Goal: Task Accomplishment & Management: Complete application form

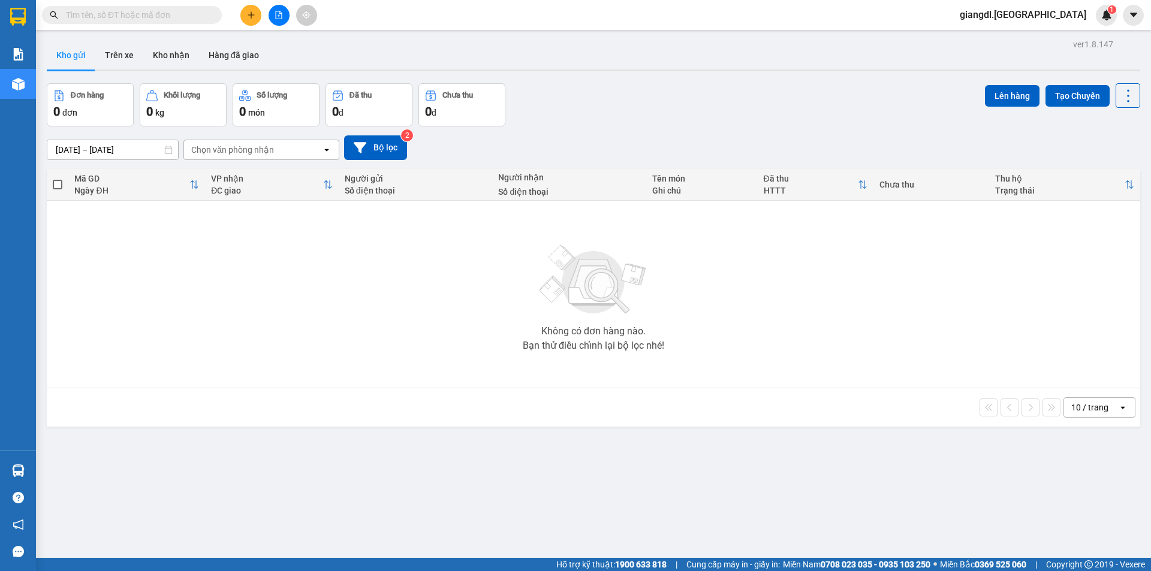
click at [248, 20] on button at bounding box center [250, 15] width 21 height 21
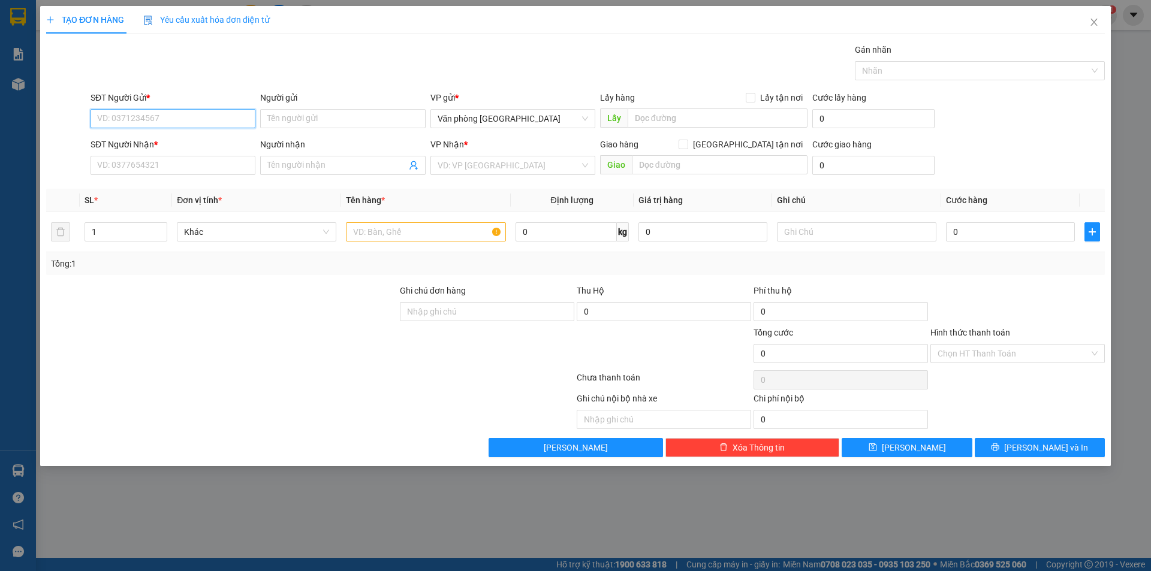
click at [180, 120] on input "SĐT Người Gửi *" at bounding box center [173, 118] width 165 height 19
click at [179, 120] on input "SĐT Người Gửi *" at bounding box center [173, 118] width 165 height 19
click at [174, 119] on input "SĐT Người Gửi *" at bounding box center [173, 118] width 165 height 19
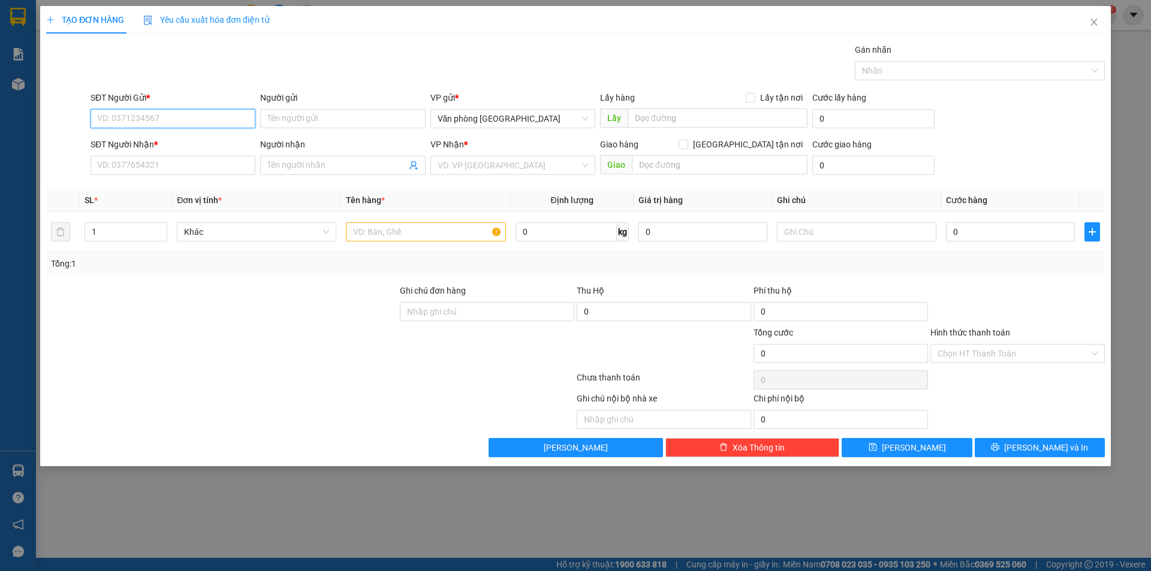
click at [174, 119] on input "SĐT Người Gửi *" at bounding box center [173, 118] width 165 height 19
click at [174, 120] on input "SĐT Người Gửi *" at bounding box center [173, 118] width 165 height 19
type input "0765447014"
click at [285, 122] on input "Người gửi" at bounding box center [342, 118] width 165 height 19
type input "a châu"
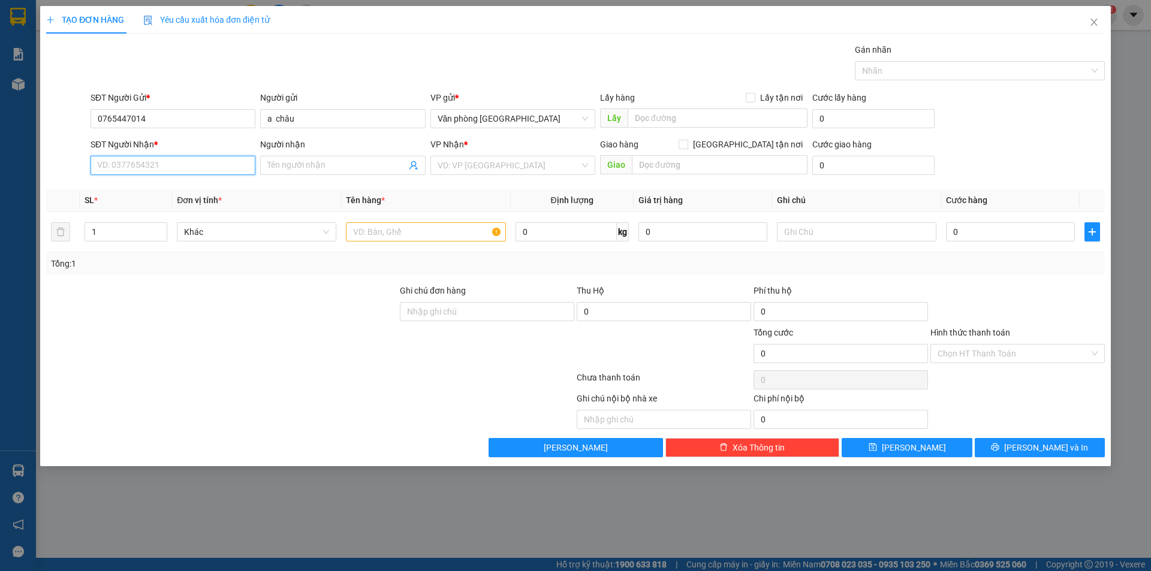
click at [141, 162] on input "SĐT Người Nhận *" at bounding box center [173, 165] width 165 height 19
click at [155, 167] on input "03599" at bounding box center [173, 165] width 165 height 19
type input "0359911931"
click at [294, 164] on input "Người nhận" at bounding box center [336, 165] width 138 height 13
click at [286, 165] on input "chị nnhi" at bounding box center [336, 165] width 138 height 13
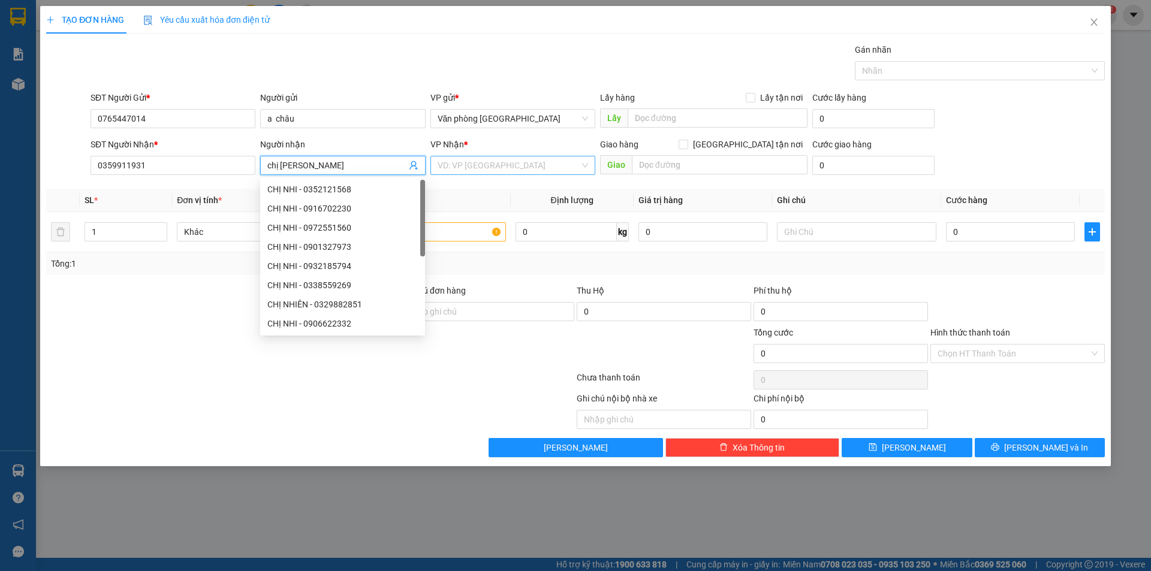
type input "chị [PERSON_NAME]"
click at [541, 162] on input "search" at bounding box center [509, 165] width 142 height 18
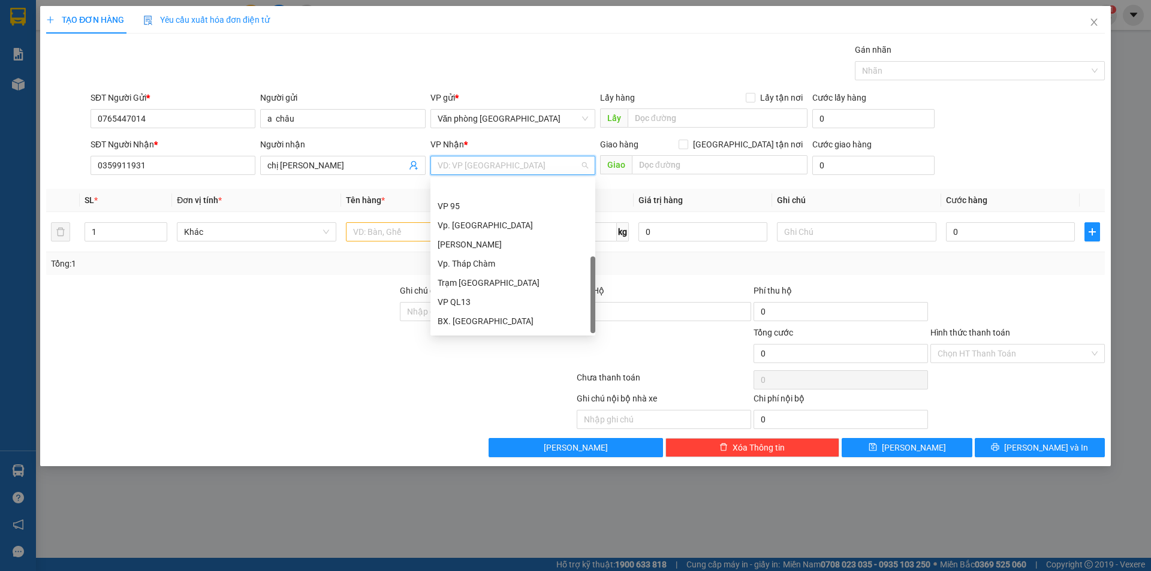
scroll to position [96, 0]
click at [475, 289] on div "BX. [GEOGRAPHIC_DATA]" at bounding box center [513, 285] width 150 height 13
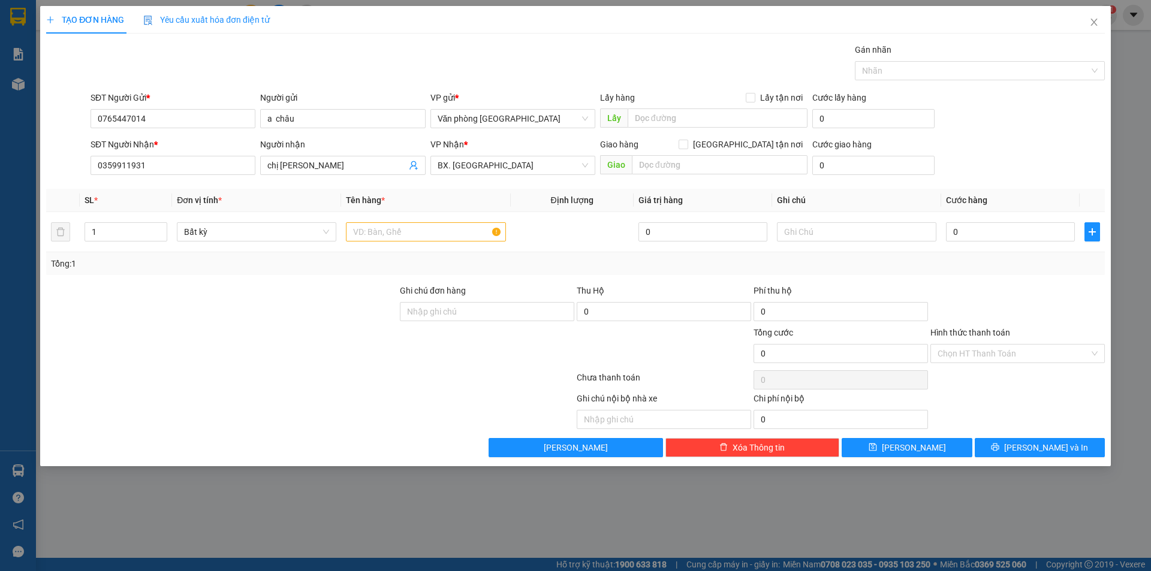
click at [358, 283] on div "Transit Pickup Surcharge Ids Transit Deliver Surcharge Ids Transit Deliver Surc…" at bounding box center [575, 250] width 1058 height 414
click at [408, 229] on input "text" at bounding box center [425, 231] width 159 height 19
type input "1 thùng giấy"
click at [548, 255] on div "Tổng: 1" at bounding box center [575, 263] width 1058 height 23
click at [981, 350] on input "Hình thức thanh toán" at bounding box center [1013, 354] width 152 height 18
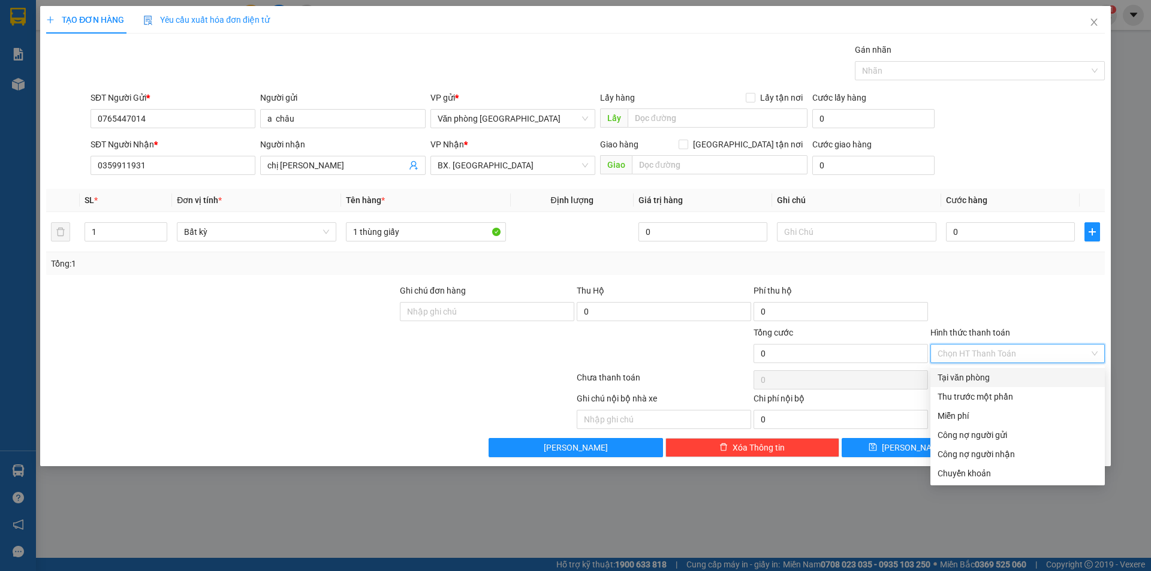
click at [985, 283] on div "Transit Pickup Surcharge Ids Transit Deliver Surcharge Ids Transit Deliver Surc…" at bounding box center [575, 250] width 1058 height 414
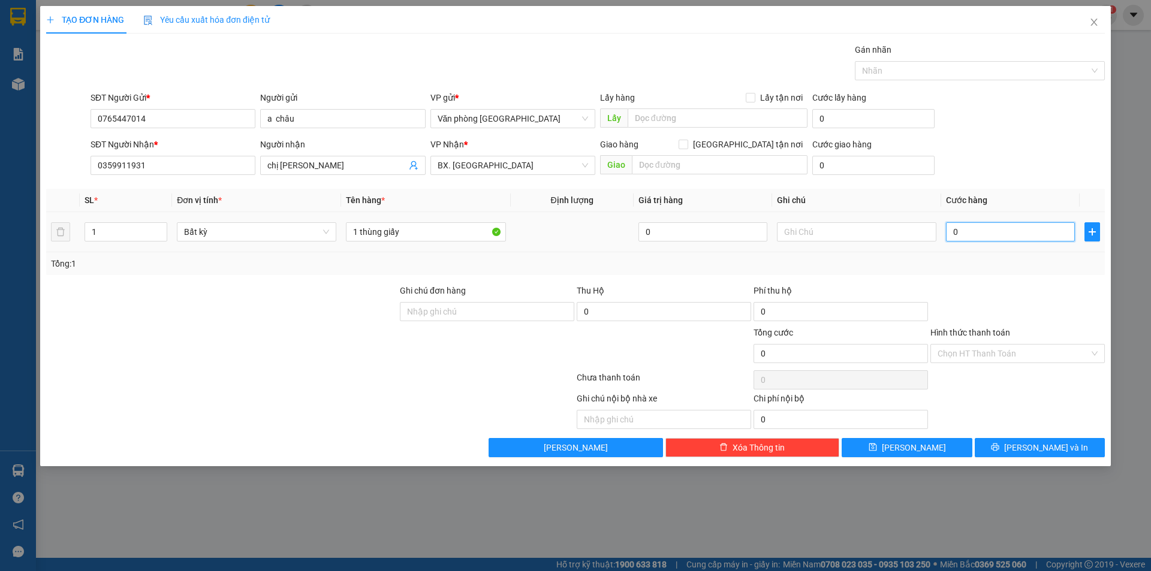
click at [981, 233] on input "0" at bounding box center [1010, 231] width 129 height 19
type input "4"
type input "40"
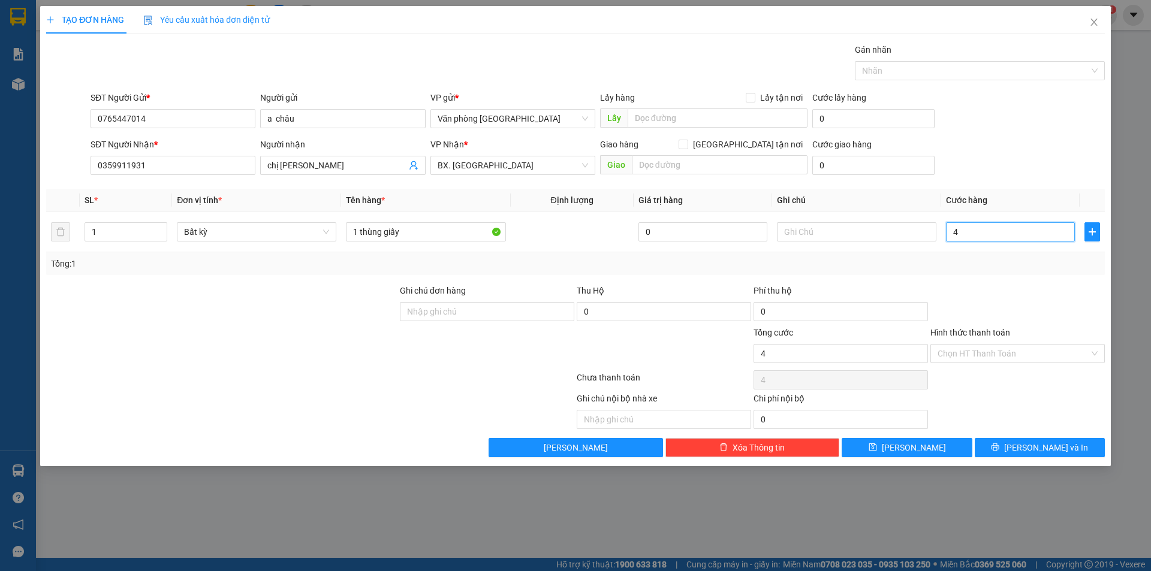
type input "40"
type input "40.000"
click at [1021, 300] on div at bounding box center [1017, 305] width 177 height 42
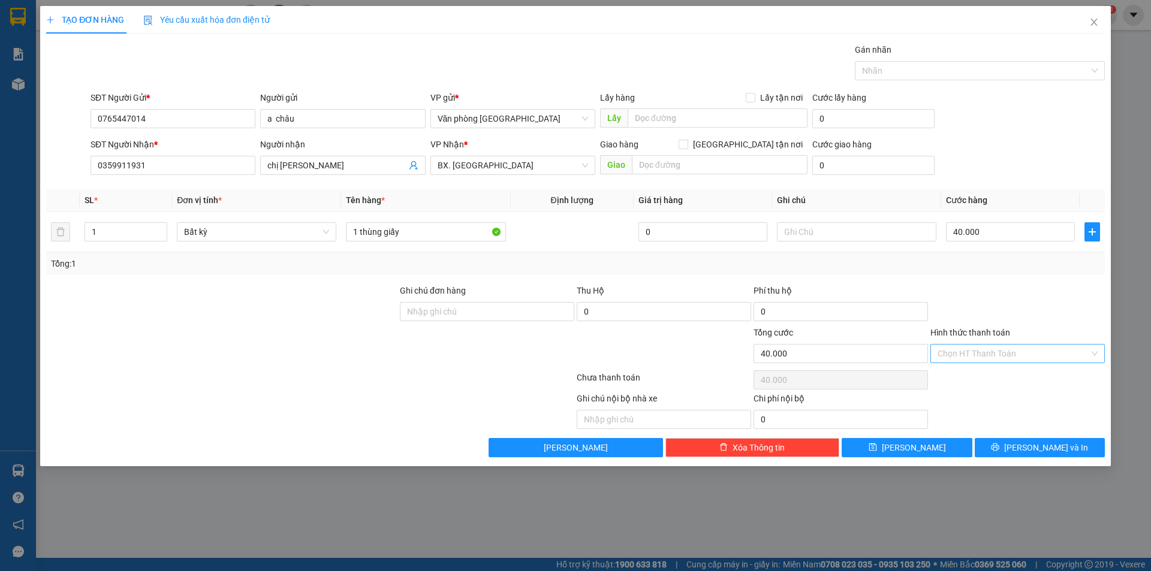
click at [1011, 354] on input "Hình thức thanh toán" at bounding box center [1013, 354] width 152 height 18
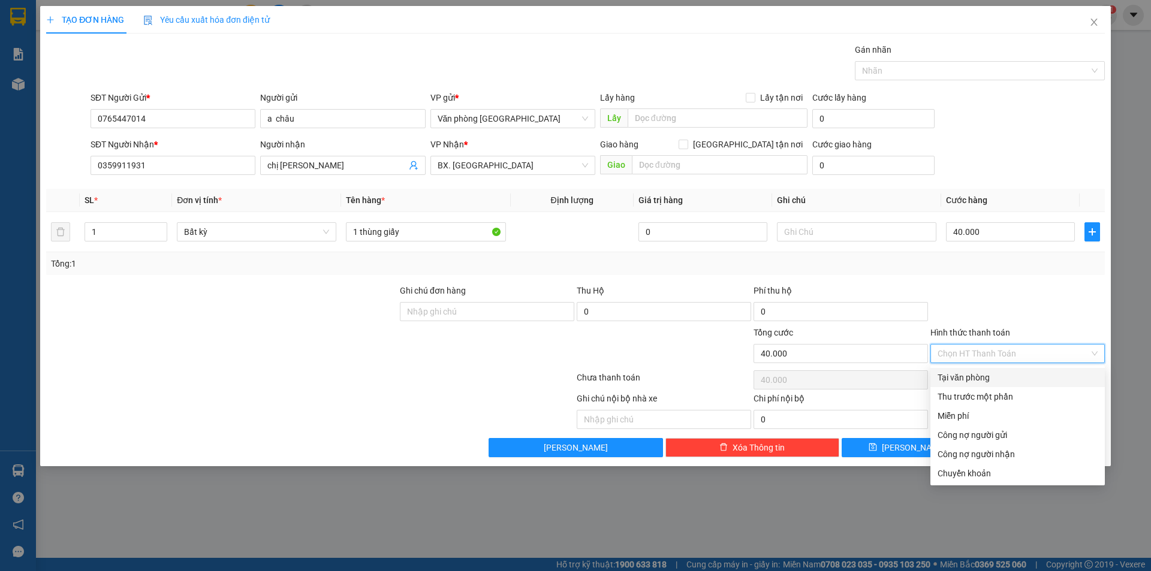
click at [978, 382] on div "Tại văn phòng" at bounding box center [1017, 377] width 160 height 13
type input "0"
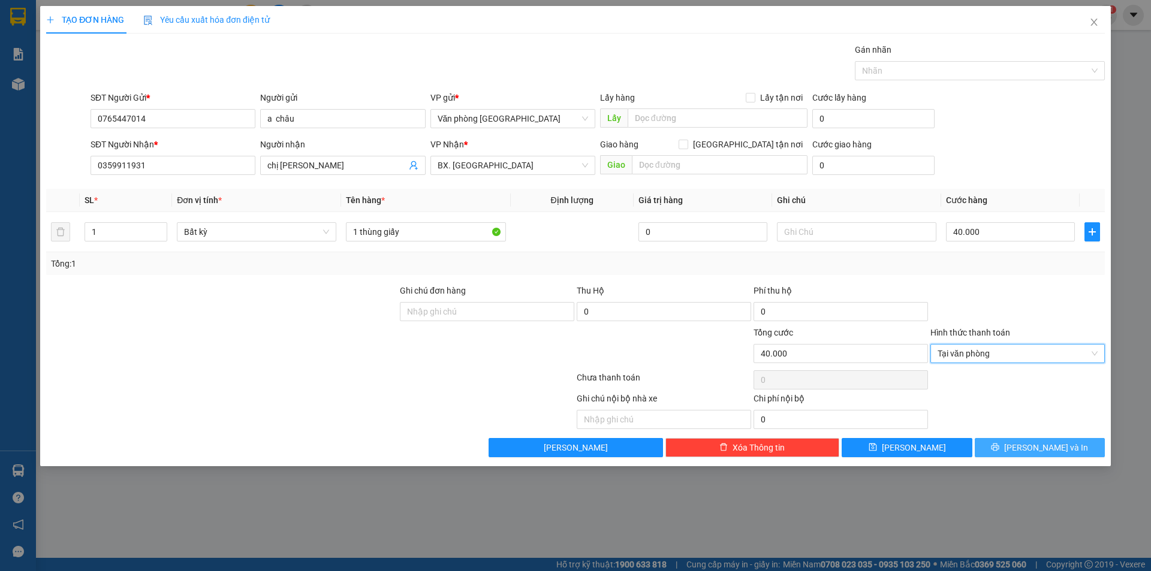
click at [1015, 446] on button "[PERSON_NAME] và In" at bounding box center [1040, 447] width 130 height 19
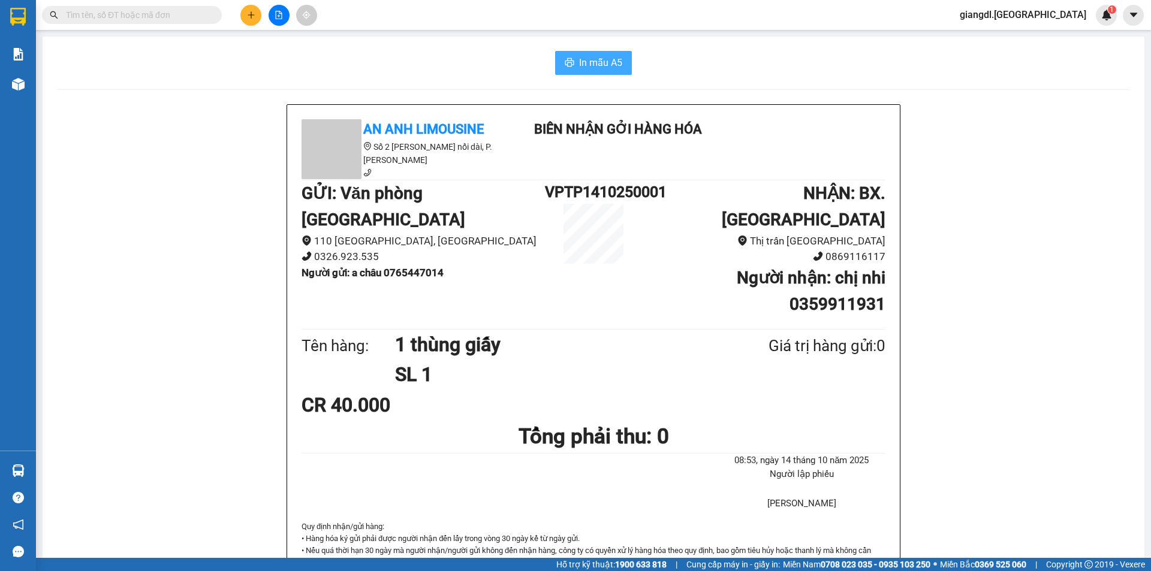
click at [613, 64] on span "In mẫu A5" at bounding box center [600, 62] width 43 height 15
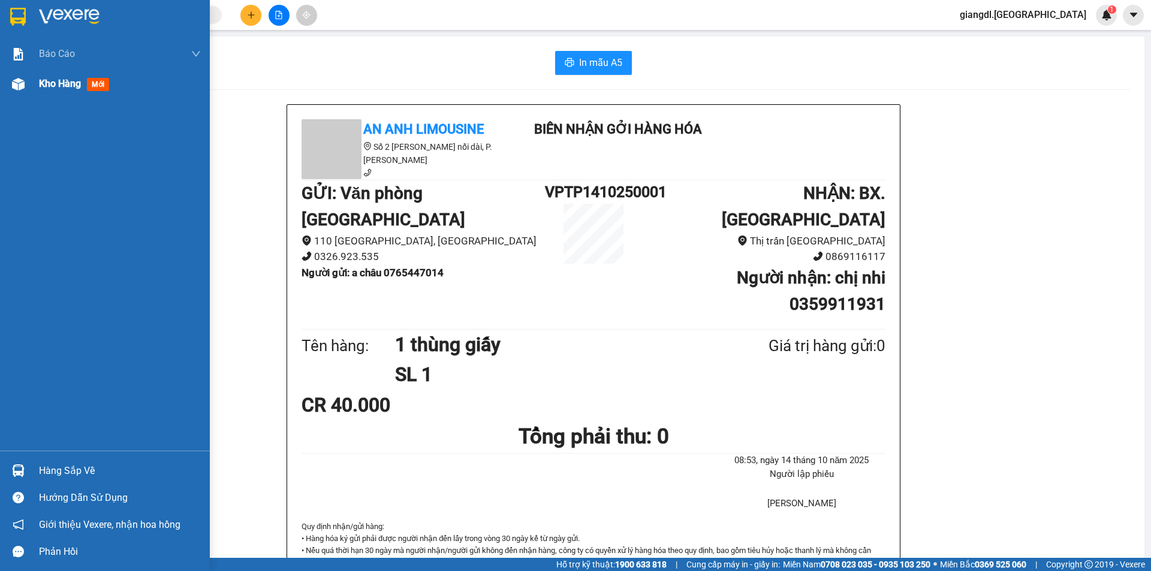
click at [64, 91] on div "Kho hàng mới" at bounding box center [76, 83] width 75 height 15
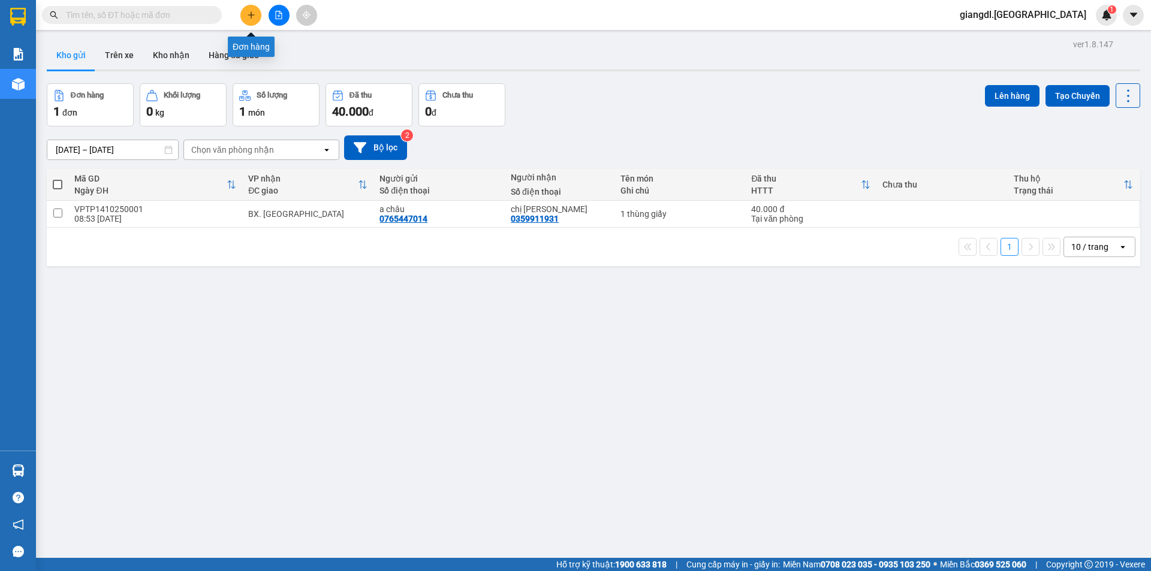
click at [253, 17] on icon "plus" at bounding box center [251, 15] width 8 height 8
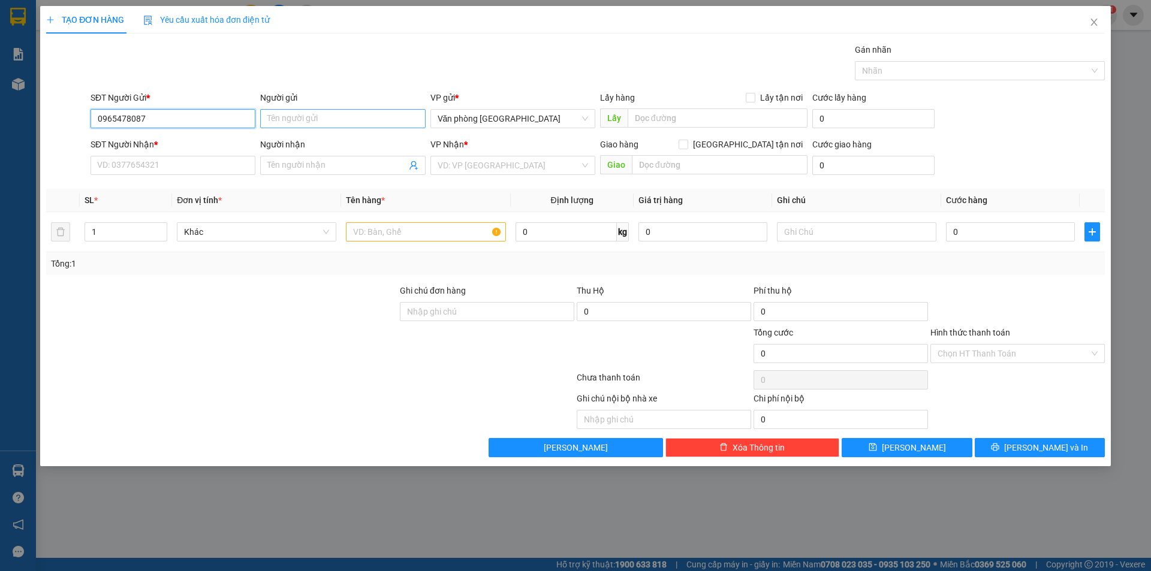
type input "0965478087"
click at [319, 116] on input "Người gửi" at bounding box center [342, 118] width 165 height 19
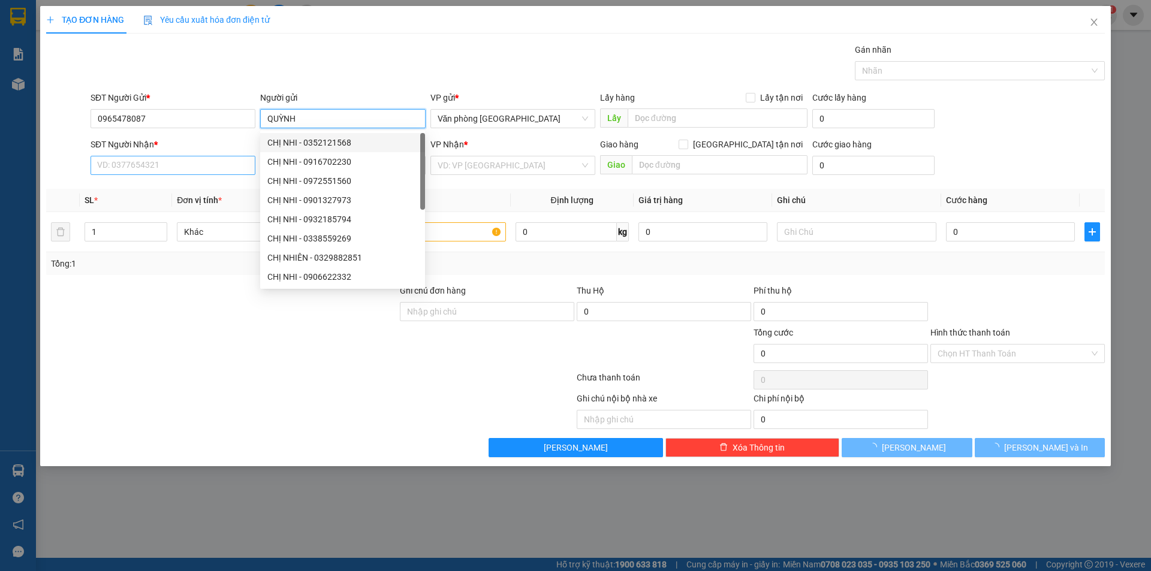
type input "QUỲNH"
click at [167, 164] on input "SĐT Người Nhận *" at bounding box center [173, 165] width 165 height 19
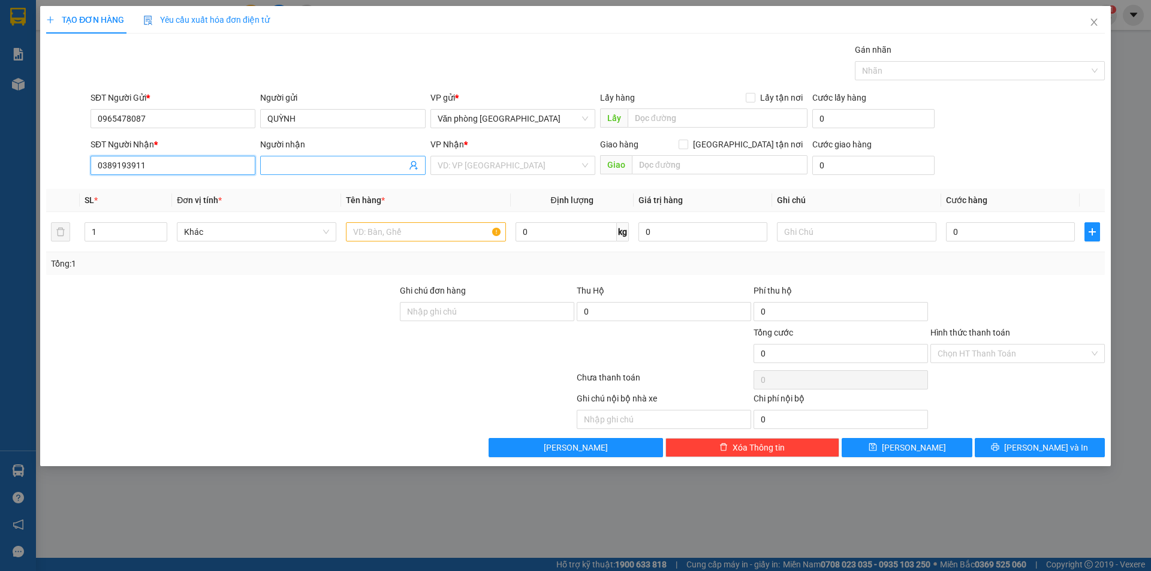
type input "0389193911"
click at [342, 170] on input "Người nhận" at bounding box center [336, 165] width 138 height 13
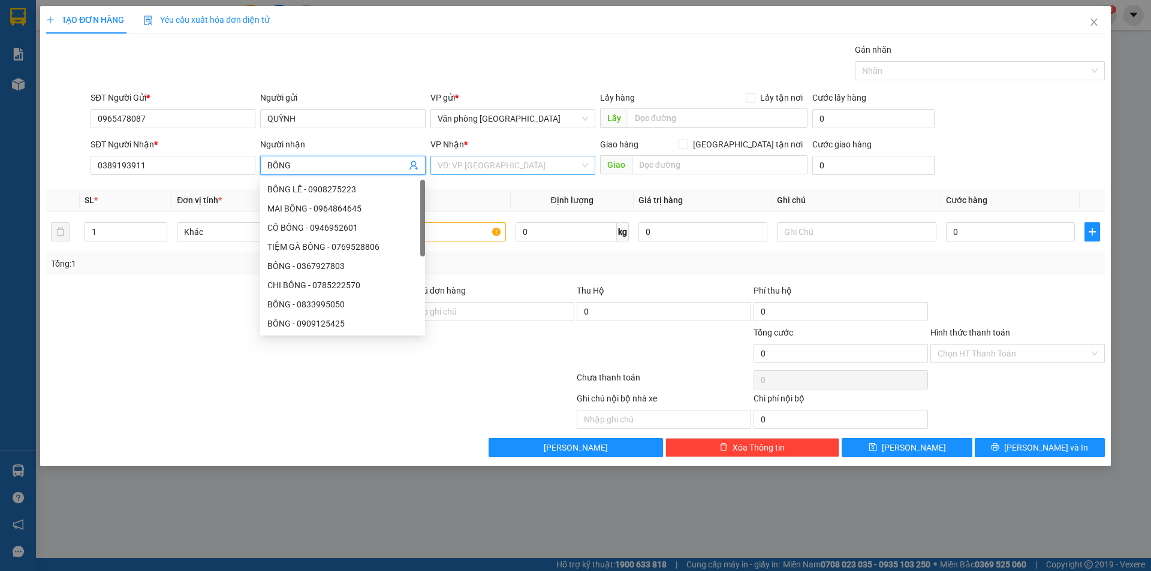
type input "BÔNG"
click at [485, 165] on input "search" at bounding box center [509, 165] width 142 height 18
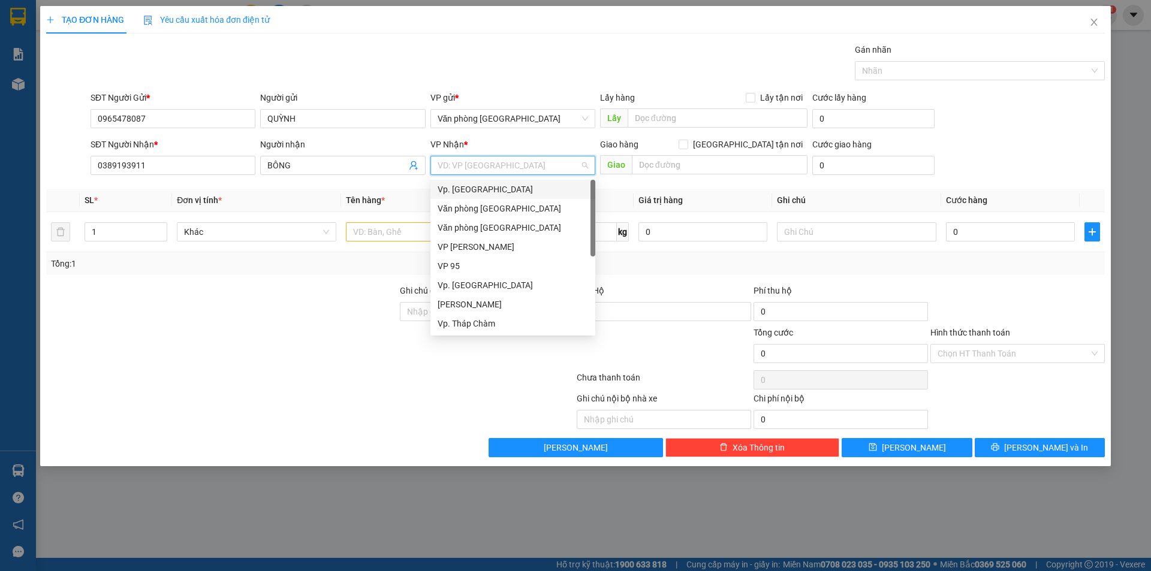
click at [449, 183] on div "Vp. [GEOGRAPHIC_DATA]" at bounding box center [513, 189] width 150 height 13
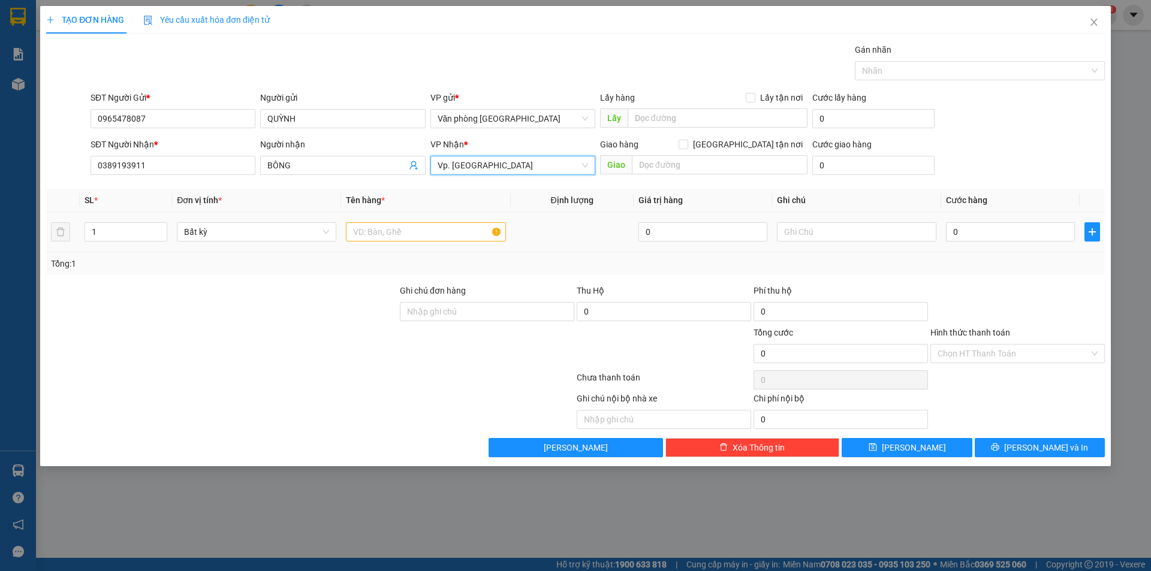
click at [384, 243] on div at bounding box center [425, 232] width 159 height 24
click at [390, 233] on input "text" at bounding box center [425, 231] width 159 height 19
type input "1 XE WAVE ĐỎ (85D1-181.96)"
click at [950, 233] on input "0" at bounding box center [1010, 231] width 129 height 19
click at [954, 233] on input "0" at bounding box center [1010, 231] width 129 height 19
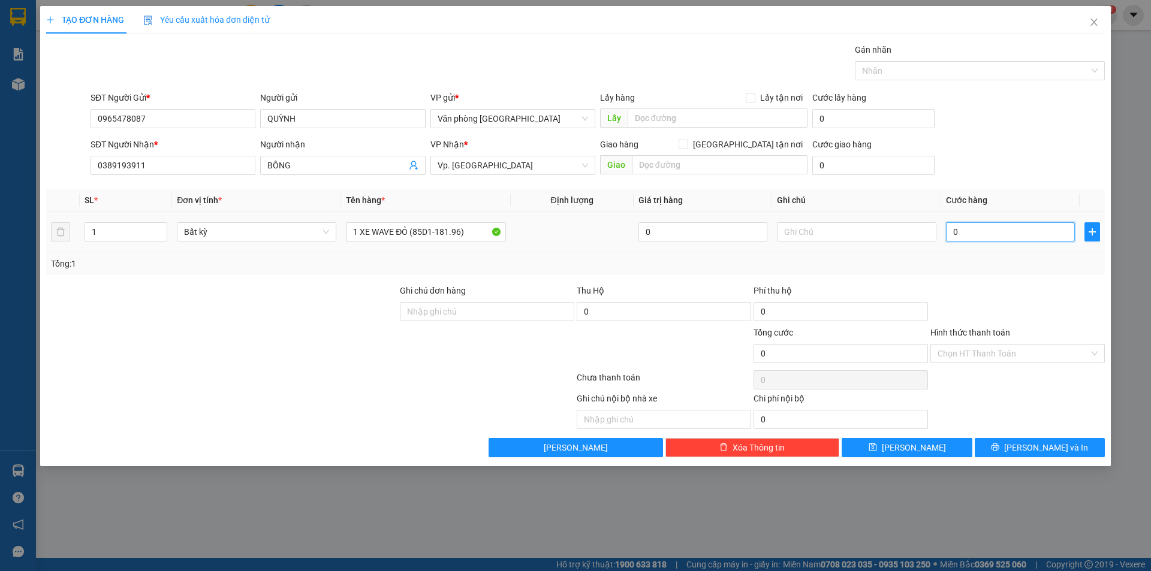
click at [957, 232] on input "0" at bounding box center [1010, 231] width 129 height 19
click at [953, 233] on input "0" at bounding box center [1010, 231] width 129 height 19
type input "30"
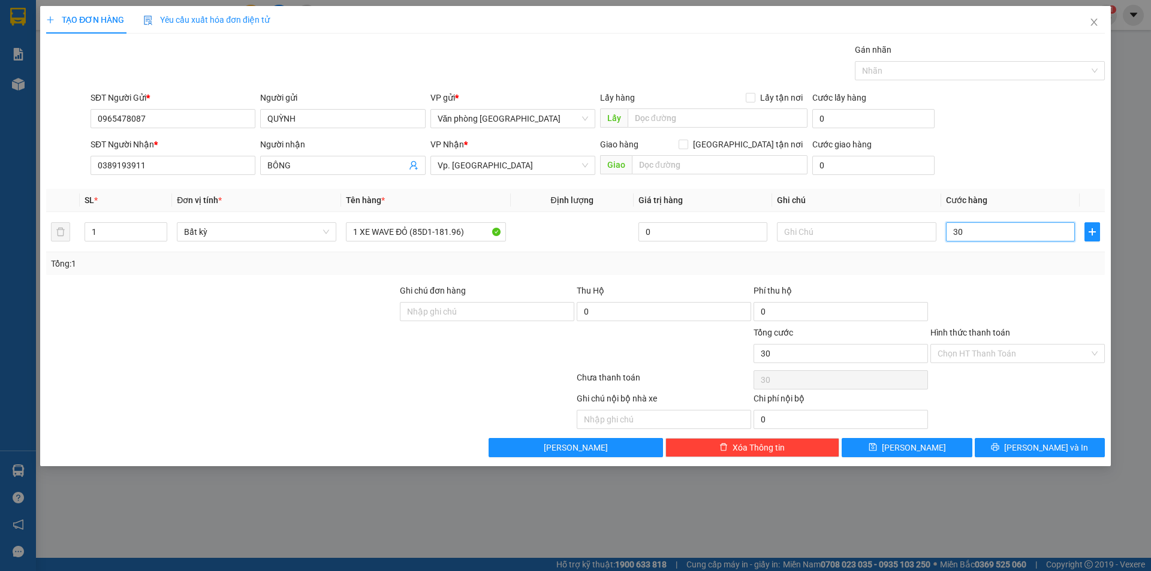
type input "300"
type input "3.000"
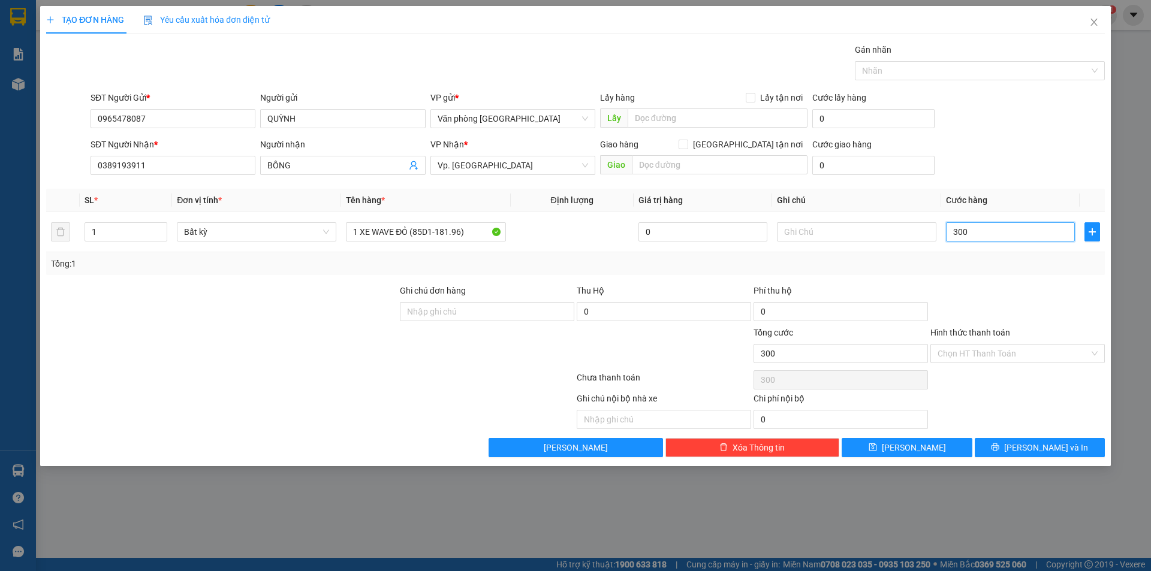
type input "3.000"
type input "30.000"
type input "300.000"
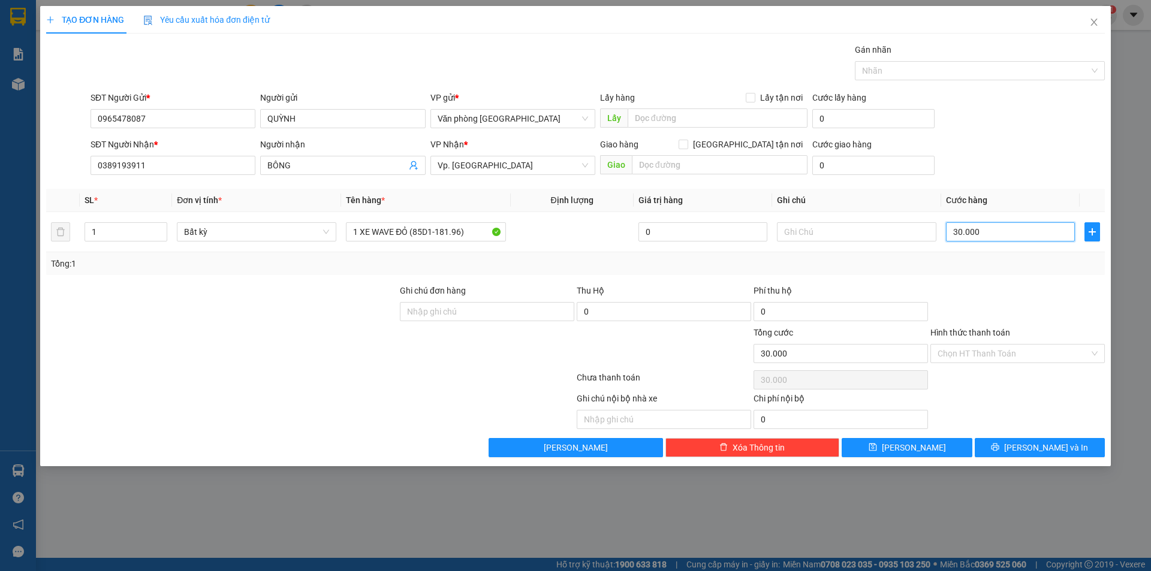
type input "300.000"
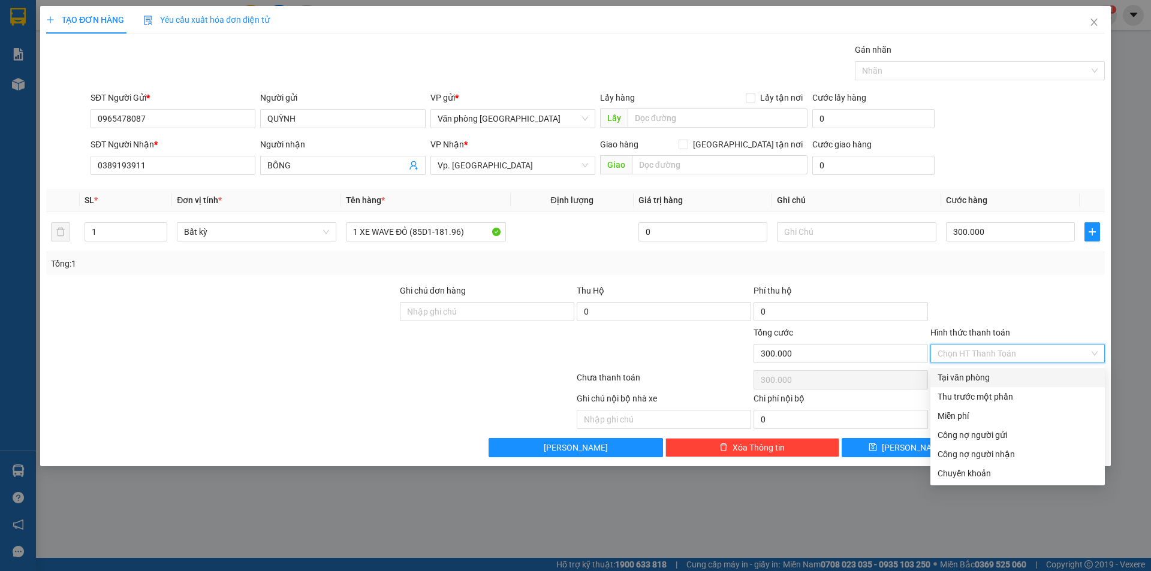
click at [964, 354] on input "Hình thức thanh toán" at bounding box center [1013, 354] width 152 height 18
click at [964, 378] on div "Tại văn phòng" at bounding box center [1017, 377] width 160 height 13
type input "0"
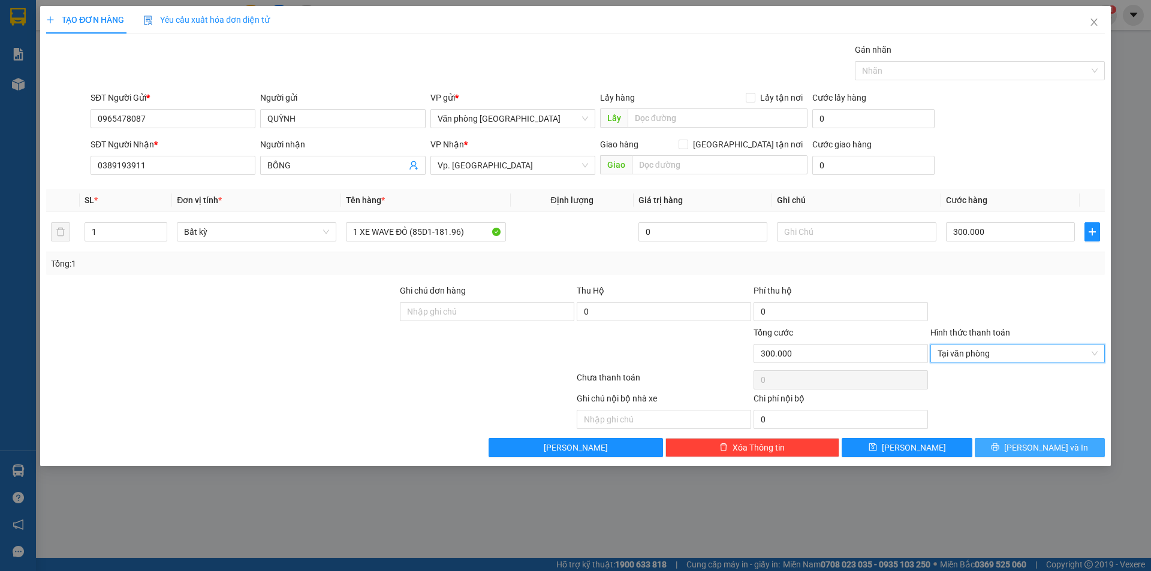
click at [1006, 446] on button "[PERSON_NAME] và In" at bounding box center [1040, 447] width 130 height 19
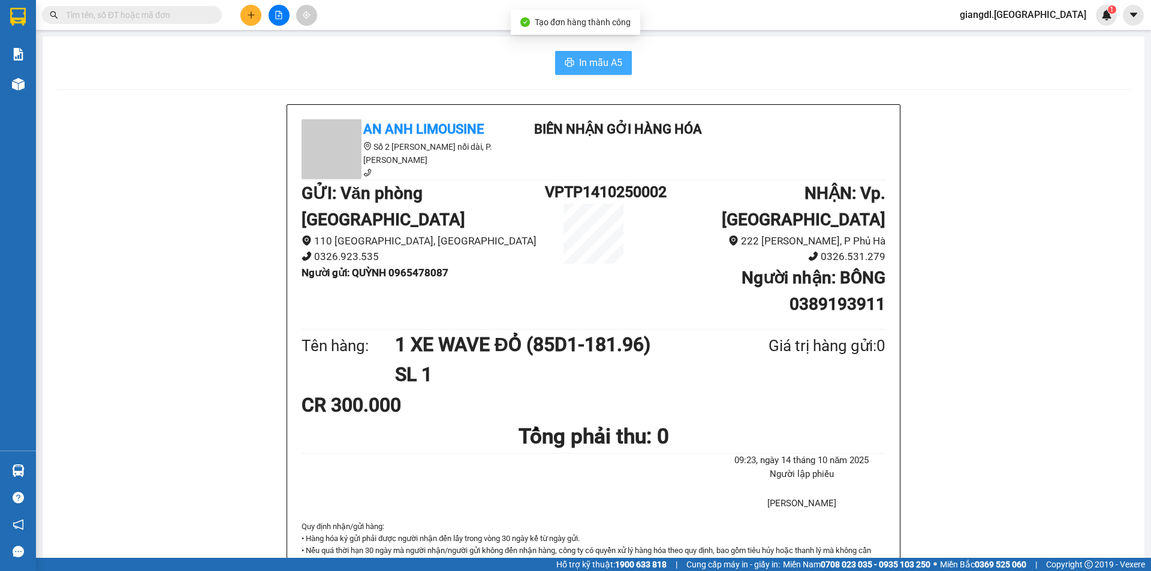
click at [590, 61] on span "In mẫu A5" at bounding box center [600, 62] width 43 height 15
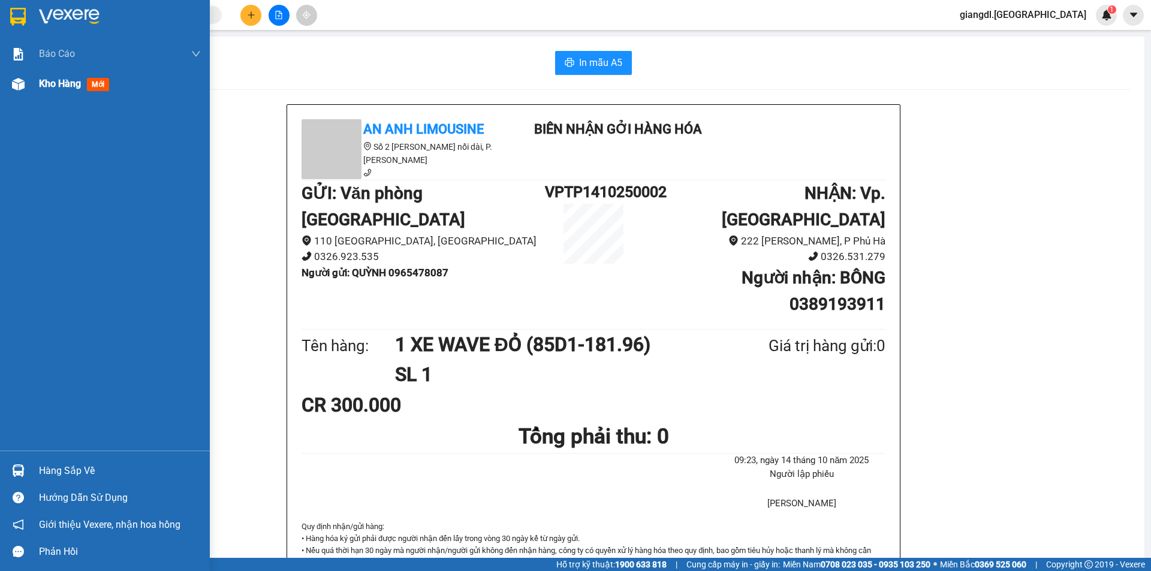
click at [77, 87] on span "Kho hàng" at bounding box center [60, 83] width 42 height 11
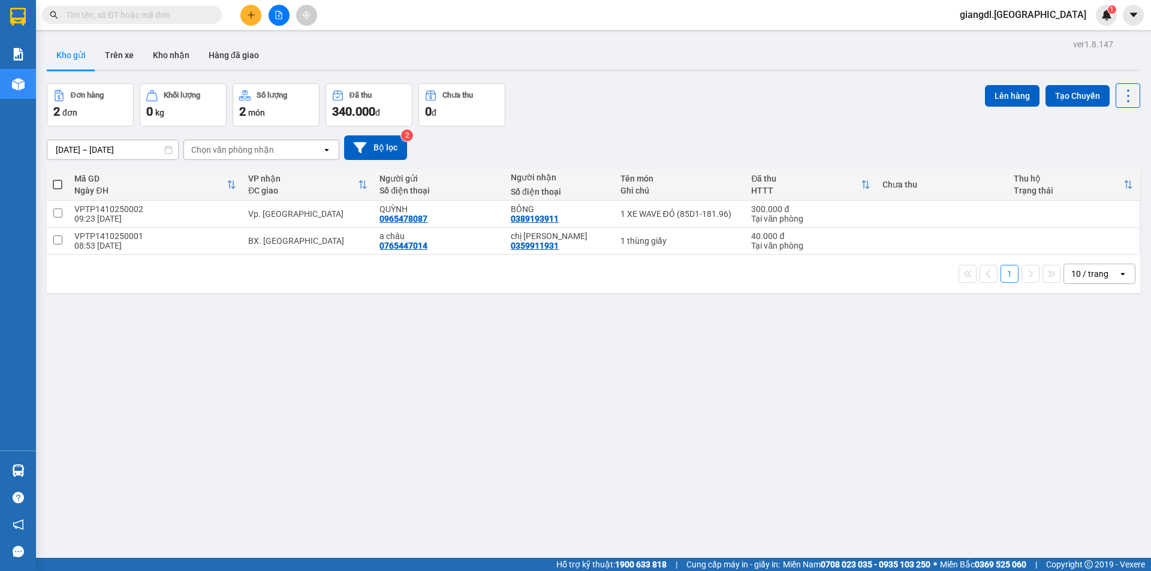
click at [716, 89] on div "Đơn hàng 2 đơn Khối lượng 0 kg Số lượng 2 món Đã thu 340.000 đ Chưa thu 0 đ Lên…" at bounding box center [593, 104] width 1093 height 43
click at [251, 11] on icon "plus" at bounding box center [251, 15] width 8 height 8
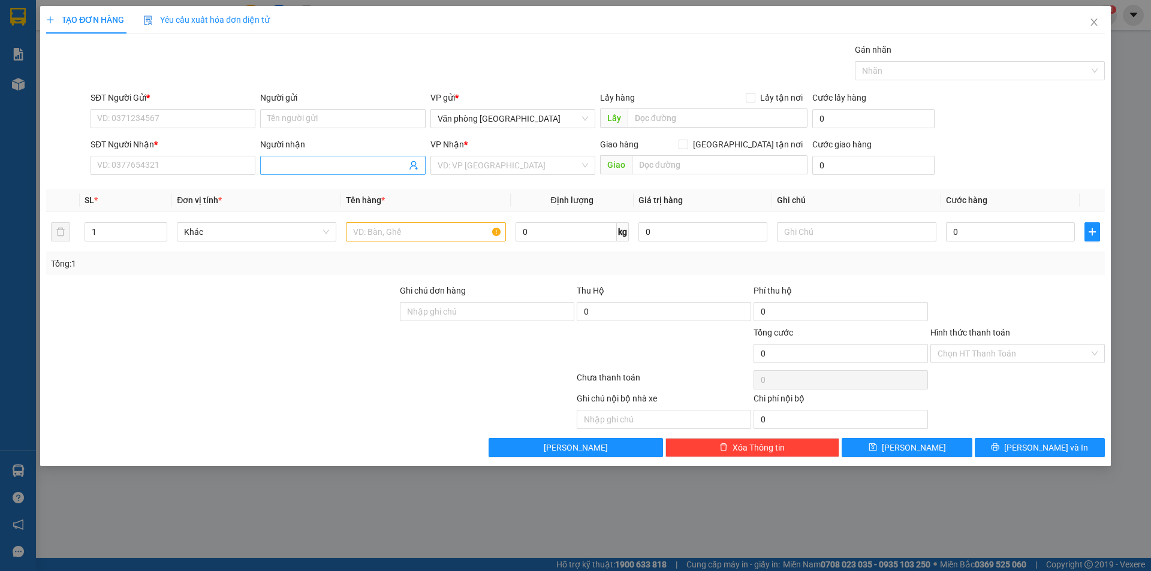
click at [275, 164] on input "Người nhận" at bounding box center [336, 165] width 138 height 13
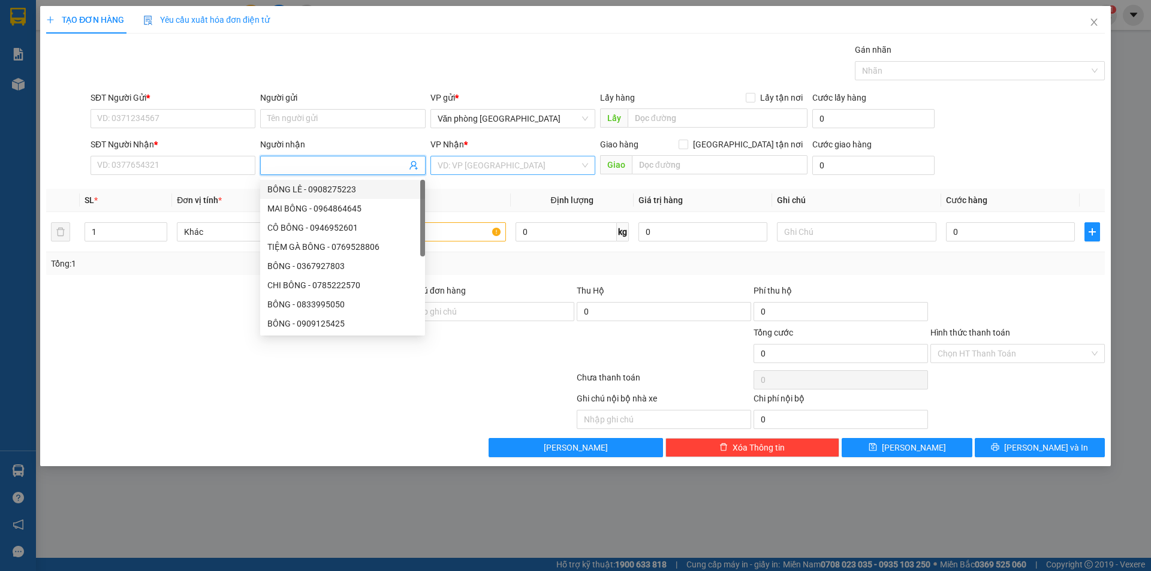
click at [470, 171] on div "VD: VP [GEOGRAPHIC_DATA]" at bounding box center [512, 165] width 165 height 19
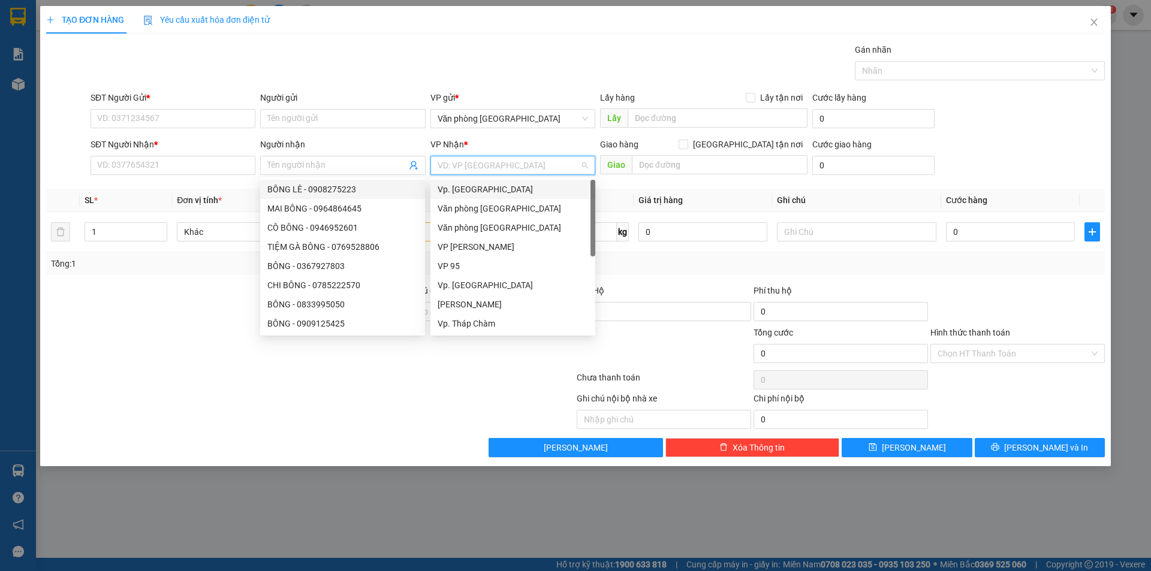
click at [469, 167] on input "search" at bounding box center [509, 165] width 142 height 18
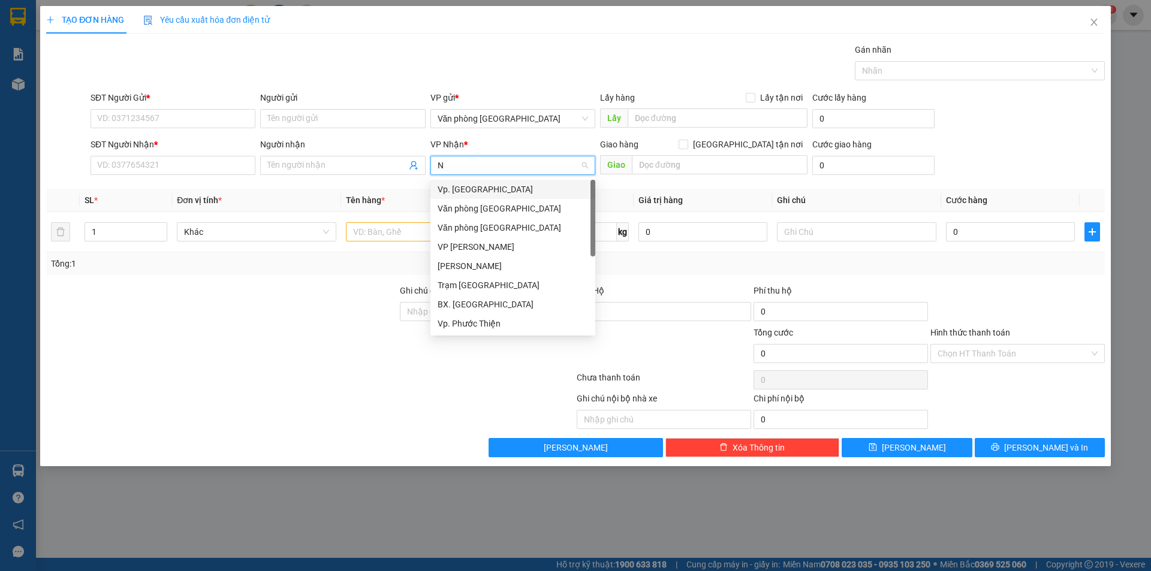
type input "NI"
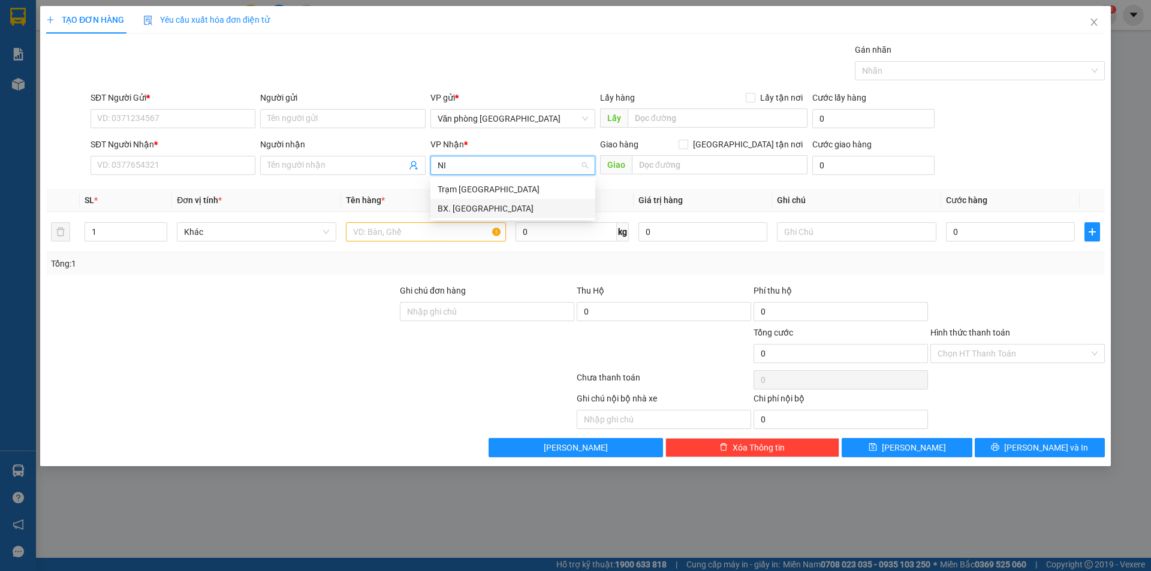
click at [459, 213] on div "BX. [GEOGRAPHIC_DATA]" at bounding box center [513, 208] width 150 height 13
click at [399, 226] on input "text" at bounding box center [425, 231] width 159 height 19
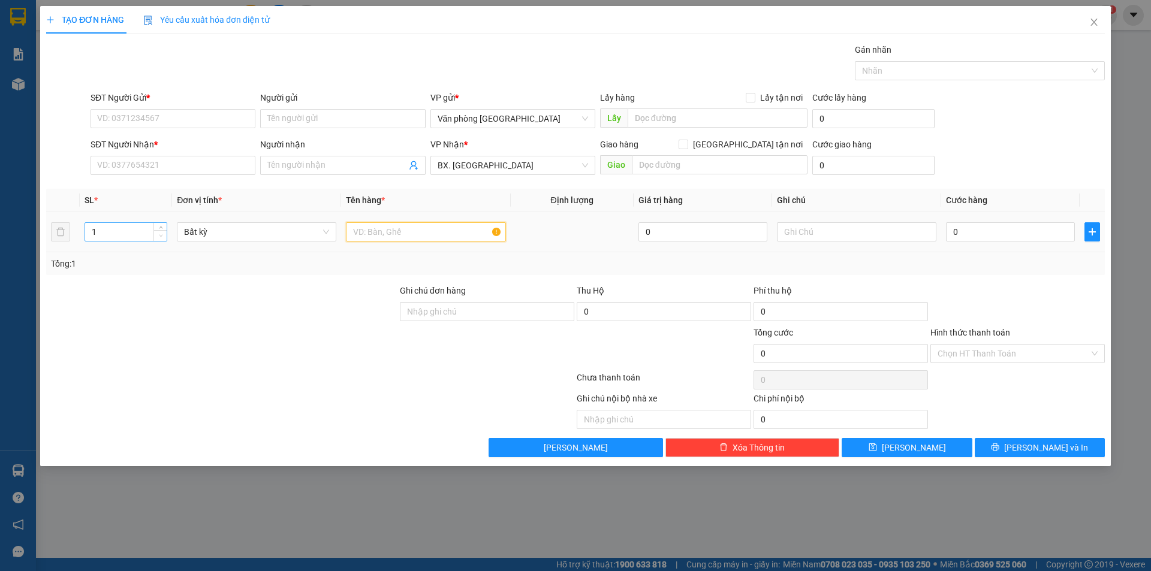
click at [153, 236] on span "Decrease Value" at bounding box center [159, 235] width 13 height 11
click at [154, 236] on span "Decrease Value" at bounding box center [159, 235] width 13 height 11
click at [131, 234] on input "1" at bounding box center [126, 232] width 82 height 18
type input "4"
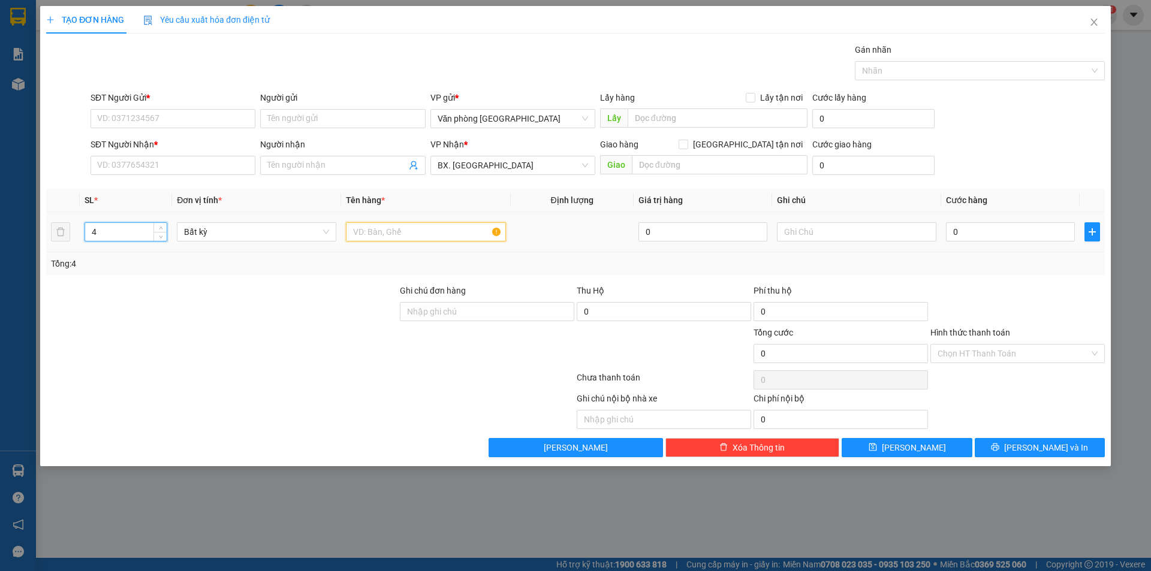
click at [422, 239] on input "text" at bounding box center [425, 231] width 159 height 19
type input "1"
type input "4 BAO"
click at [951, 230] on input "0" at bounding box center [1010, 231] width 129 height 19
click at [952, 231] on input "0" at bounding box center [1010, 231] width 129 height 19
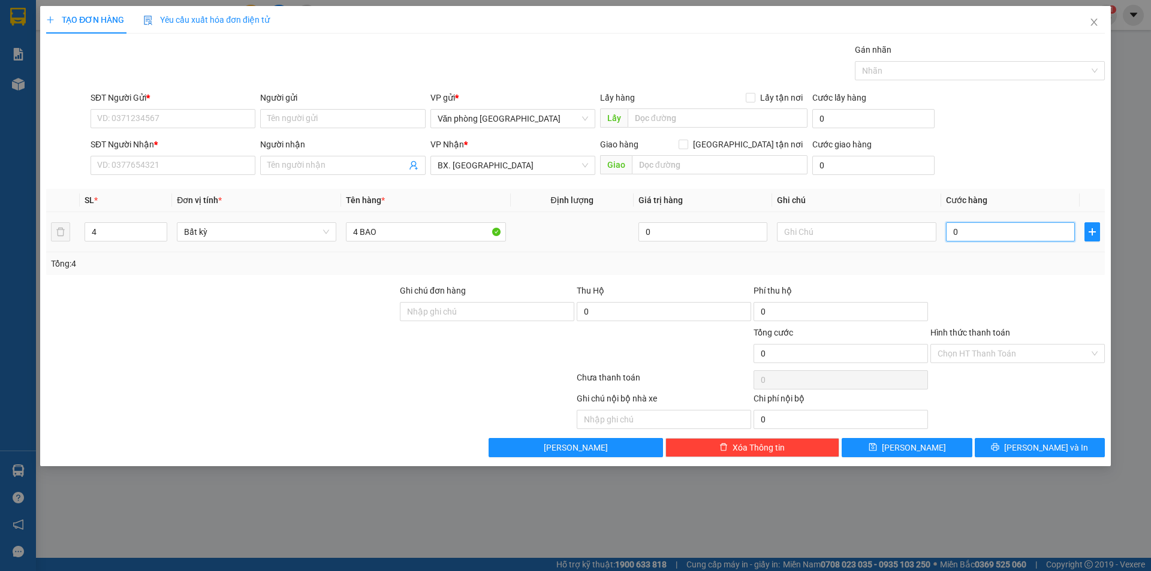
click at [955, 232] on input "0" at bounding box center [1010, 231] width 129 height 19
click at [952, 233] on input "0" at bounding box center [1010, 231] width 129 height 19
click at [131, 114] on input "SĐT Người Gửi *" at bounding box center [173, 118] width 165 height 19
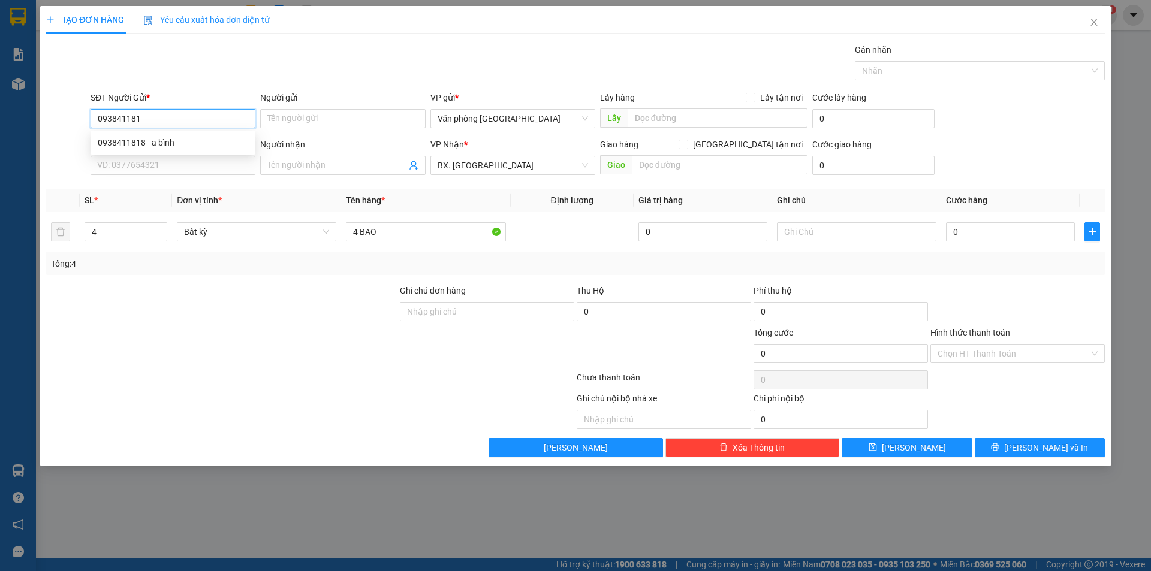
type input "0938411818"
click at [146, 148] on div "0938411818 - a bình" at bounding box center [173, 142] width 150 height 13
type input "a bình"
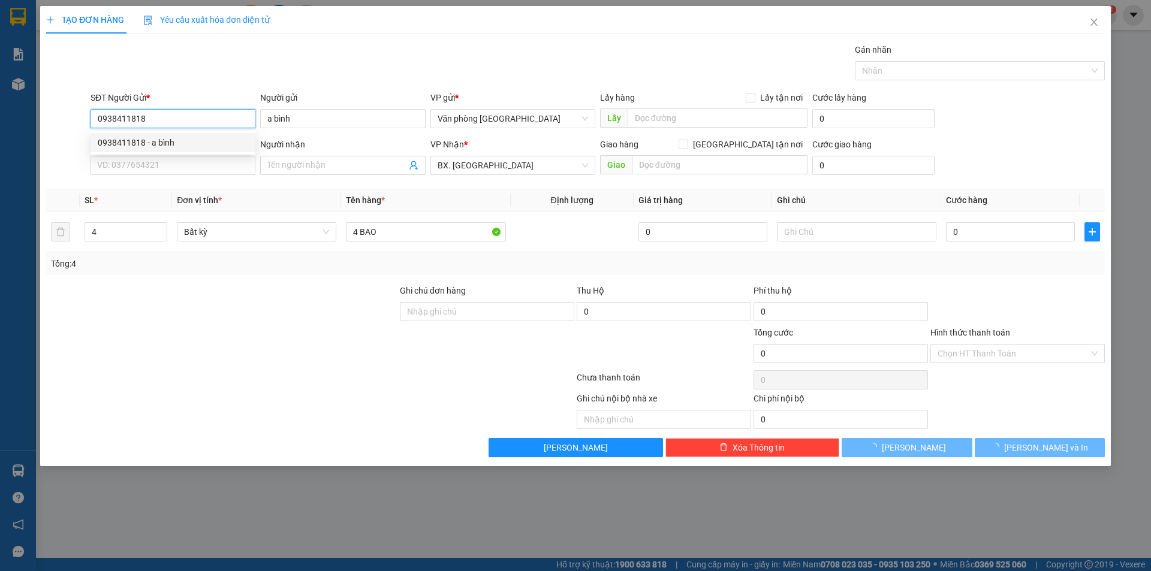
type input "30.000"
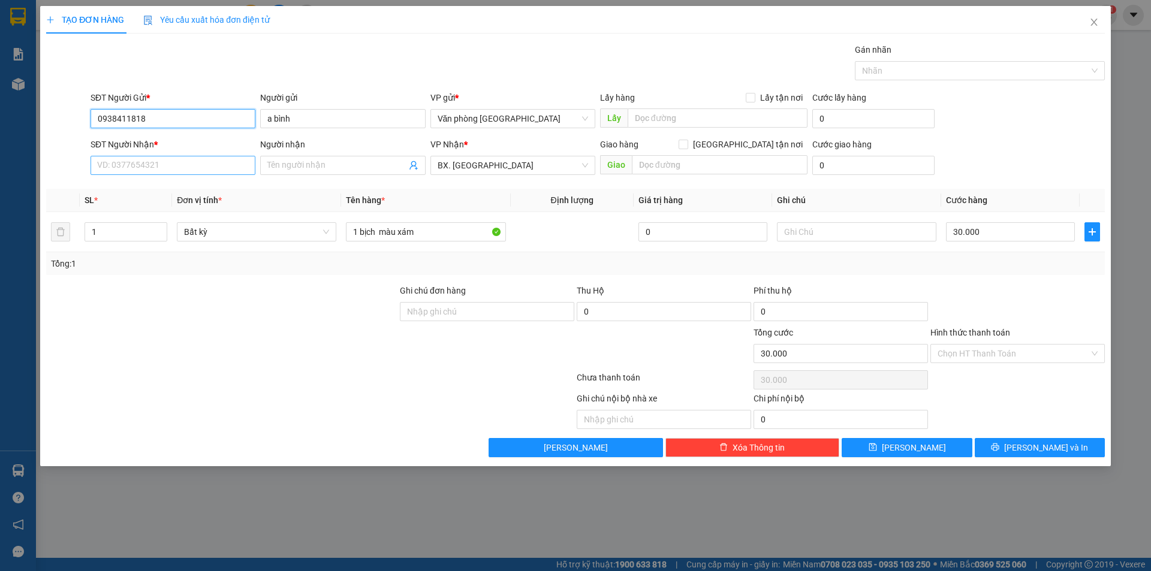
type input "0938411818"
click at [148, 165] on input "SĐT Người Nhận *" at bounding box center [173, 165] width 165 height 19
click at [147, 194] on div "0705541829 - chị [PERSON_NAME]" at bounding box center [173, 189] width 150 height 13
type input "0705541829"
type input "chị [PERSON_NAME]"
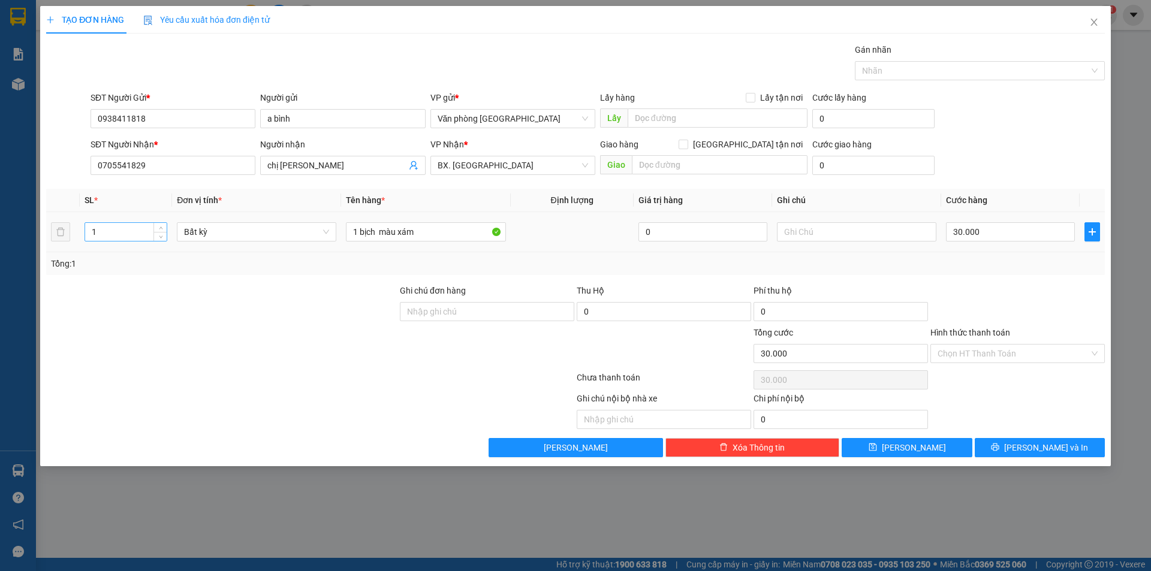
click at [113, 236] on input "1" at bounding box center [126, 232] width 82 height 18
type input "4"
click at [374, 232] on input "1 bịch màu xám" at bounding box center [425, 231] width 159 height 19
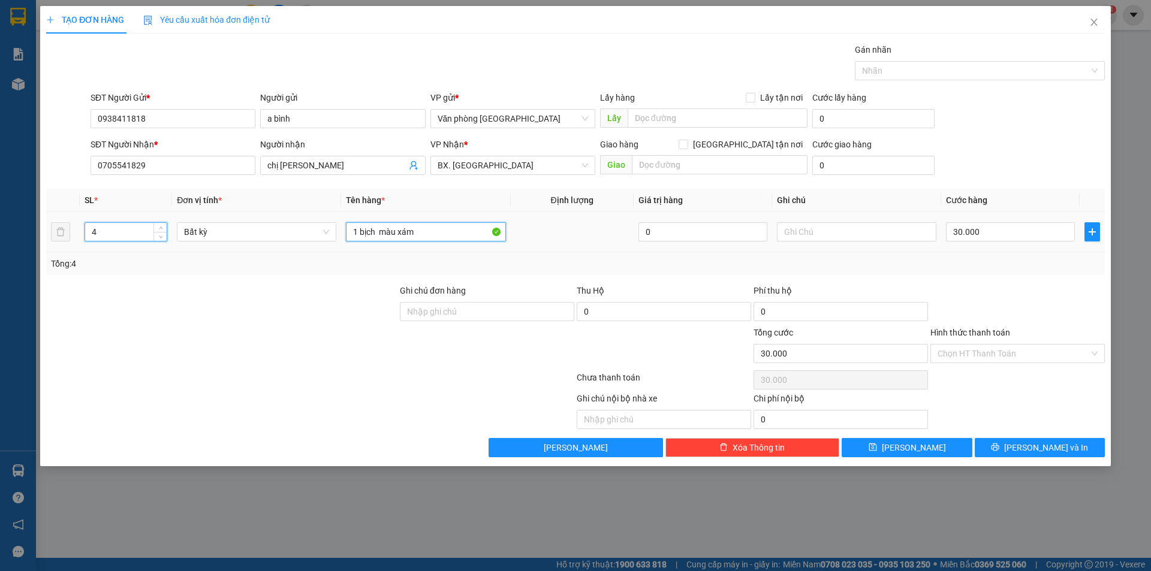
type input "0"
click at [374, 232] on input "1 bịch màu xám" at bounding box center [425, 231] width 159 height 19
type input "4 BAO"
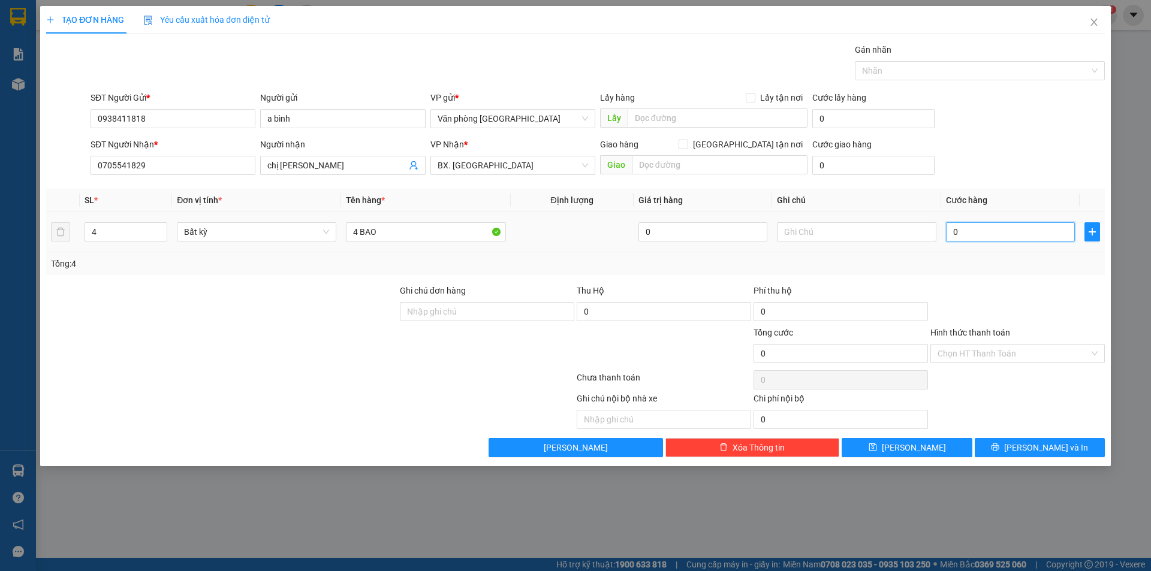
click at [954, 232] on input "0" at bounding box center [1010, 231] width 129 height 19
click at [953, 236] on input "0" at bounding box center [1010, 231] width 129 height 19
type input "40"
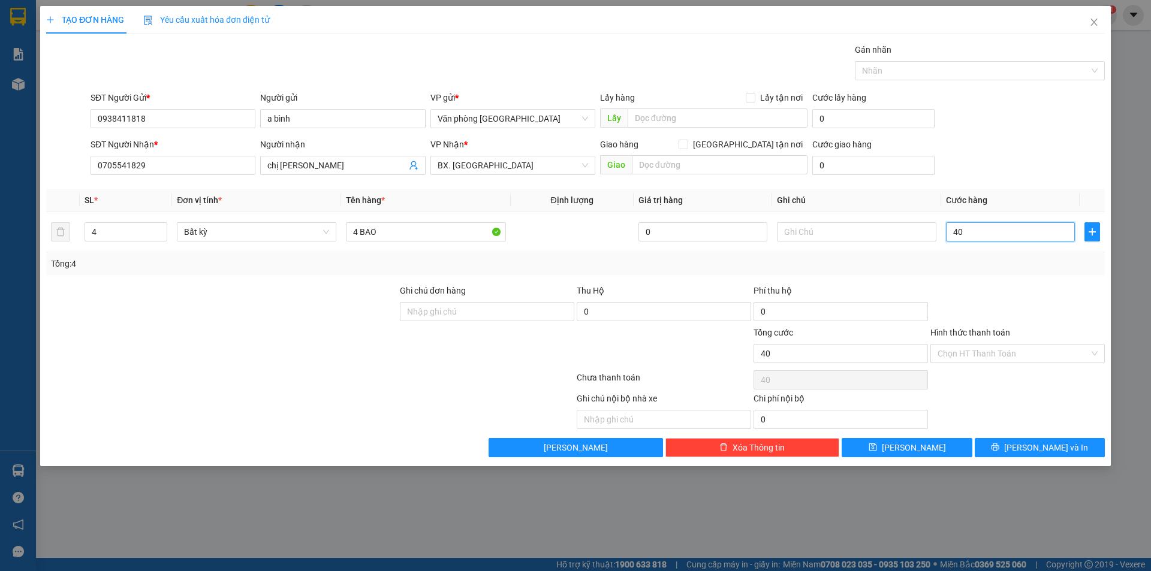
type input "400"
type input "4.000"
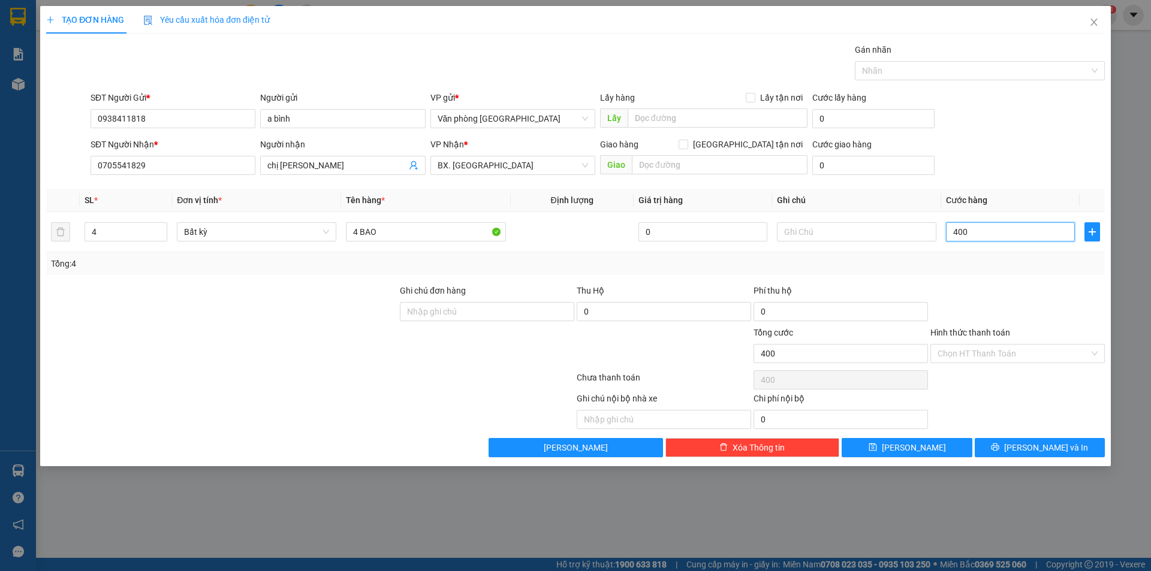
type input "4.000"
type input "400"
type input "40"
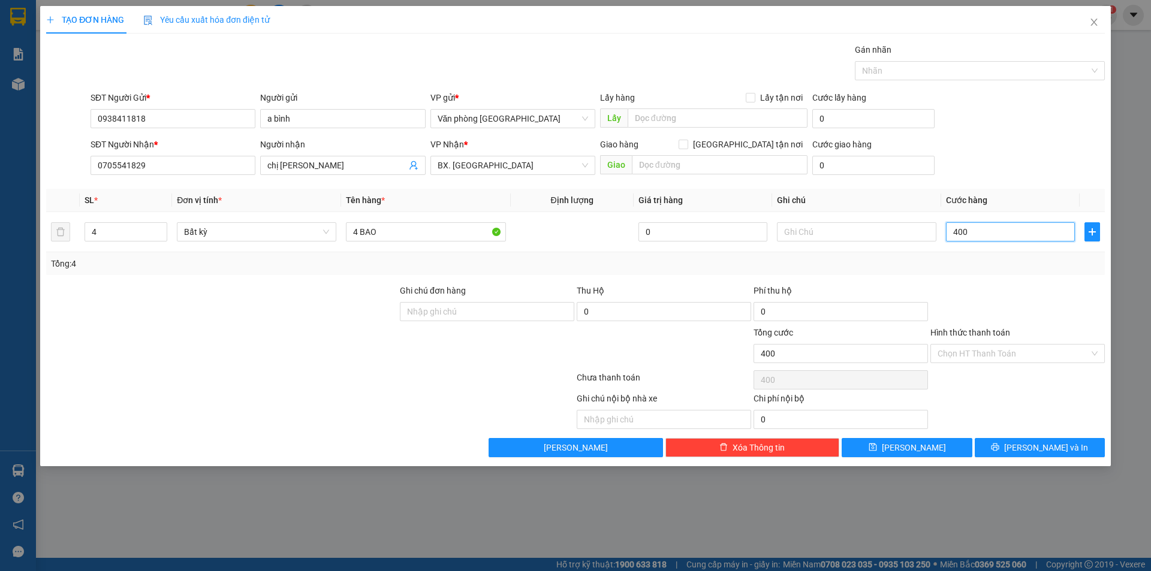
type input "40"
type input "4"
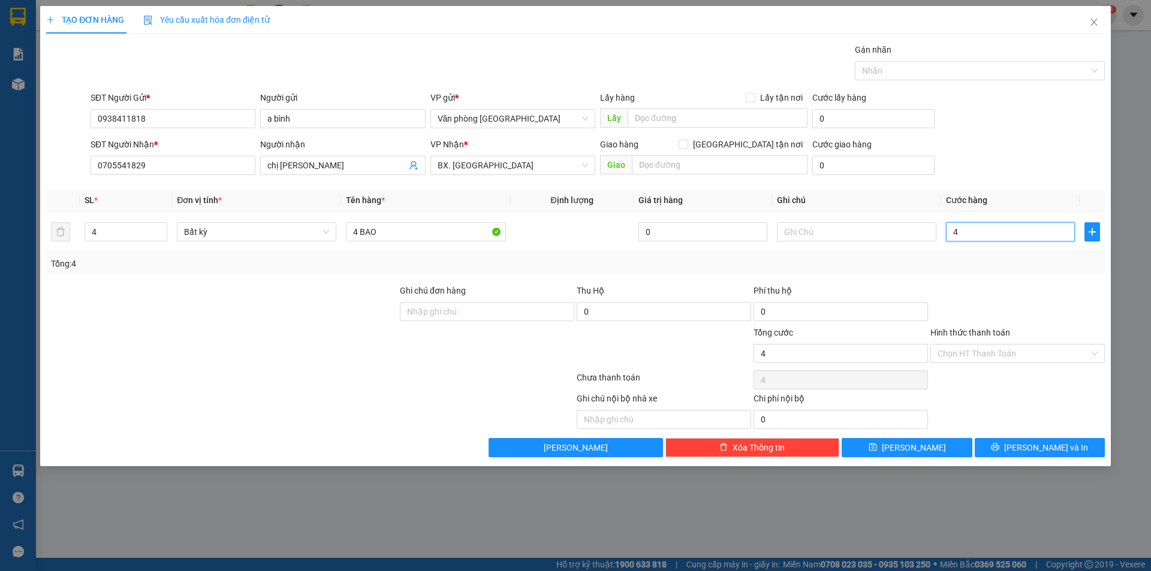
type input "0"
type input "30"
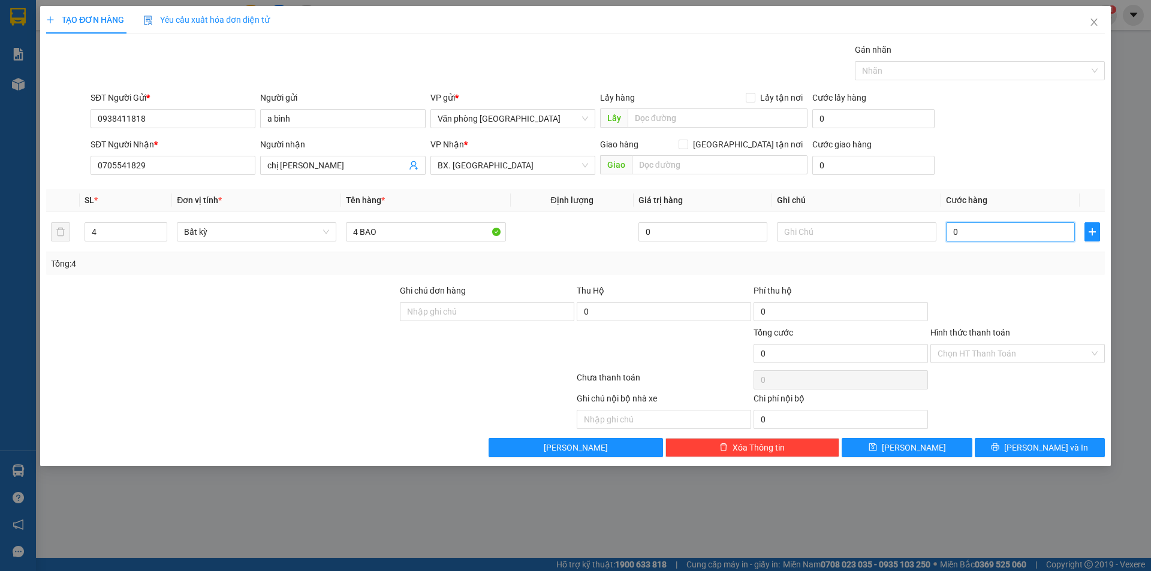
type input "30"
type input "300"
type input "3.000"
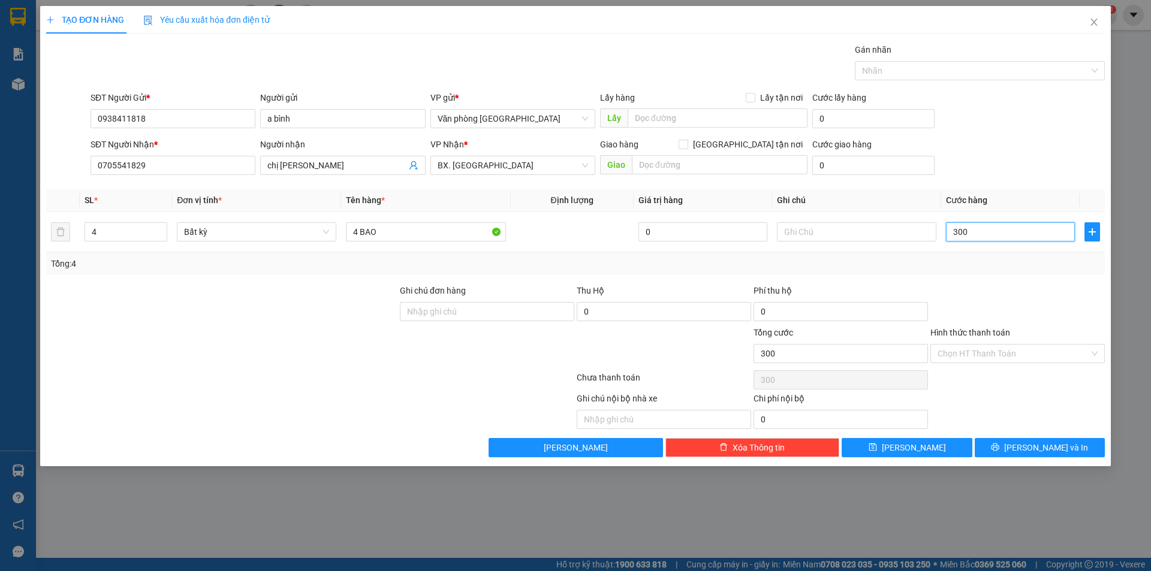
type input "3.000"
type input "30.000"
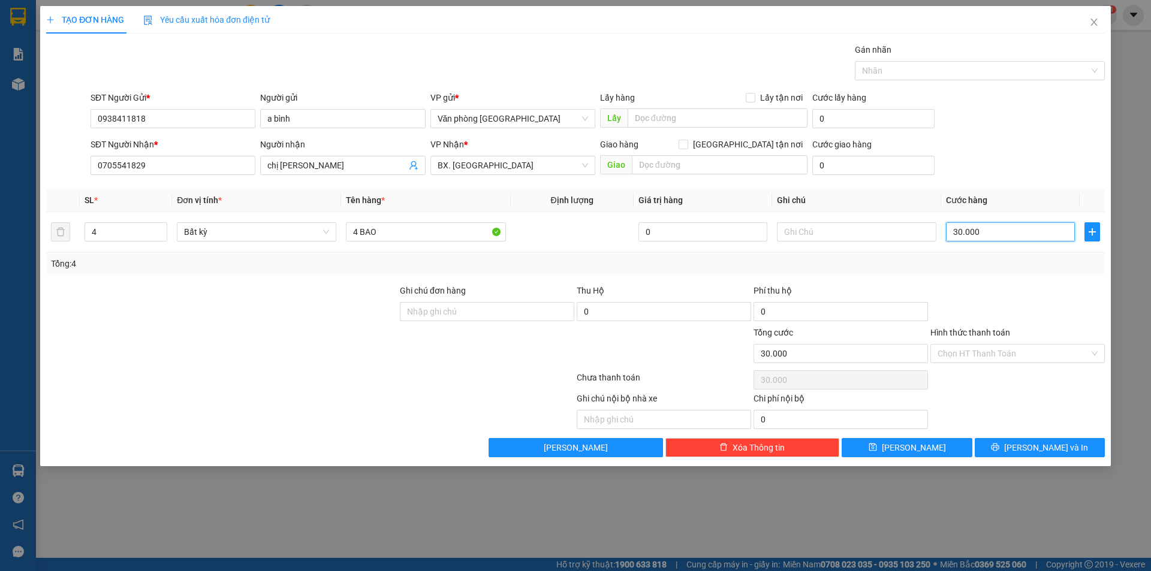
type input "300.000"
click at [352, 122] on input "a bình" at bounding box center [342, 118] width 165 height 19
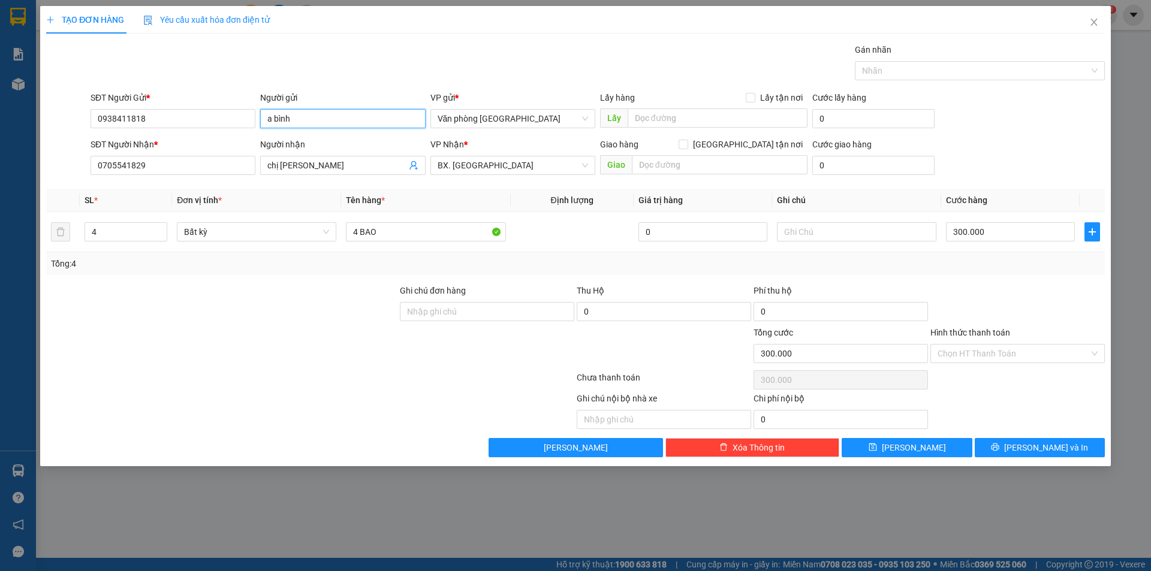
click at [352, 122] on input "a bình" at bounding box center [342, 118] width 165 height 19
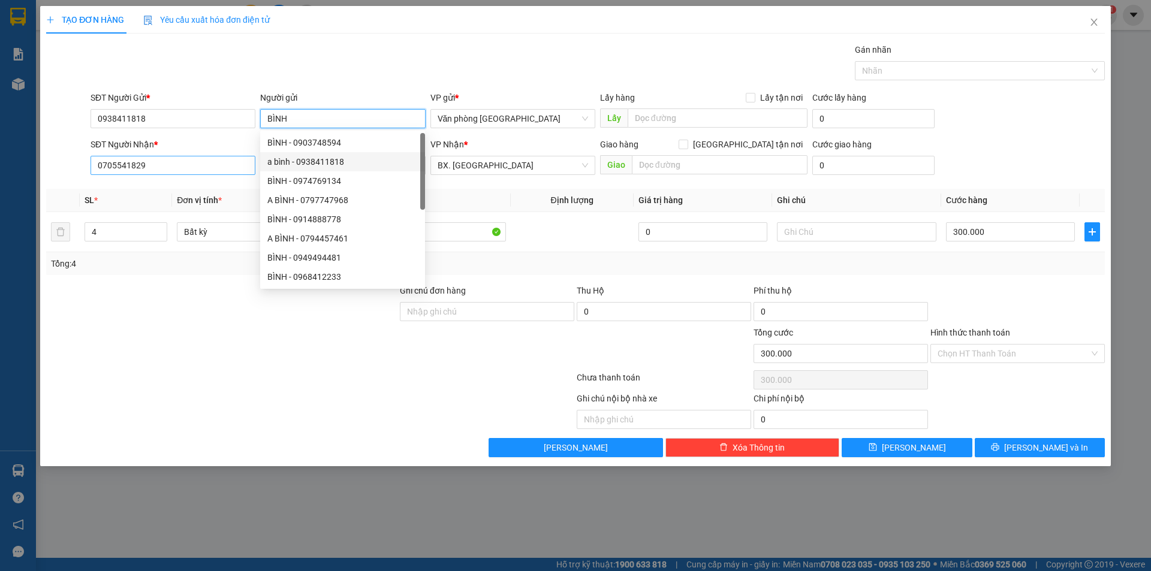
type input "BÌNH"
click at [212, 165] on input "0705541829" at bounding box center [173, 165] width 165 height 19
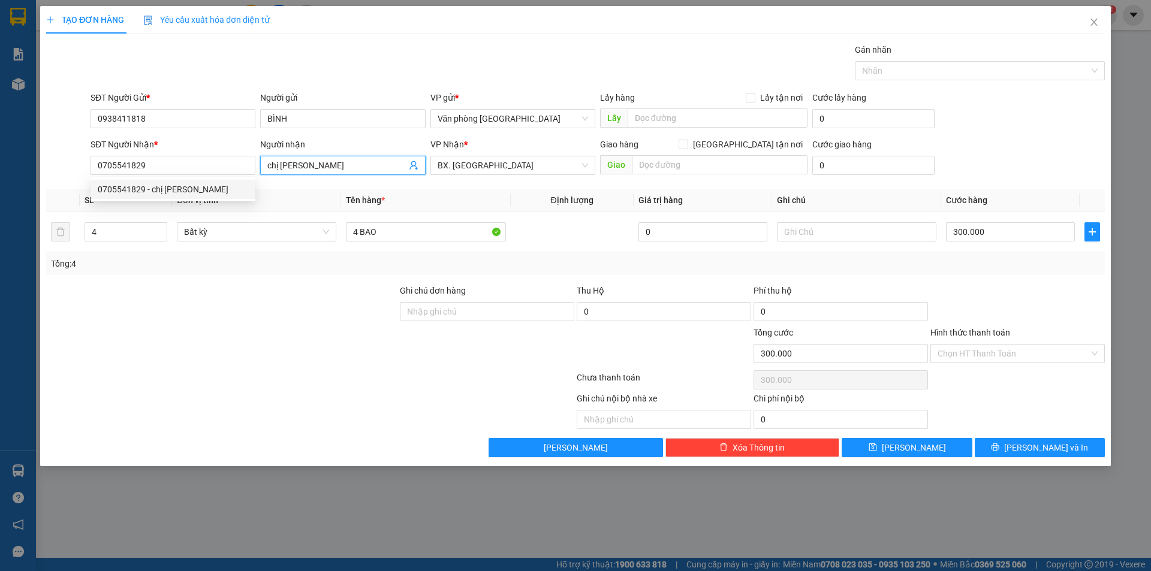
click at [304, 167] on input "chị [PERSON_NAME]" at bounding box center [336, 165] width 138 height 13
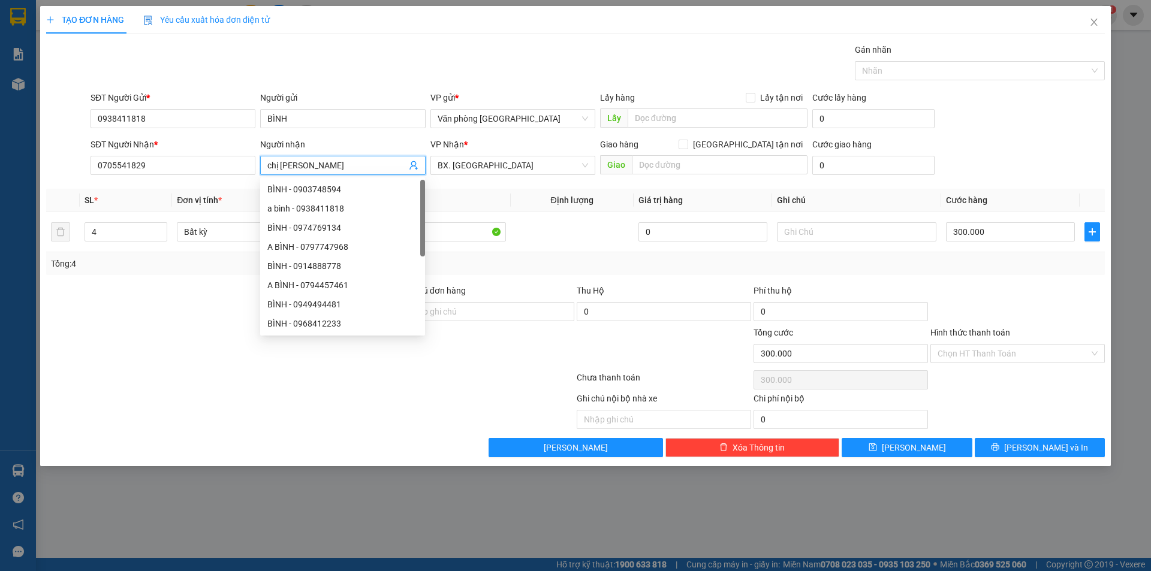
click at [304, 167] on input "chị [PERSON_NAME]" at bounding box center [336, 165] width 138 height 13
click at [497, 170] on span "BX. [GEOGRAPHIC_DATA]" at bounding box center [513, 165] width 150 height 18
type input "TRINH"
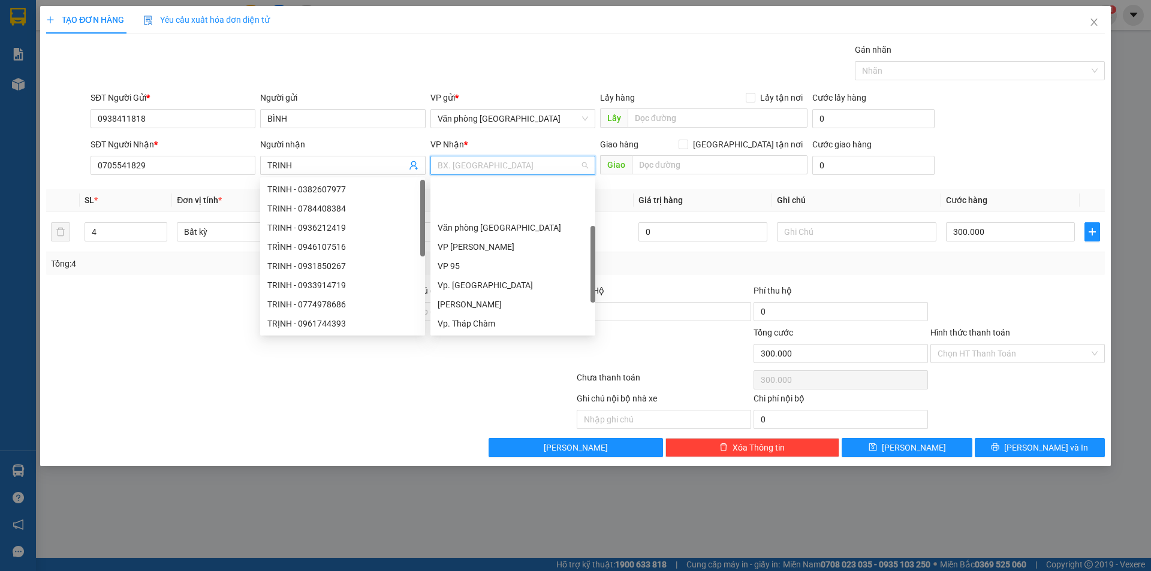
scroll to position [58, 0]
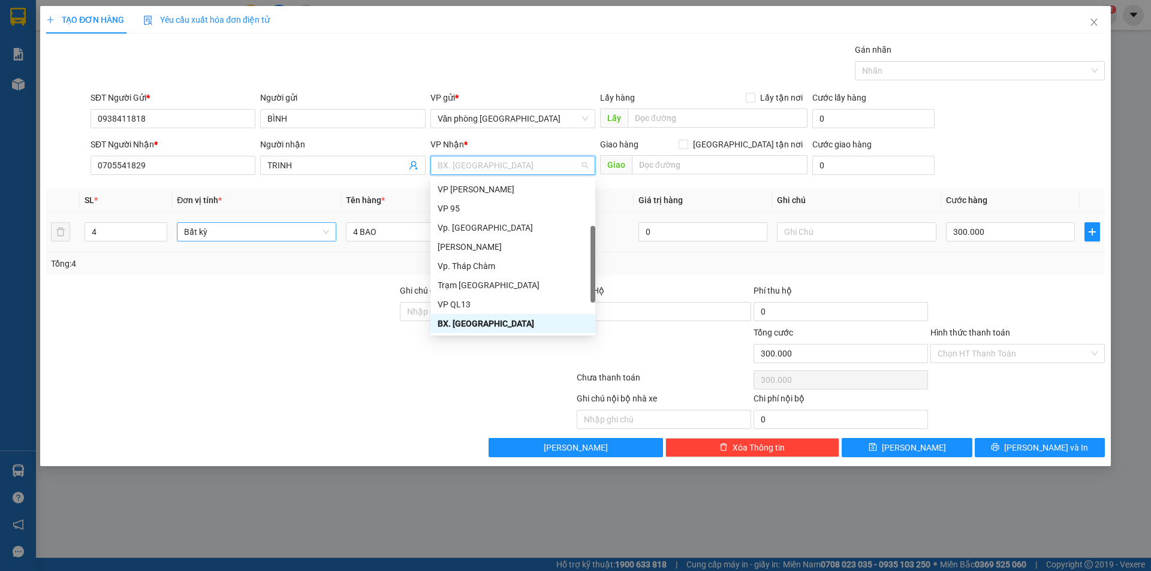
click at [283, 229] on span "Bất kỳ" at bounding box center [256, 232] width 145 height 18
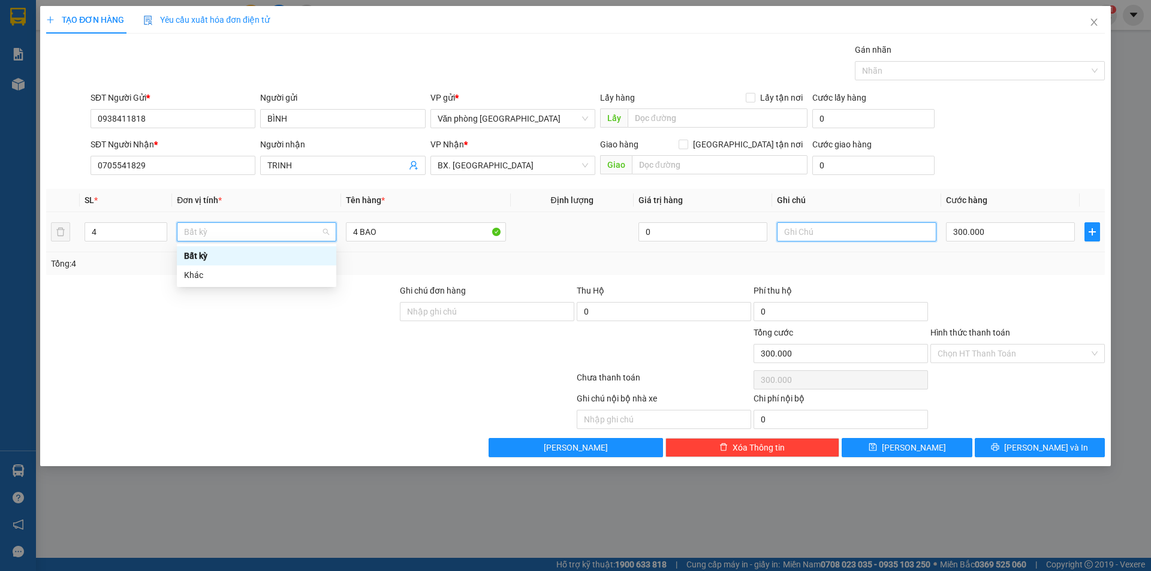
click at [790, 231] on input "text" at bounding box center [856, 231] width 159 height 19
type input "0"
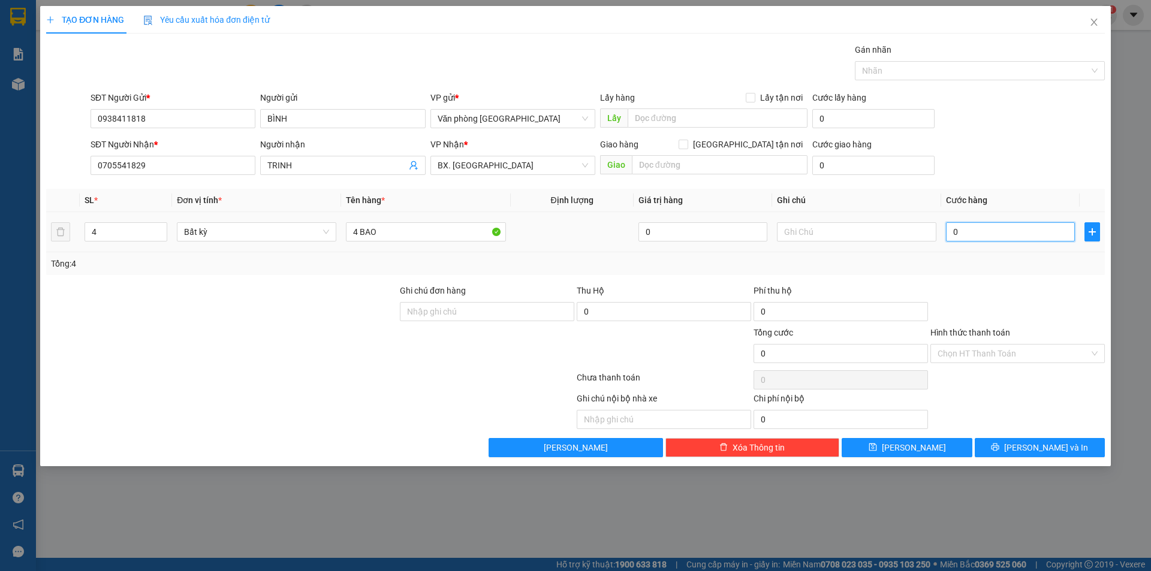
click at [946, 230] on input "0" at bounding box center [1010, 231] width 129 height 19
click at [953, 231] on input "0" at bounding box center [1010, 231] width 129 height 19
type input "30"
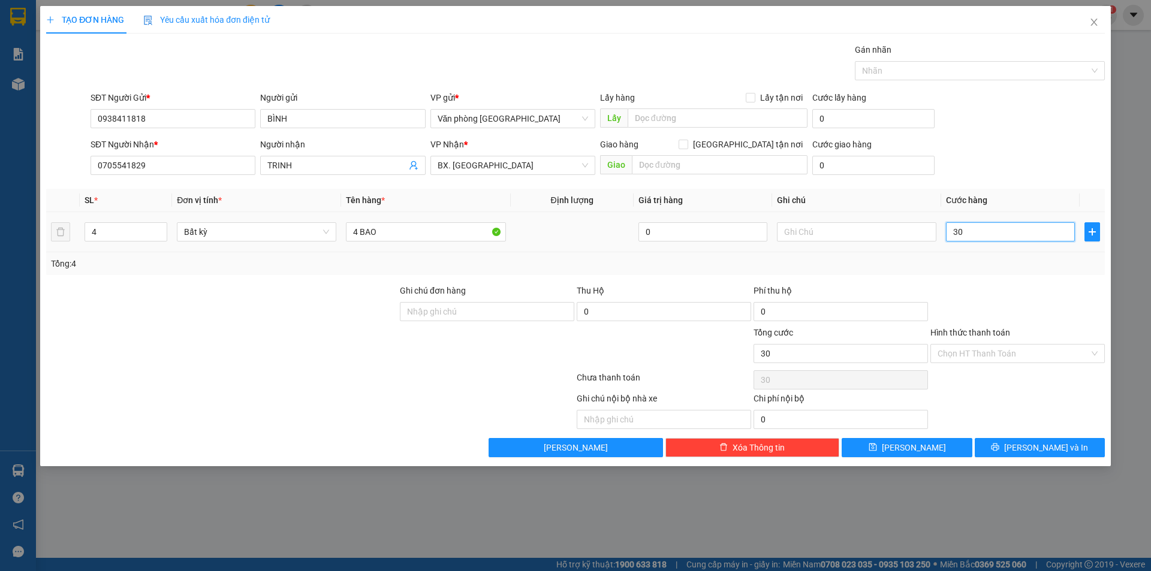
type input "300"
type input "3.000"
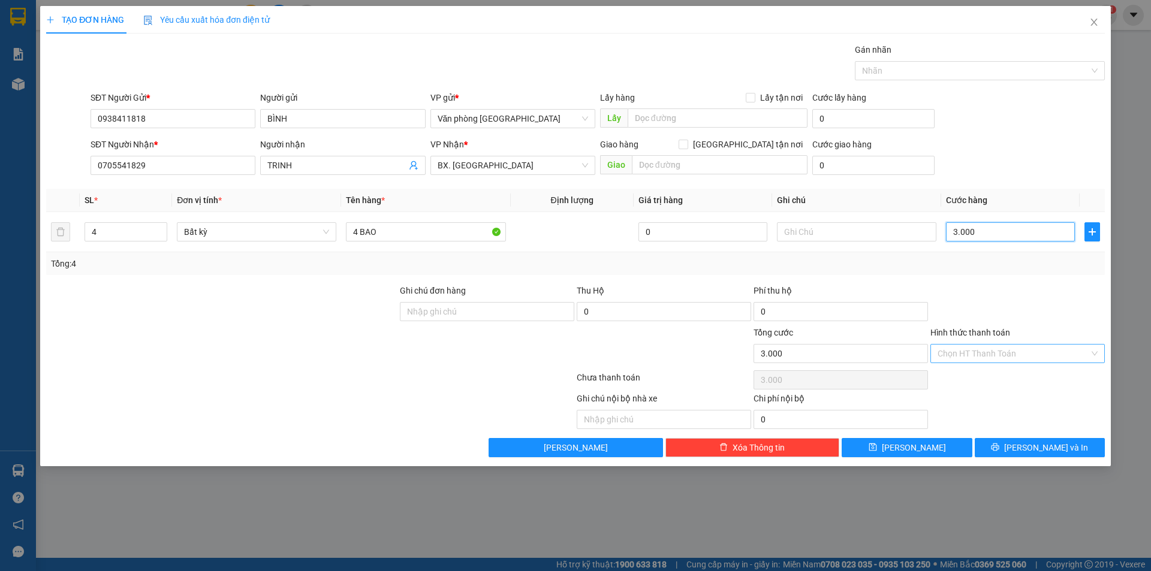
type input "3.000"
type input "3.000.000"
click at [968, 355] on input "Hình thức thanh toán" at bounding box center [1013, 354] width 152 height 18
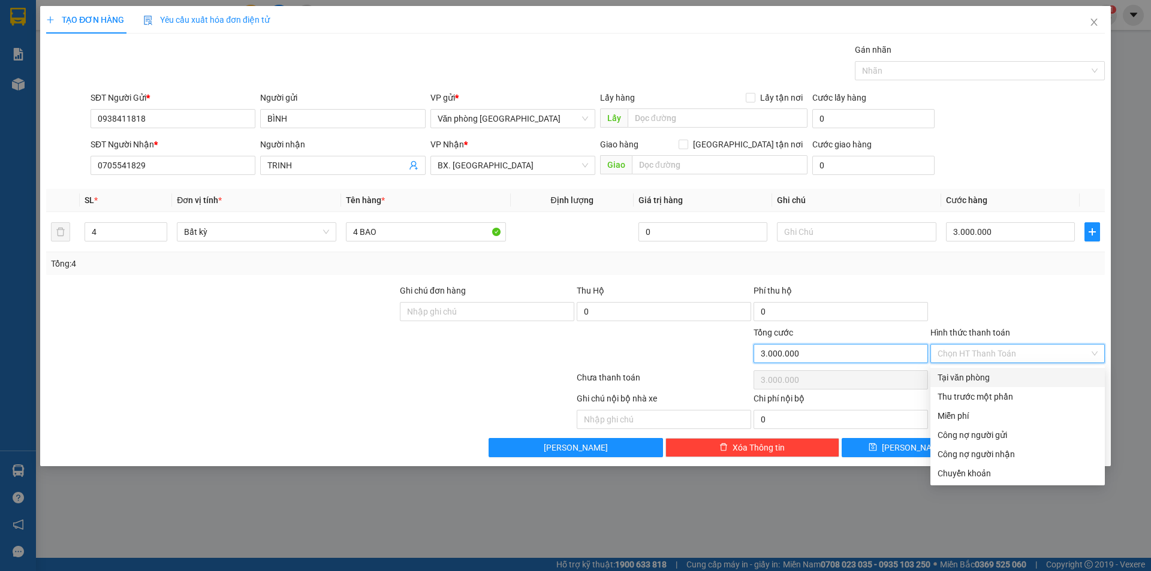
click at [855, 363] on input "3.000.000" at bounding box center [840, 353] width 174 height 19
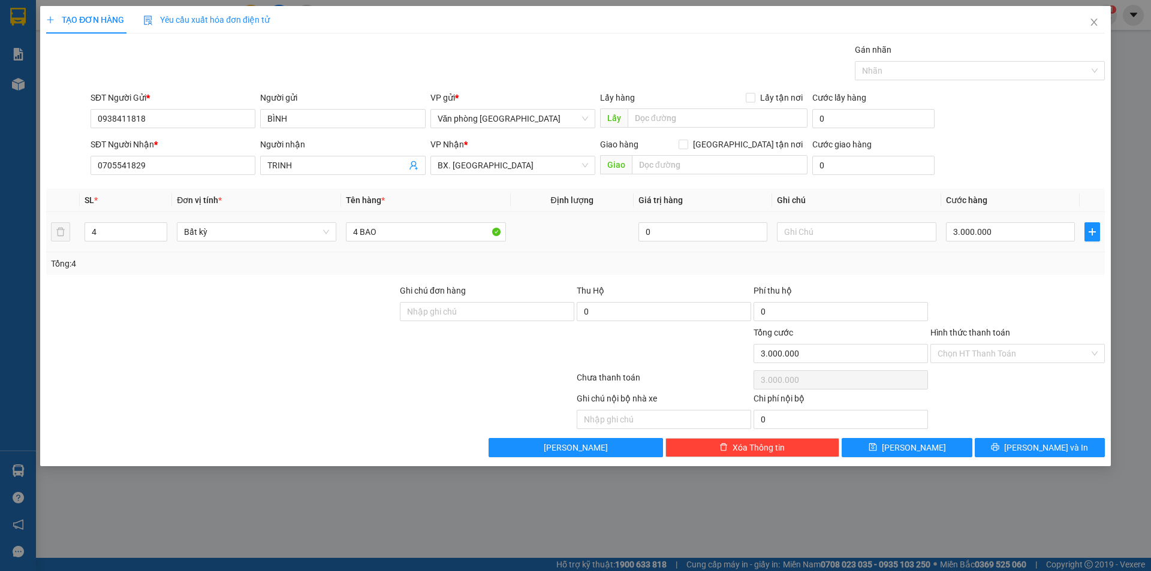
click at [991, 251] on td "3.000.000" at bounding box center [1010, 232] width 138 height 40
click at [994, 237] on input "3.000.000" at bounding box center [1010, 231] width 129 height 19
type input "0"
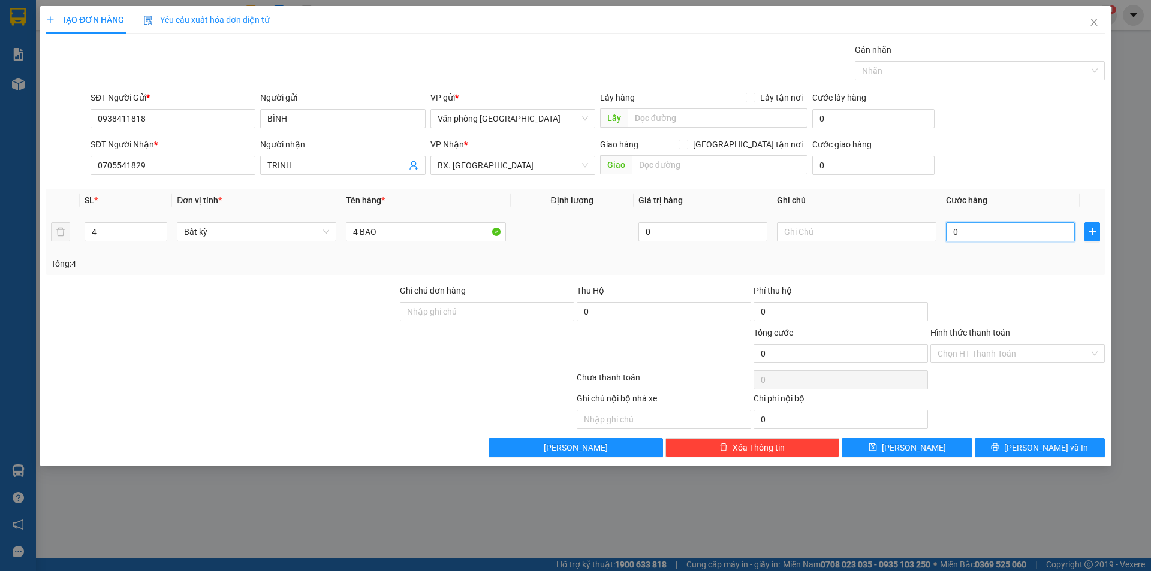
type input "3"
type input "03"
type input "30"
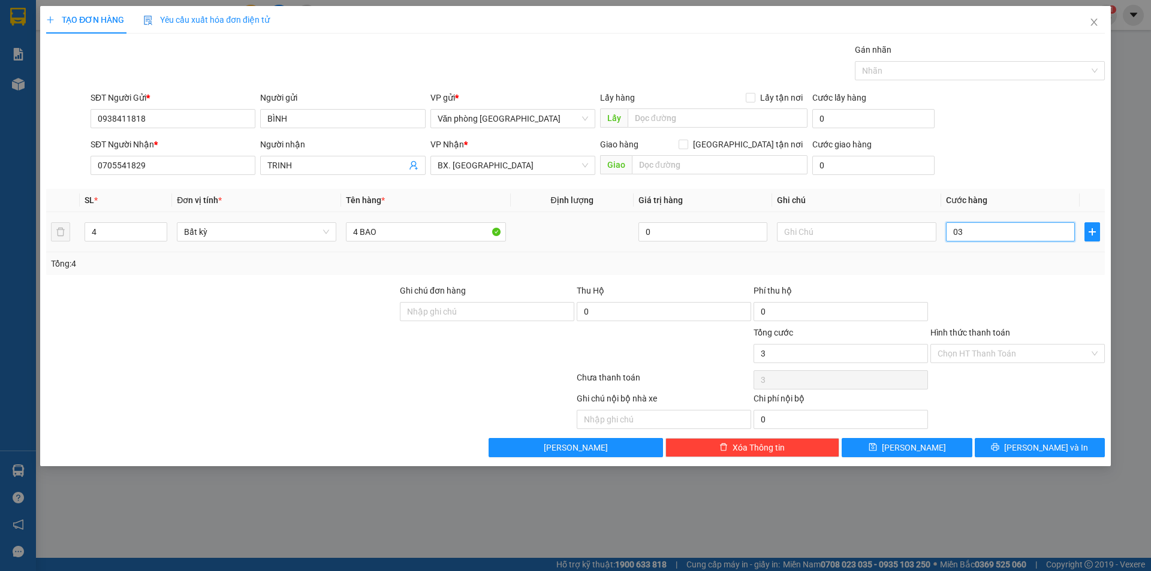
type input "030"
type input "3"
type input "03"
type input "0"
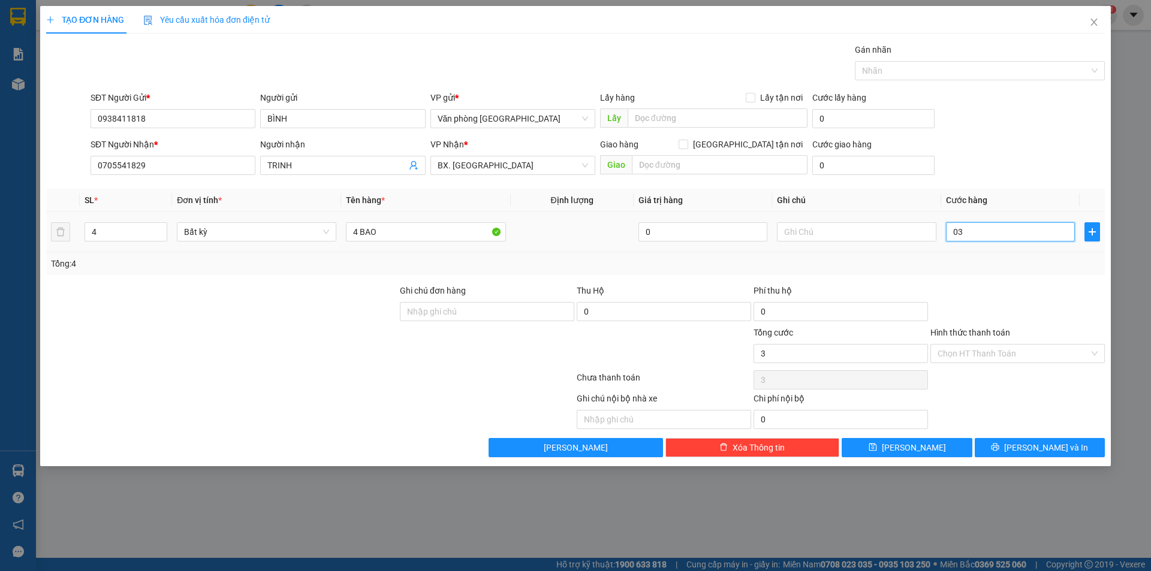
type input "0"
click at [949, 234] on input "0" at bounding box center [1010, 231] width 129 height 19
type input "30"
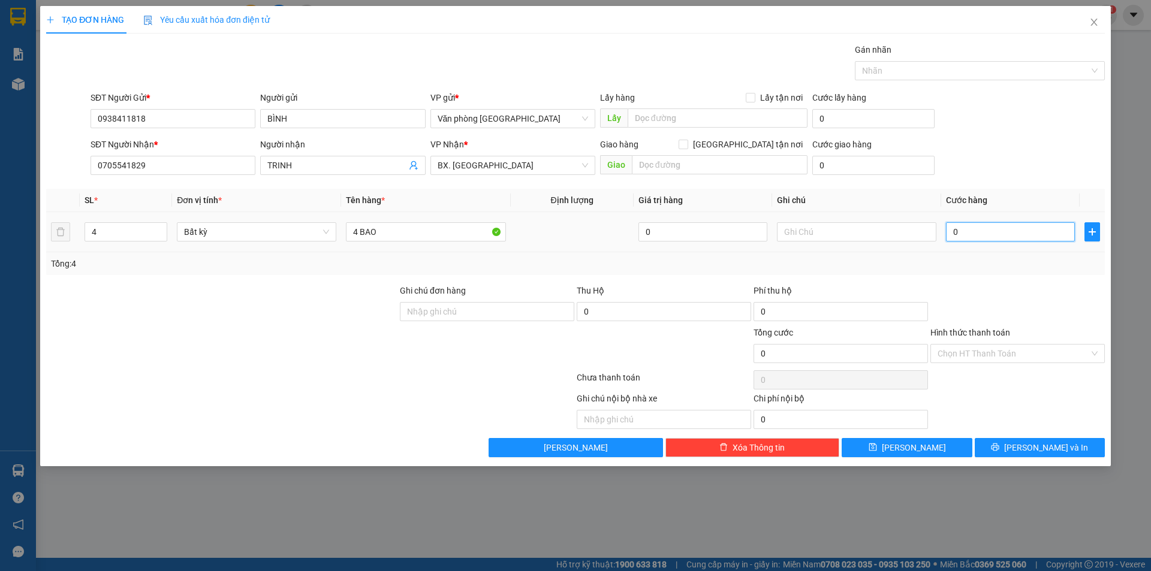
type input "30"
type input "300"
type input "3.000"
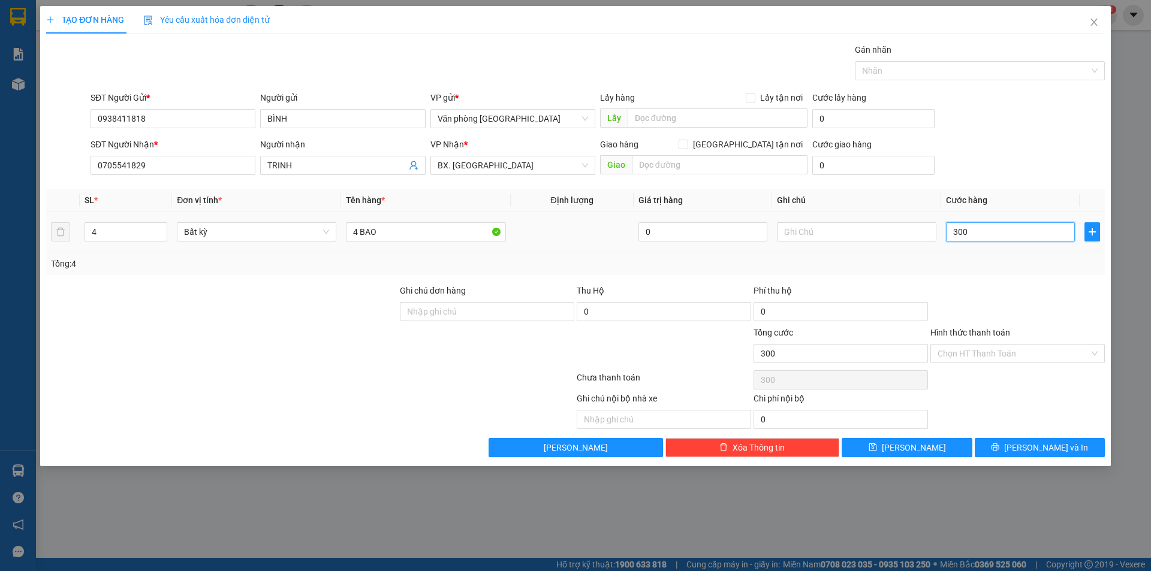
type input "3.000"
type input "30.000"
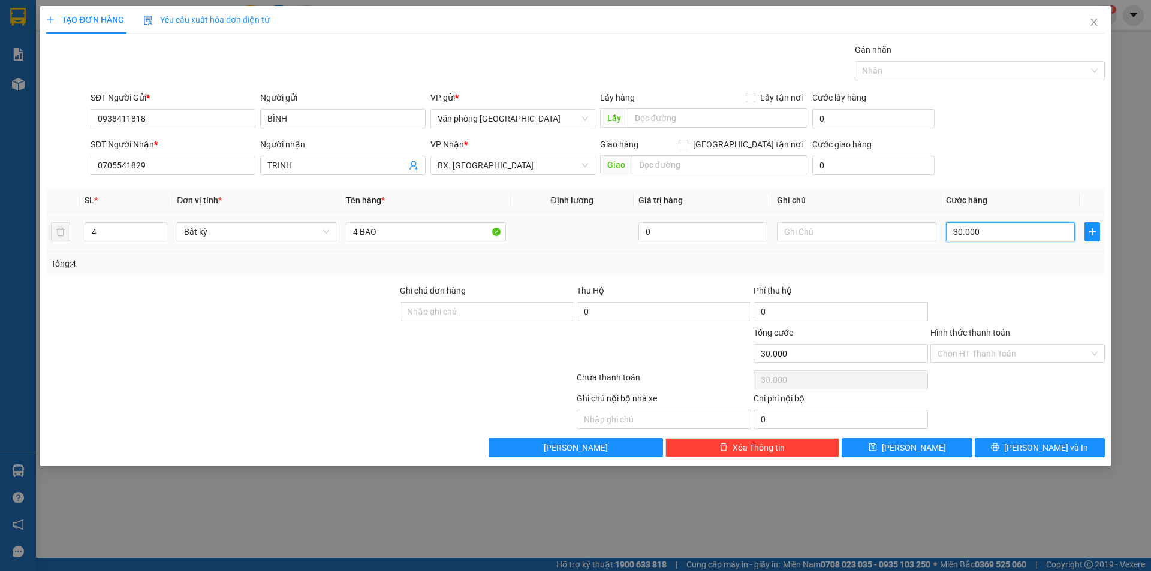
type input "300.000"
click at [938, 456] on button "[PERSON_NAME]" at bounding box center [906, 447] width 130 height 19
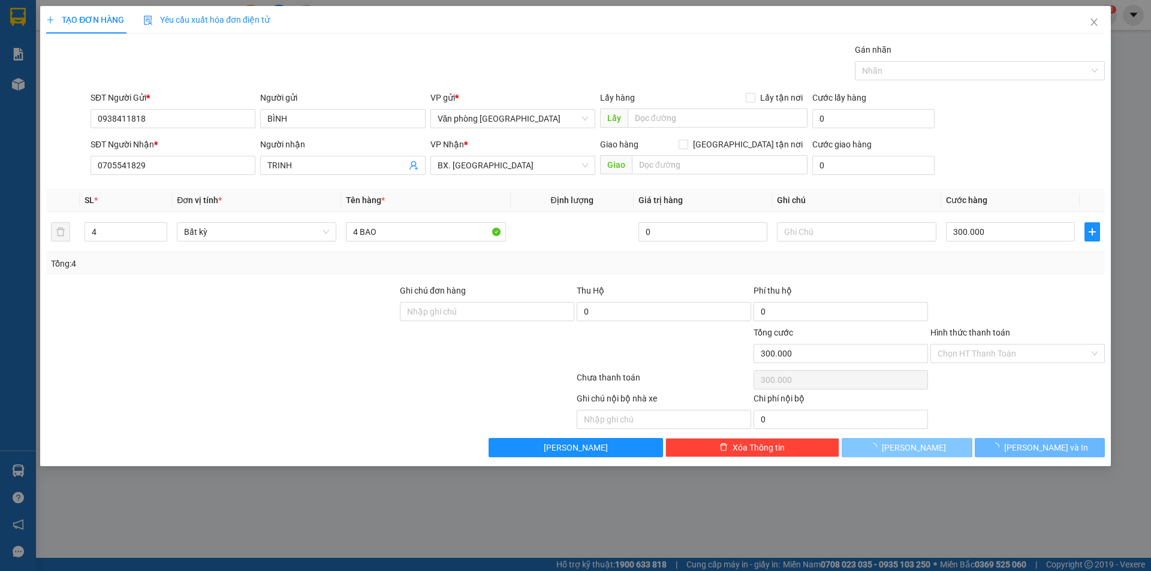
type input "0"
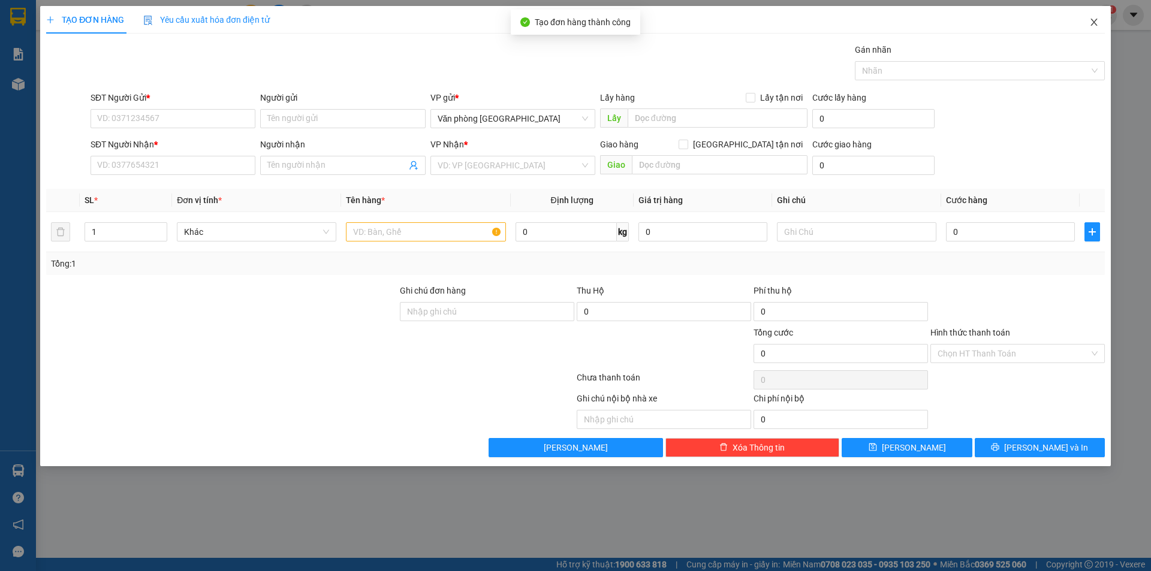
click at [1091, 20] on icon "close" at bounding box center [1093, 22] width 7 height 7
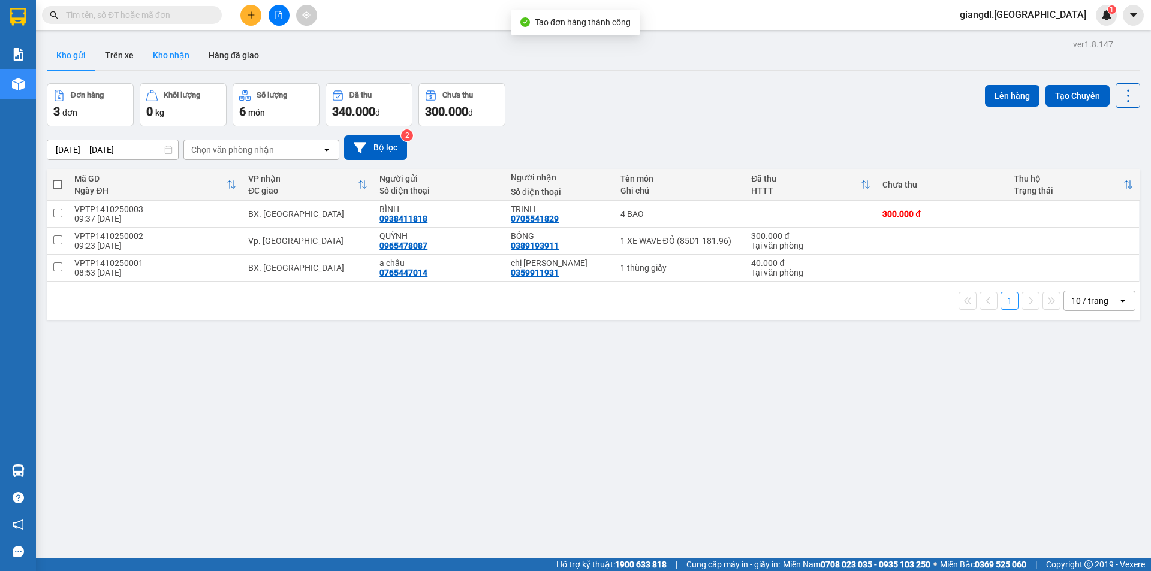
click at [170, 54] on button "Kho nhận" at bounding box center [171, 55] width 56 height 29
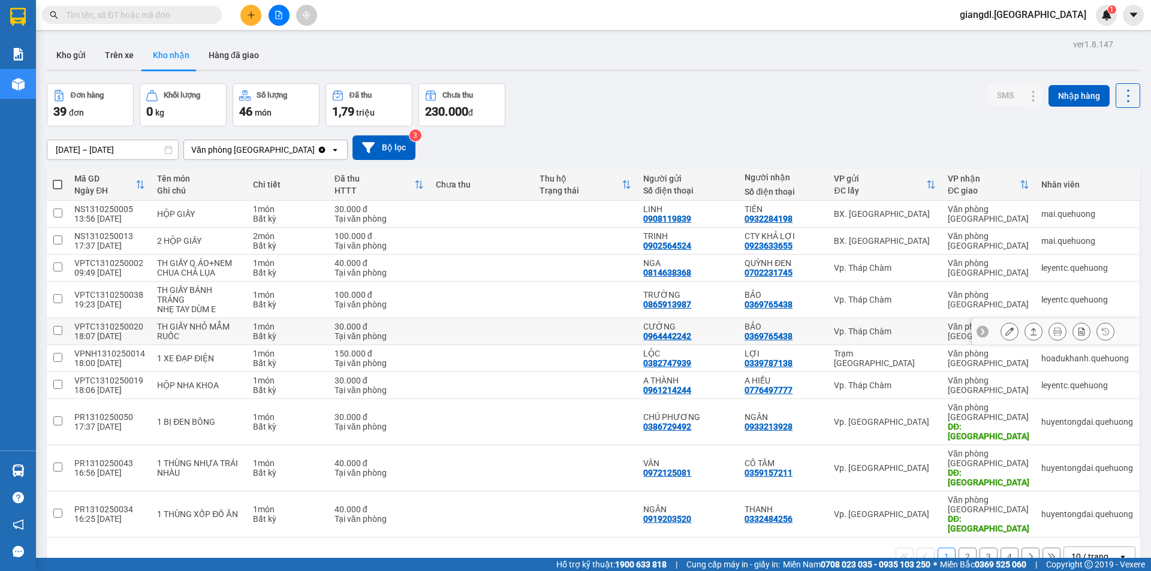
scroll to position [55, 0]
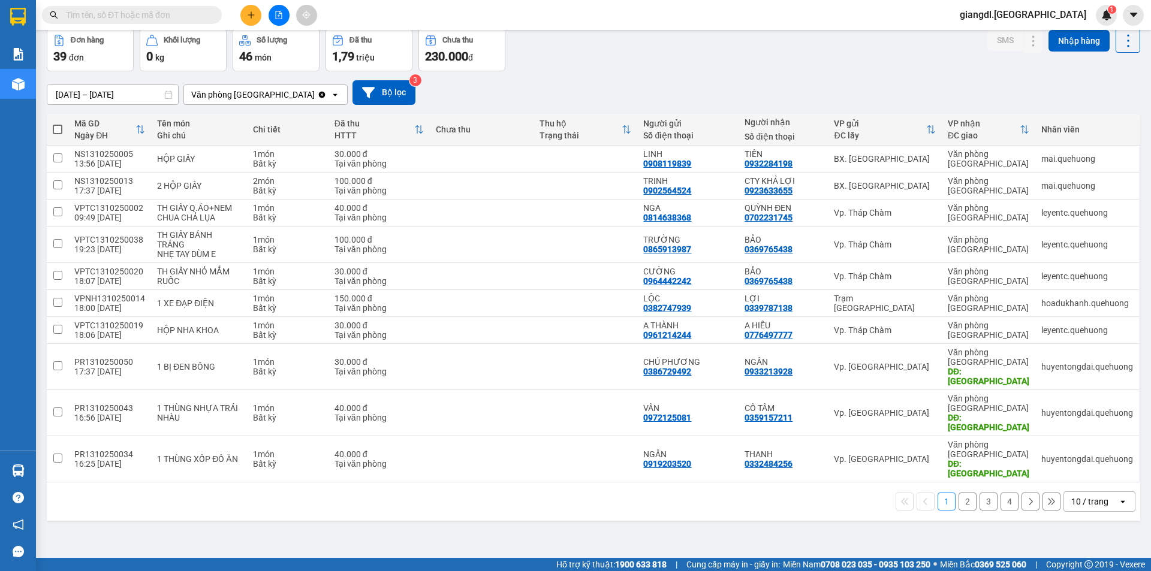
click at [958, 493] on button "2" at bounding box center [967, 502] width 18 height 18
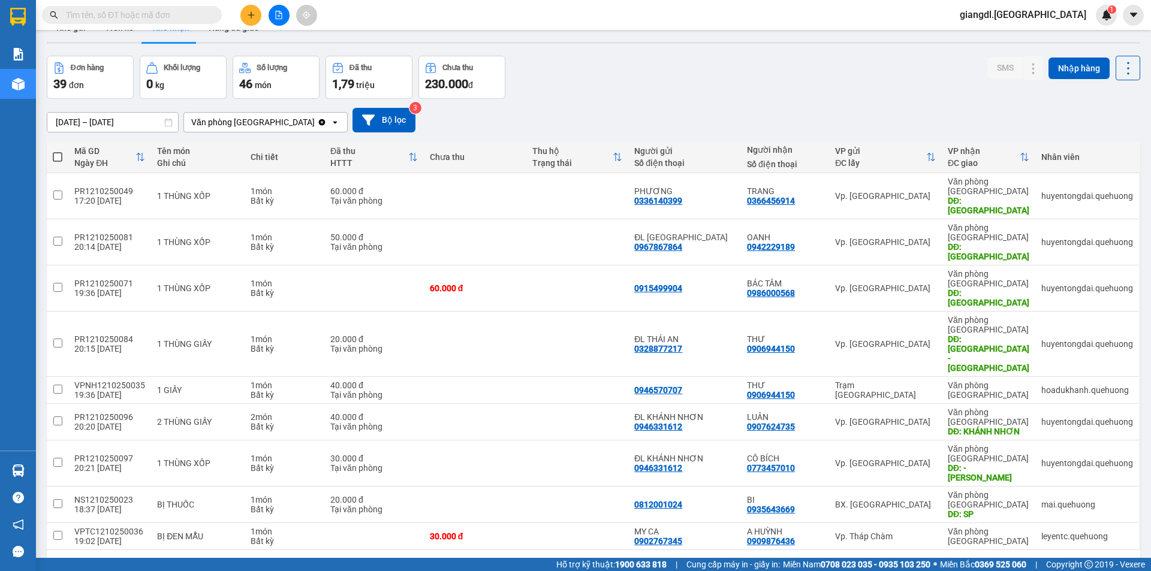
scroll to position [0, 0]
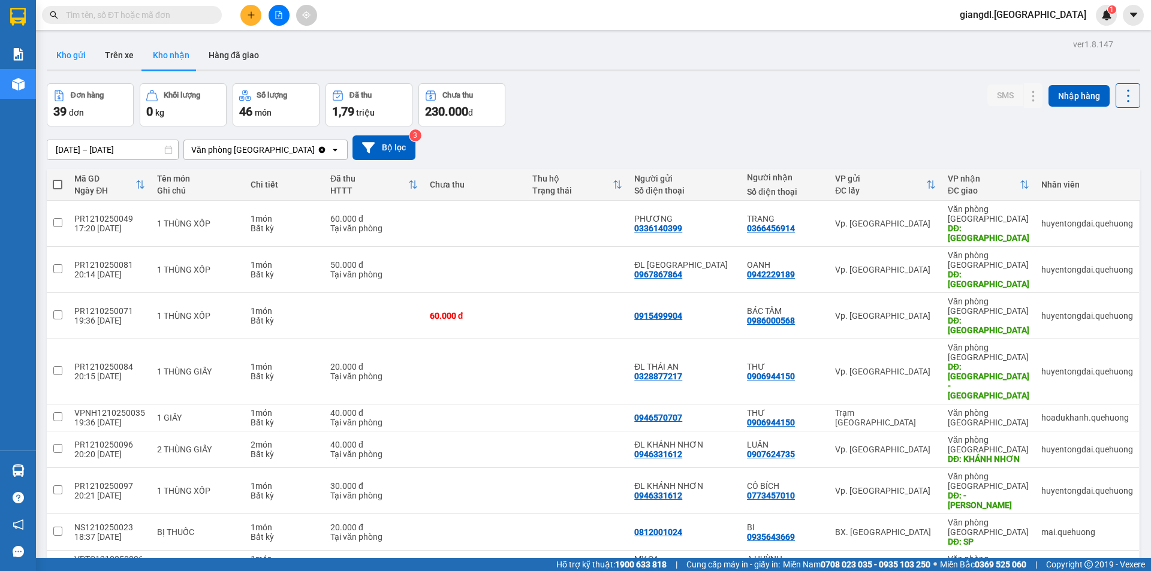
click at [61, 58] on button "Kho gửi" at bounding box center [71, 55] width 49 height 29
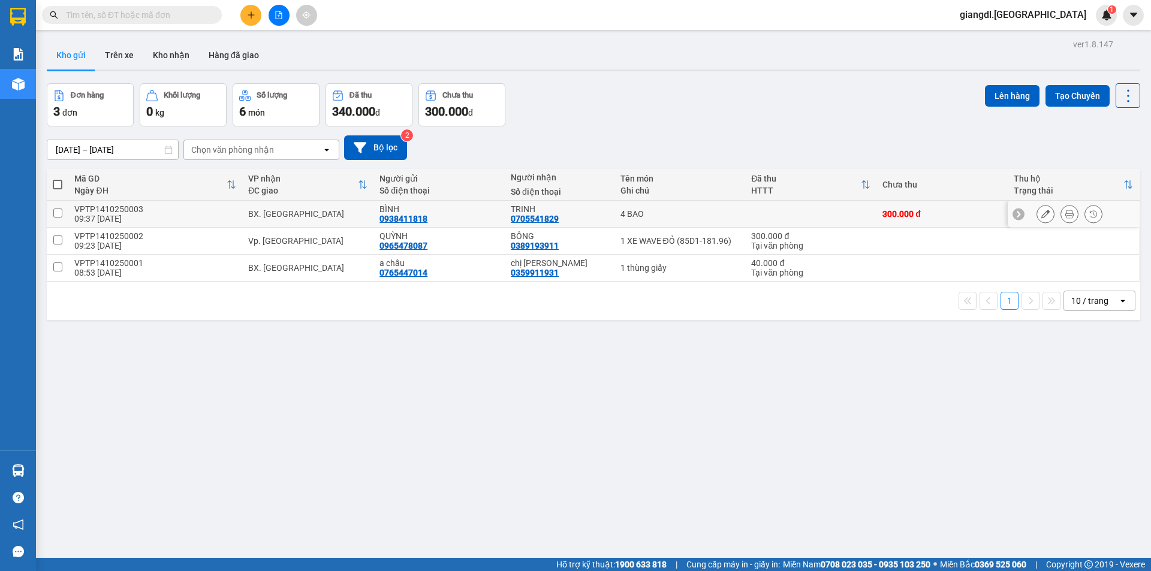
click at [1041, 215] on icon at bounding box center [1045, 214] width 8 height 8
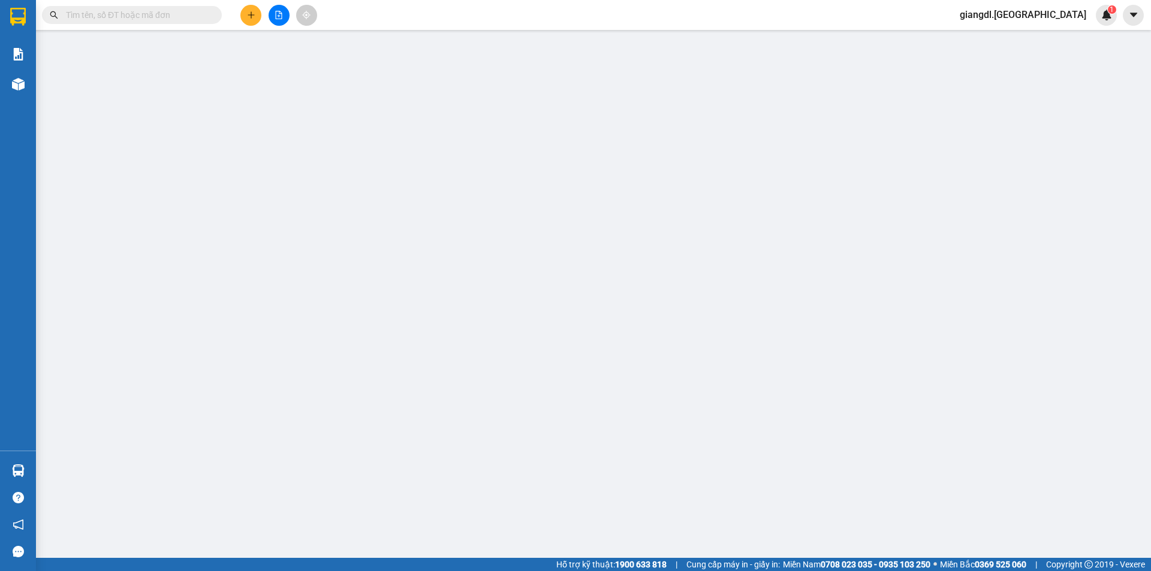
type input "0938411818"
type input "BÌNH"
type input "0705541829"
type input "TRINH"
type input "0"
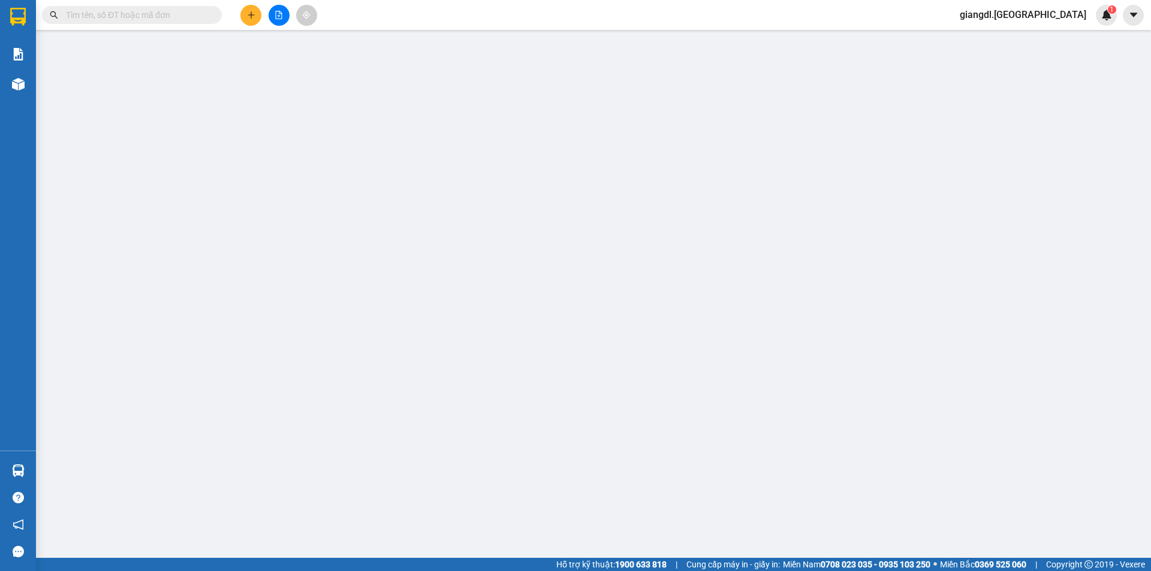
type input "300.000"
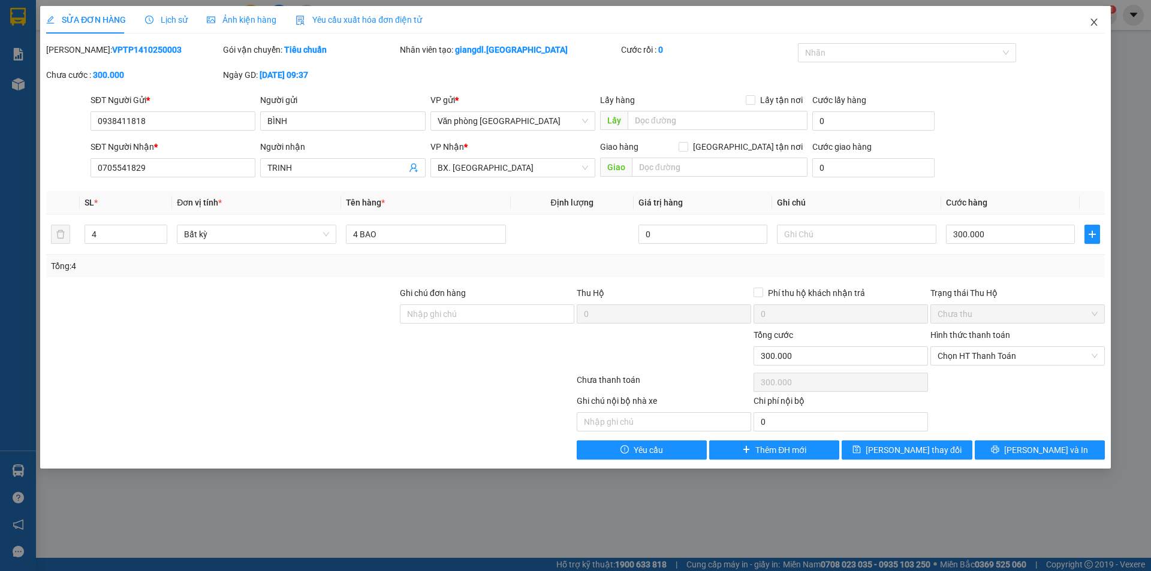
click at [1090, 23] on icon "close" at bounding box center [1094, 22] width 10 height 10
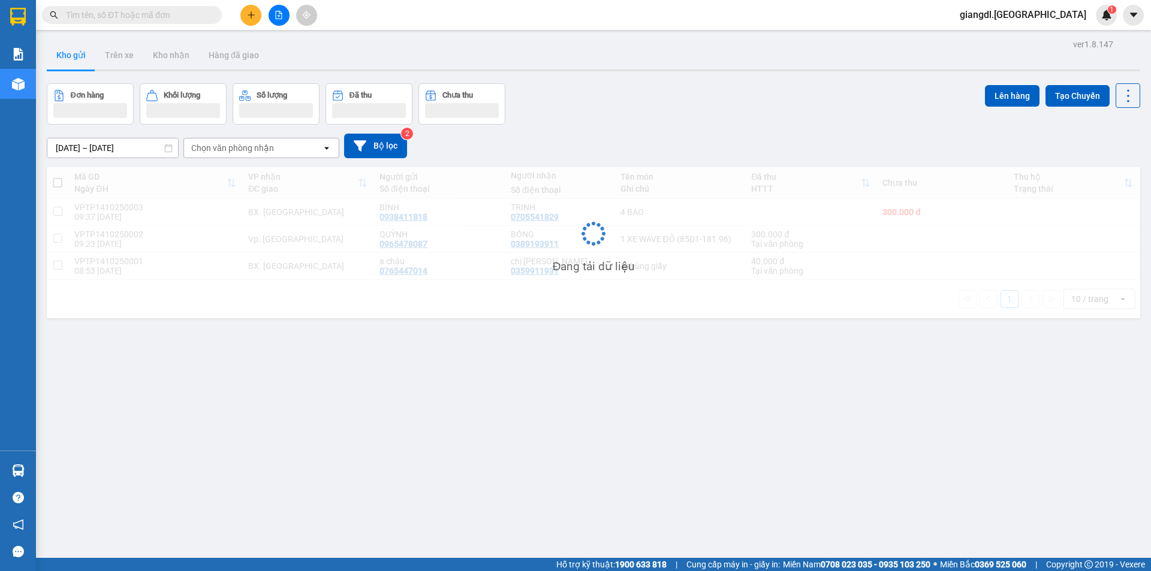
click at [79, 19] on input "text" at bounding box center [136, 14] width 141 height 13
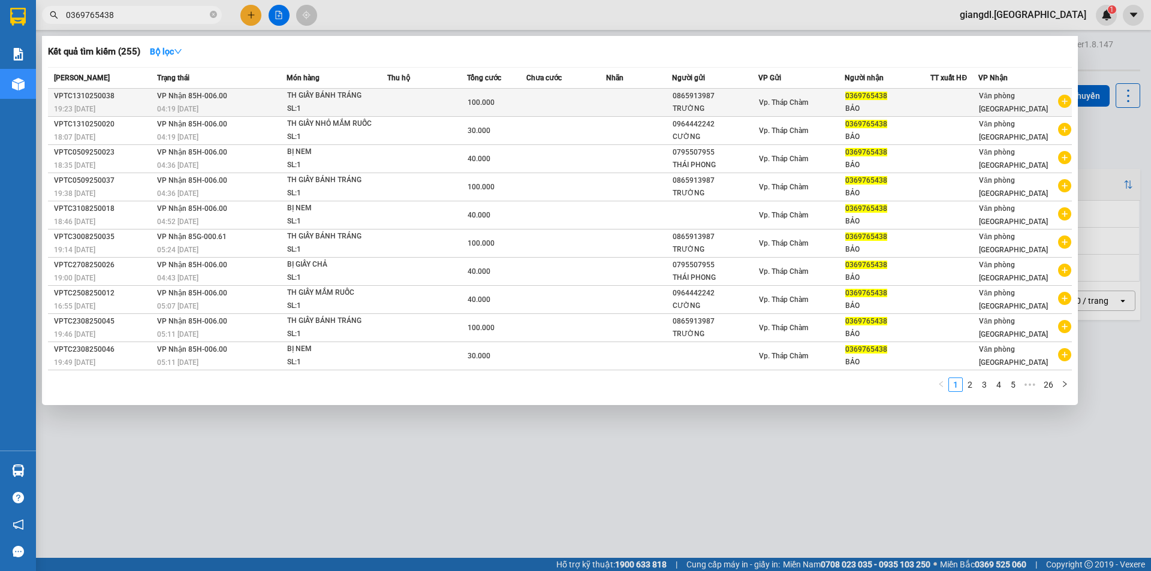
type input "0369765438"
click at [280, 99] on td "VP Nhận 85H-006.00 04:19 [DATE]" at bounding box center [220, 103] width 132 height 28
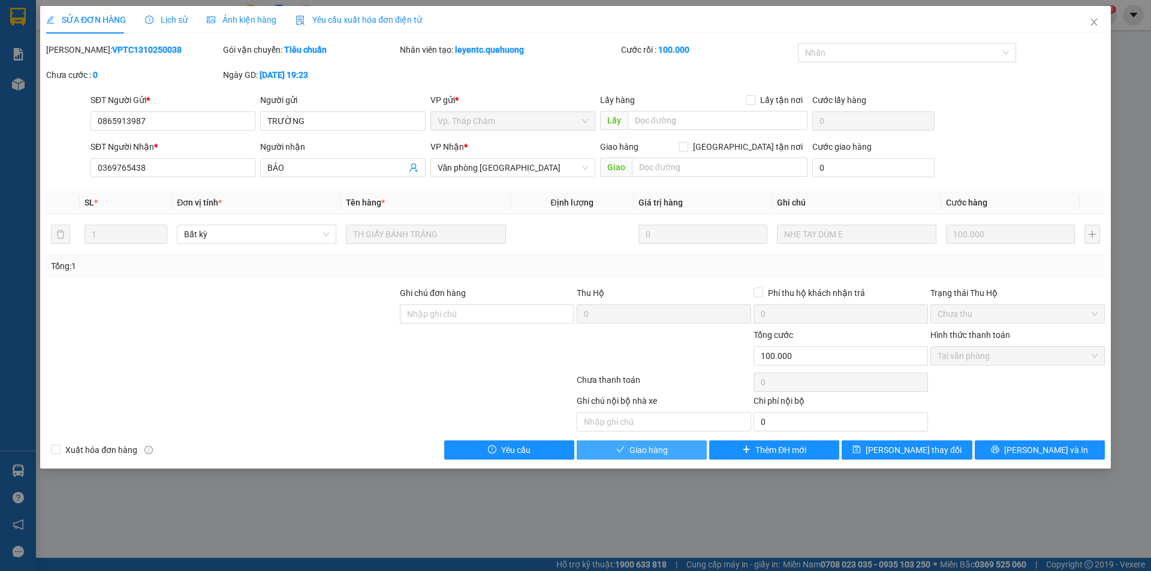
click at [658, 447] on span "Giao hàng" at bounding box center [648, 450] width 38 height 13
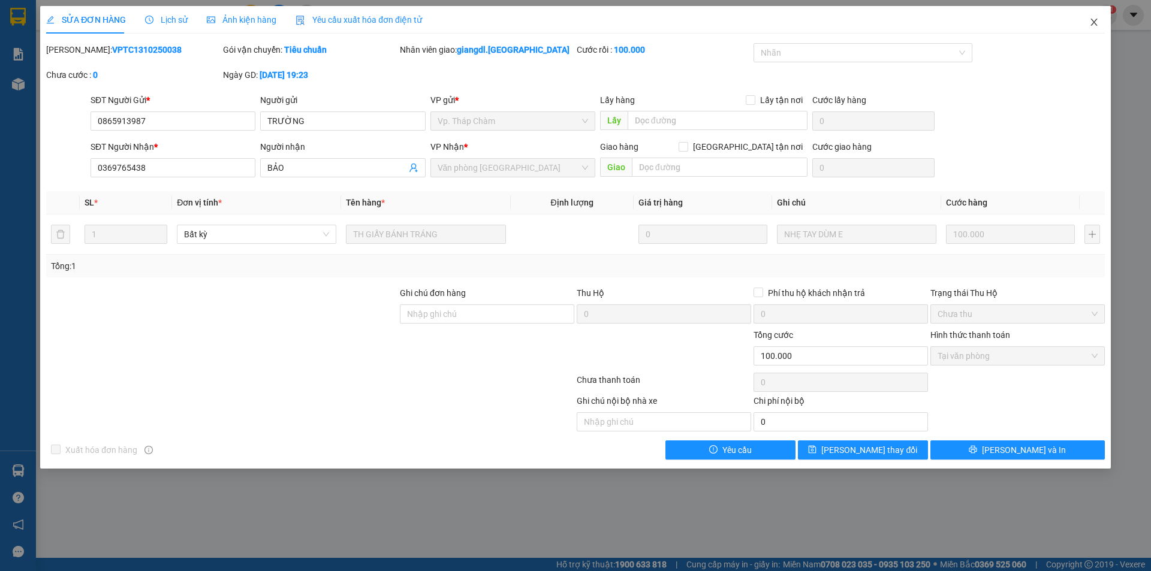
drag, startPoint x: 1097, startPoint y: 20, endPoint x: 1088, endPoint y: 19, distance: 9.7
click at [1097, 20] on icon "close" at bounding box center [1094, 22] width 10 height 10
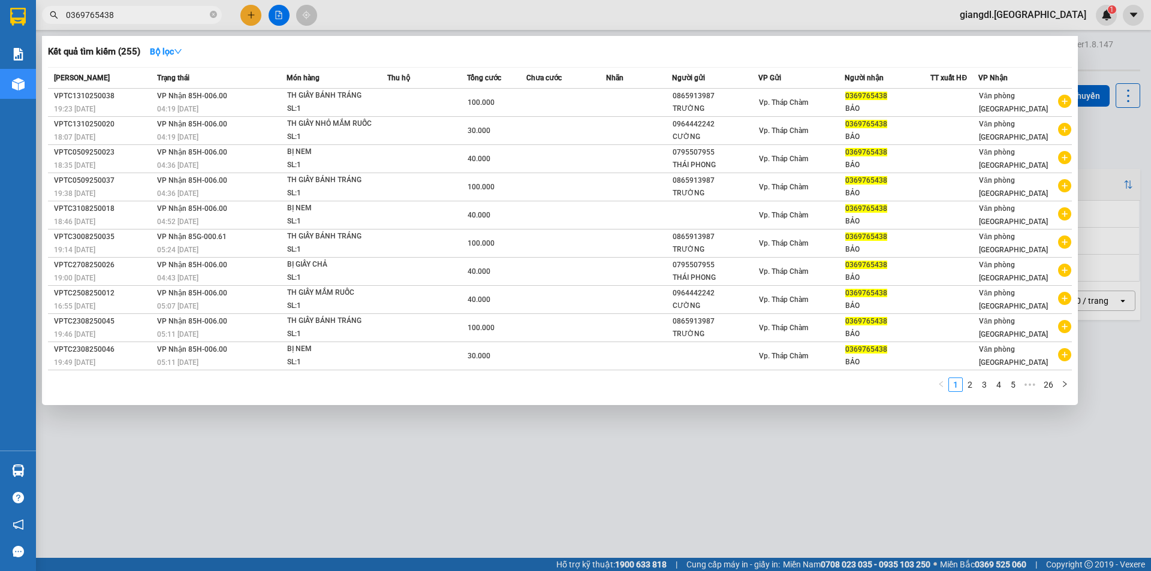
click at [131, 13] on input "0369765438" at bounding box center [136, 14] width 141 height 13
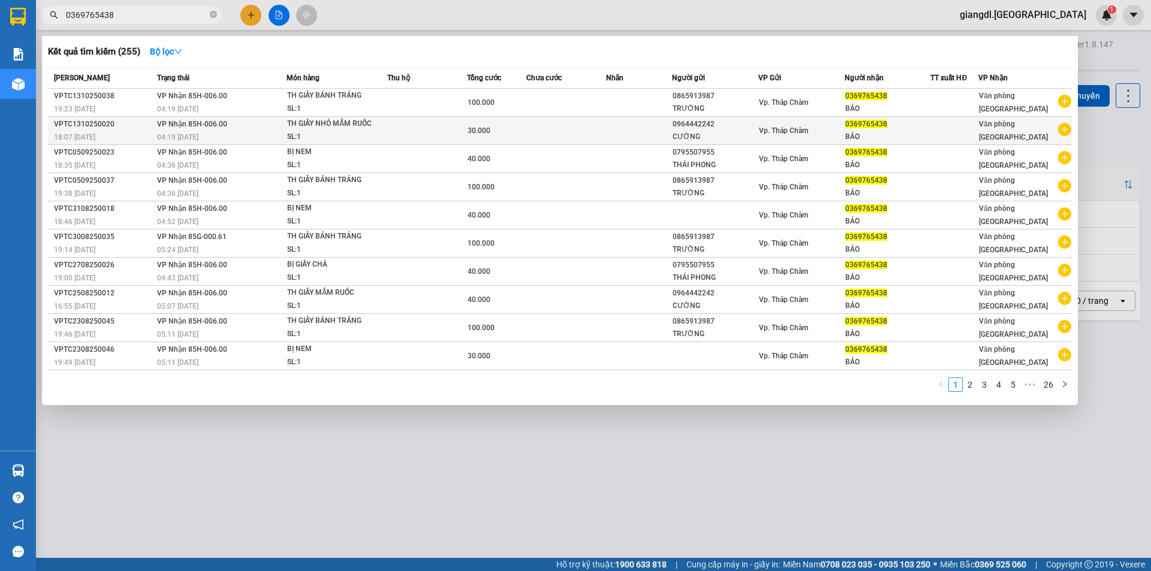
click at [681, 123] on div "0964442242" at bounding box center [714, 124] width 85 height 13
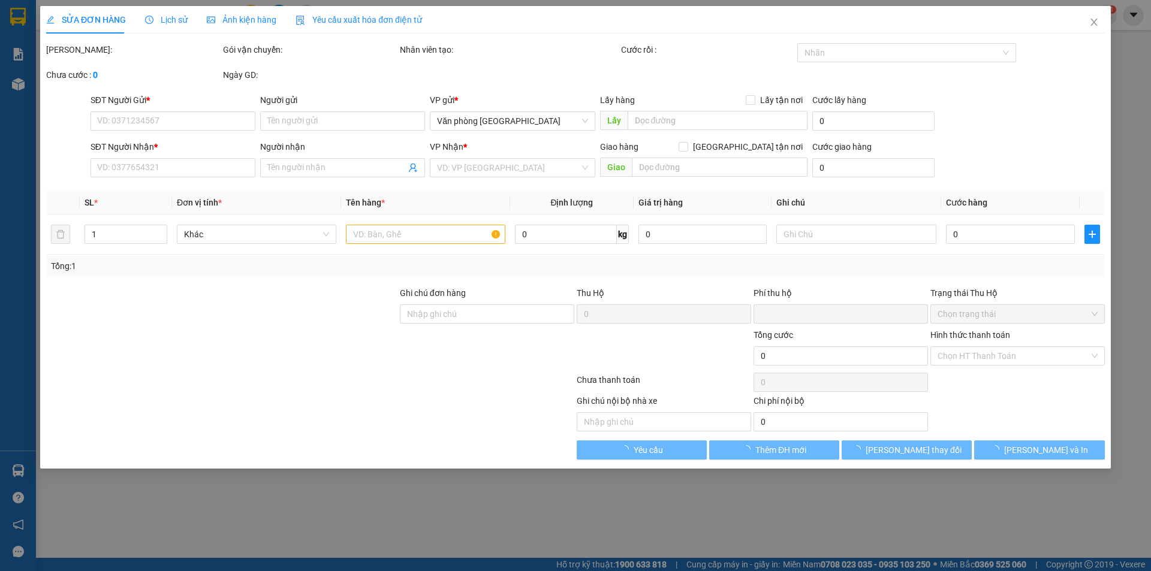
type input "0964442242"
type input "CƯỜNG"
type input "0369765438"
type input "BẢO"
type input "0"
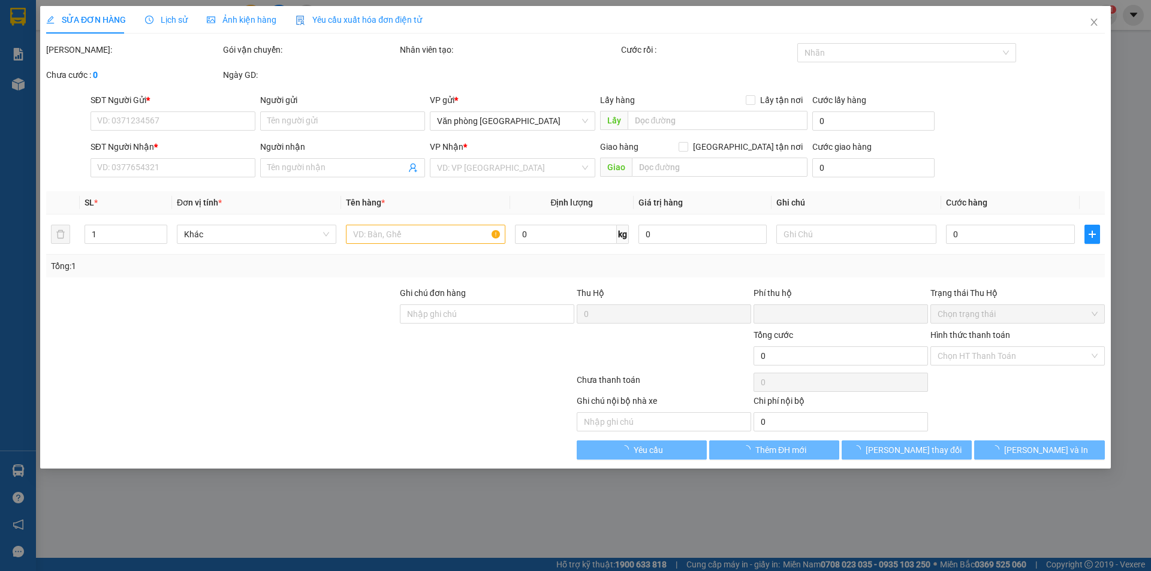
type input "30.000"
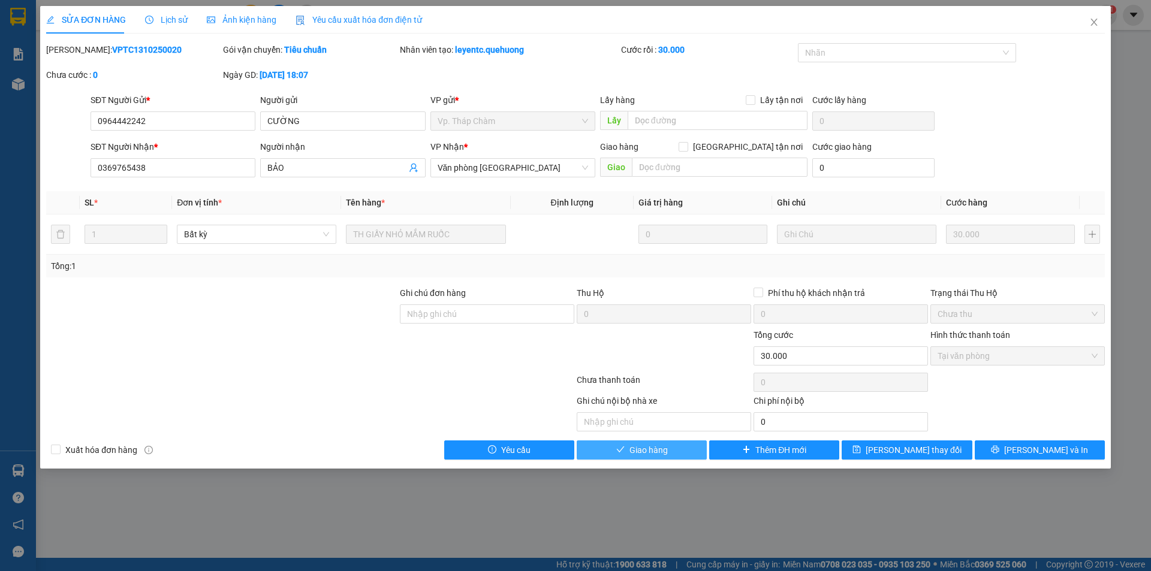
click at [627, 453] on button "Giao hàng" at bounding box center [642, 450] width 130 height 19
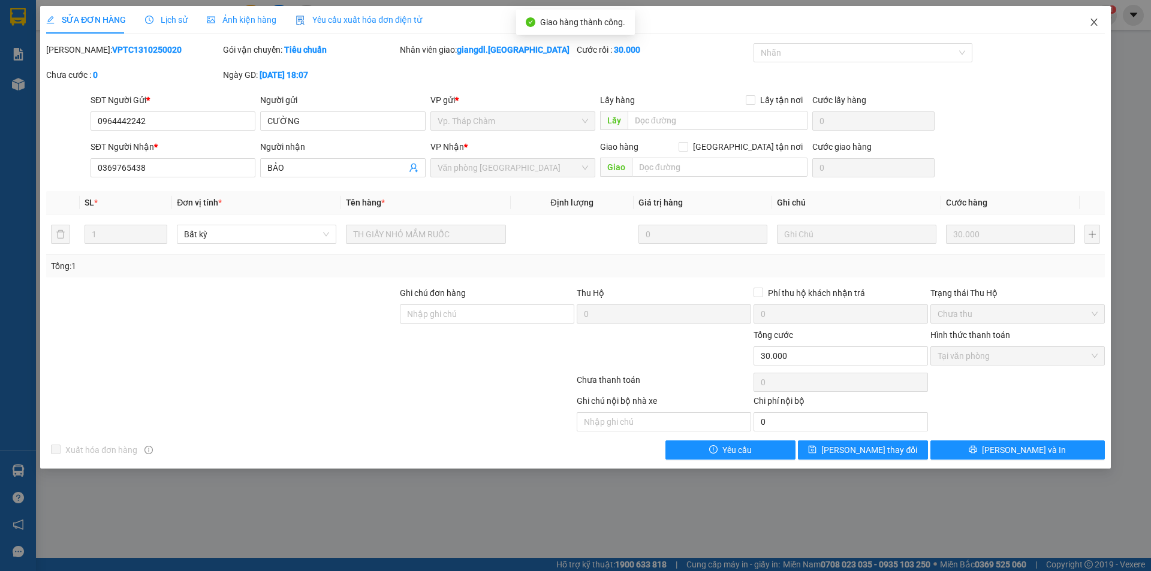
drag, startPoint x: 1094, startPoint y: 20, endPoint x: 762, endPoint y: 32, distance: 332.3
click at [1094, 20] on icon "close" at bounding box center [1094, 22] width 10 height 10
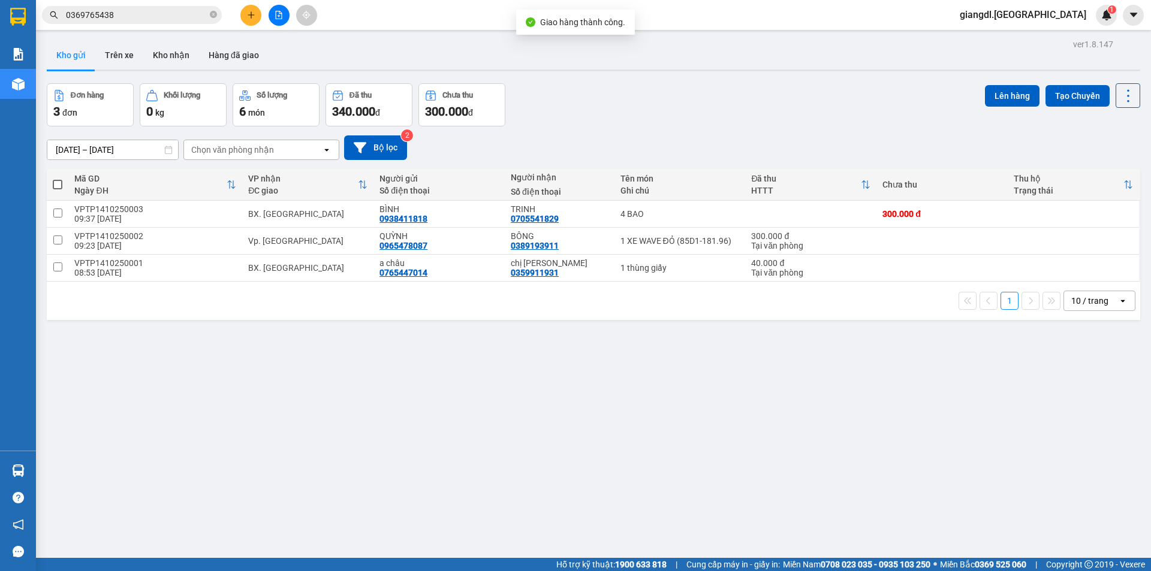
click at [120, 19] on input "0369765438" at bounding box center [136, 14] width 141 height 13
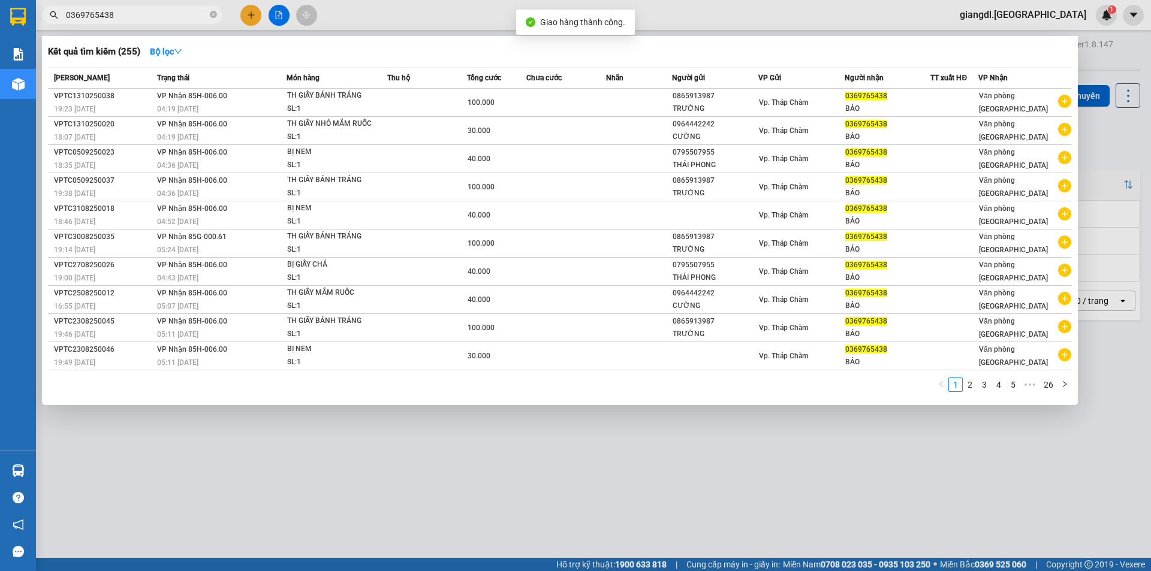
click at [120, 19] on input "0369765438" at bounding box center [136, 14] width 141 height 13
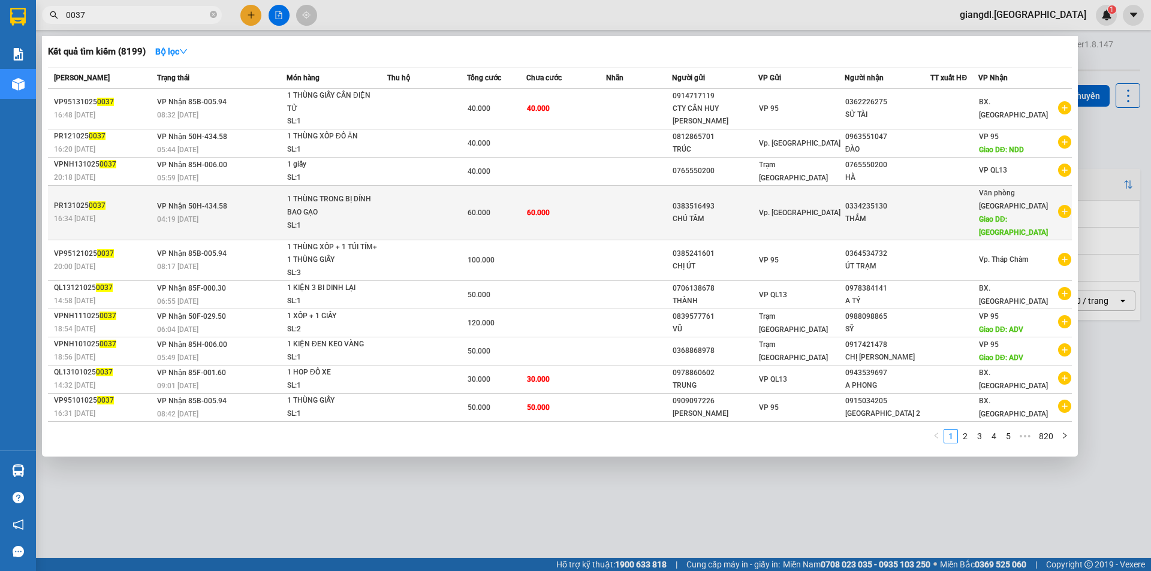
type input "0037"
click at [386, 197] on span "1 THÙNG TRONG BỊ DÍNH BAO GẠO SL: 1" at bounding box center [336, 212] width 99 height 39
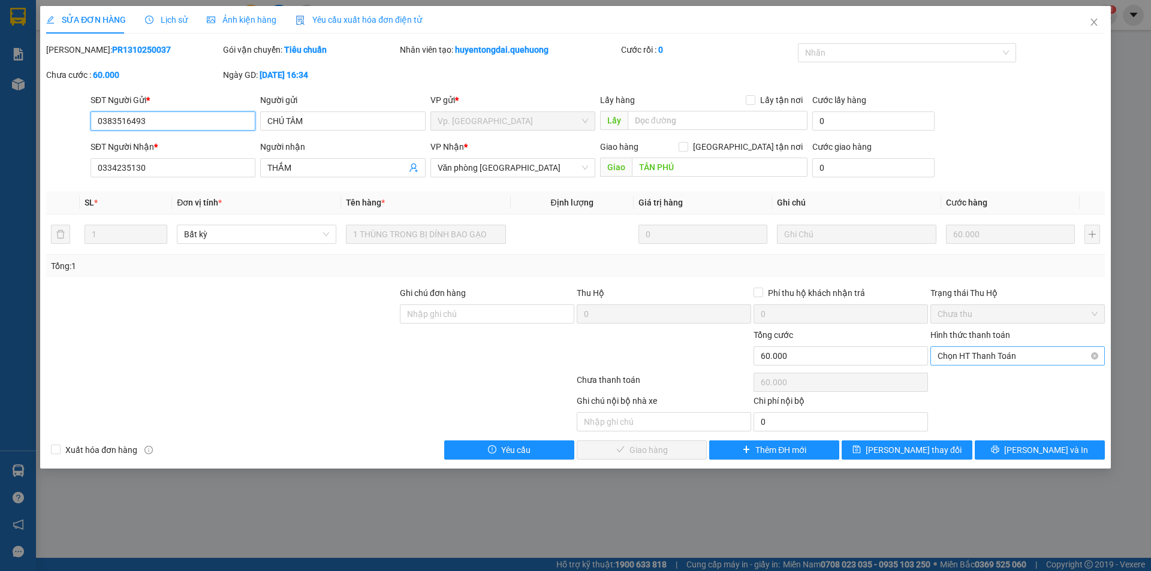
click at [1000, 352] on span "Chọn HT Thanh Toán" at bounding box center [1017, 356] width 160 height 18
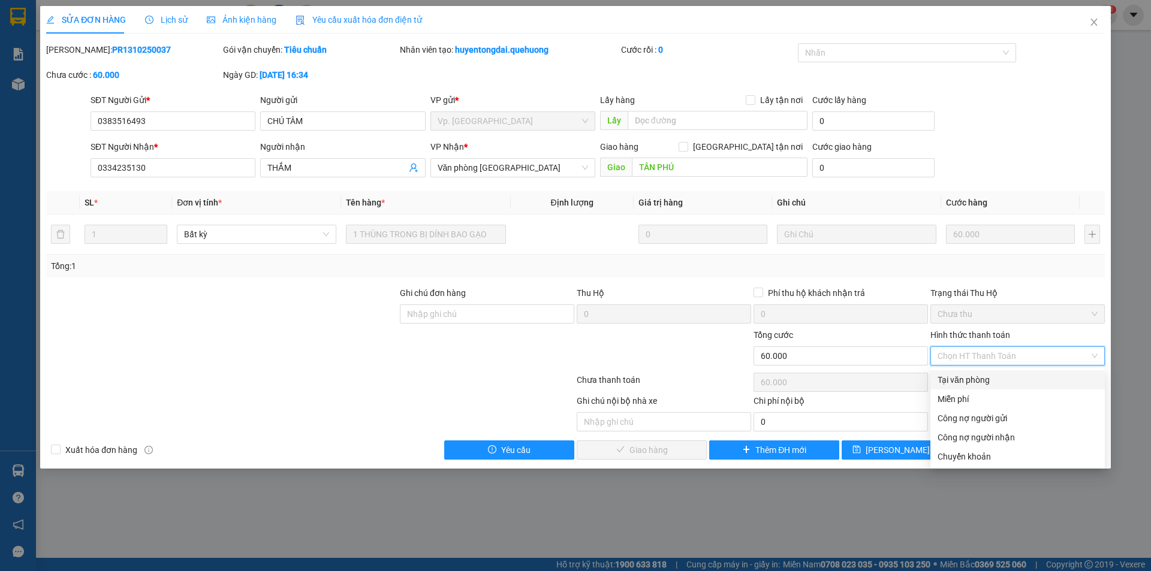
click at [997, 379] on div "Tại văn phòng" at bounding box center [1017, 379] width 160 height 13
type input "0"
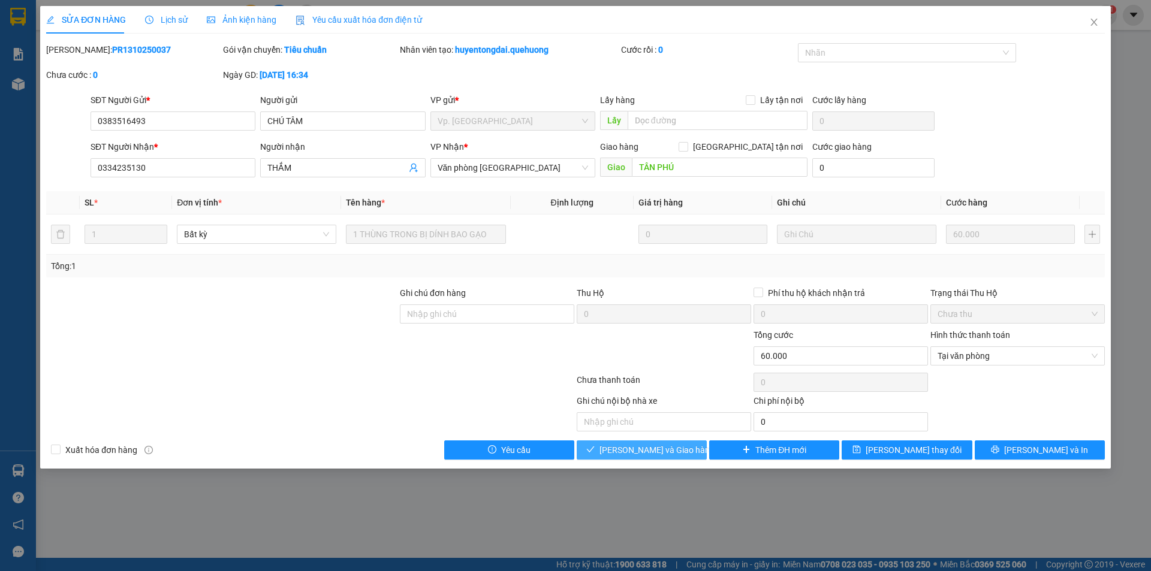
click at [647, 451] on span "[PERSON_NAME] và Giao hàng" at bounding box center [656, 450] width 115 height 13
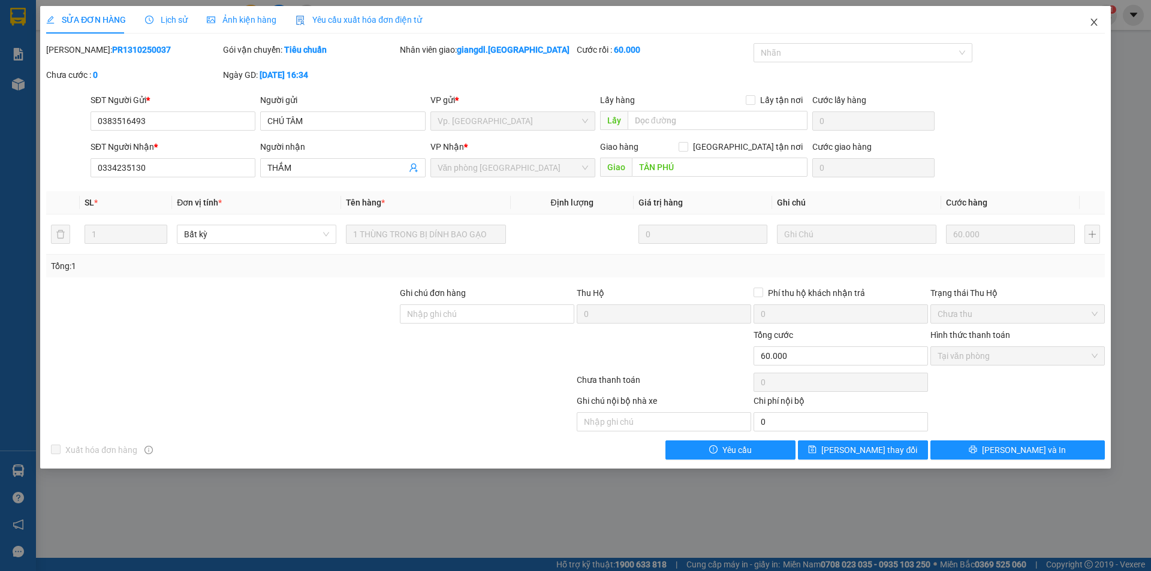
click at [1097, 23] on icon "close" at bounding box center [1094, 22] width 10 height 10
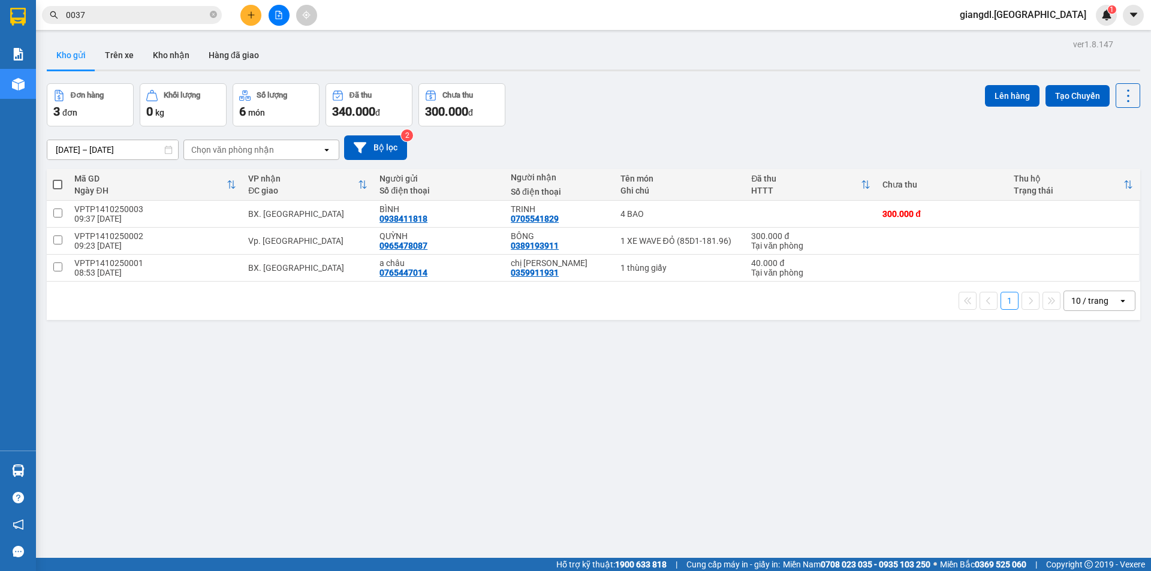
click at [135, 11] on input "0037" at bounding box center [136, 14] width 141 height 13
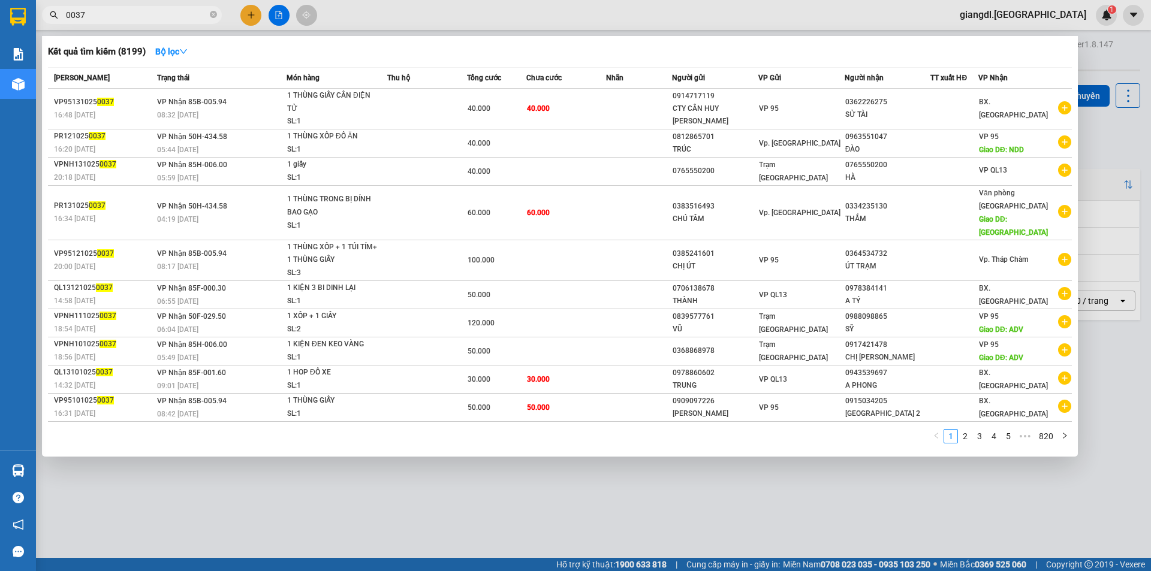
click at [135, 11] on input "0037" at bounding box center [136, 14] width 141 height 13
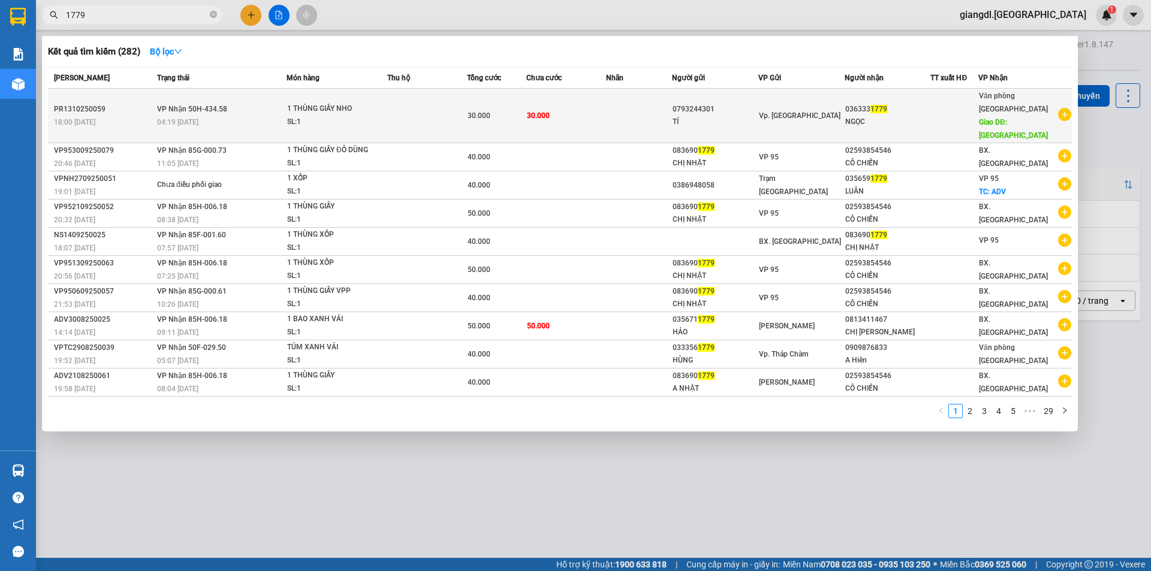
type input "1779"
click at [538, 111] on span "30.000" at bounding box center [538, 115] width 23 height 8
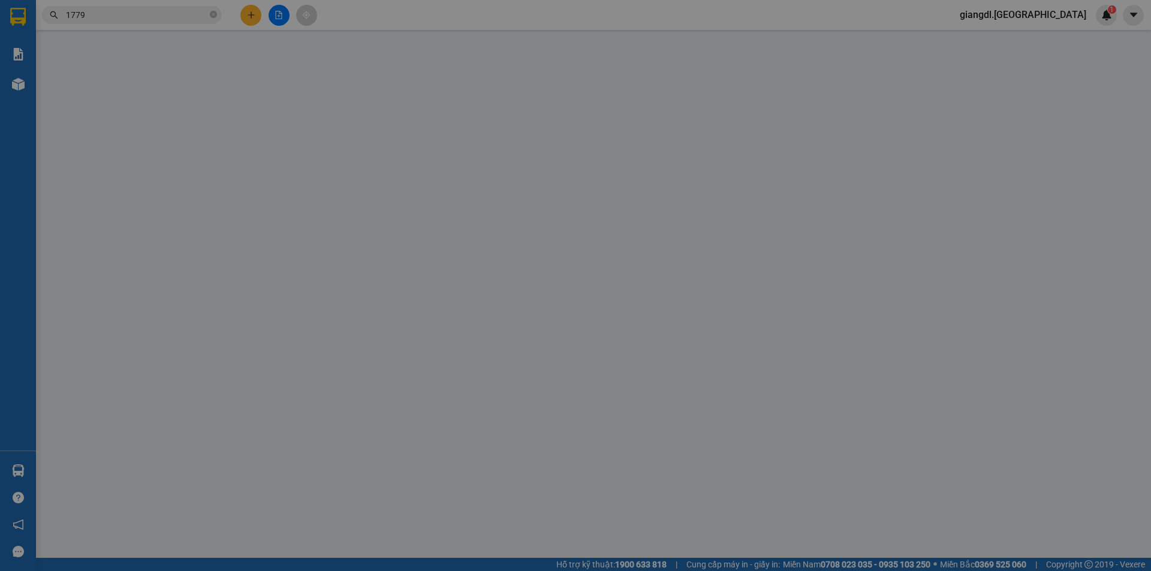
type input "0793244301"
type input "TÍ"
type input "0363331779"
type input "NGỌC"
type input "TÂN PHÚ"
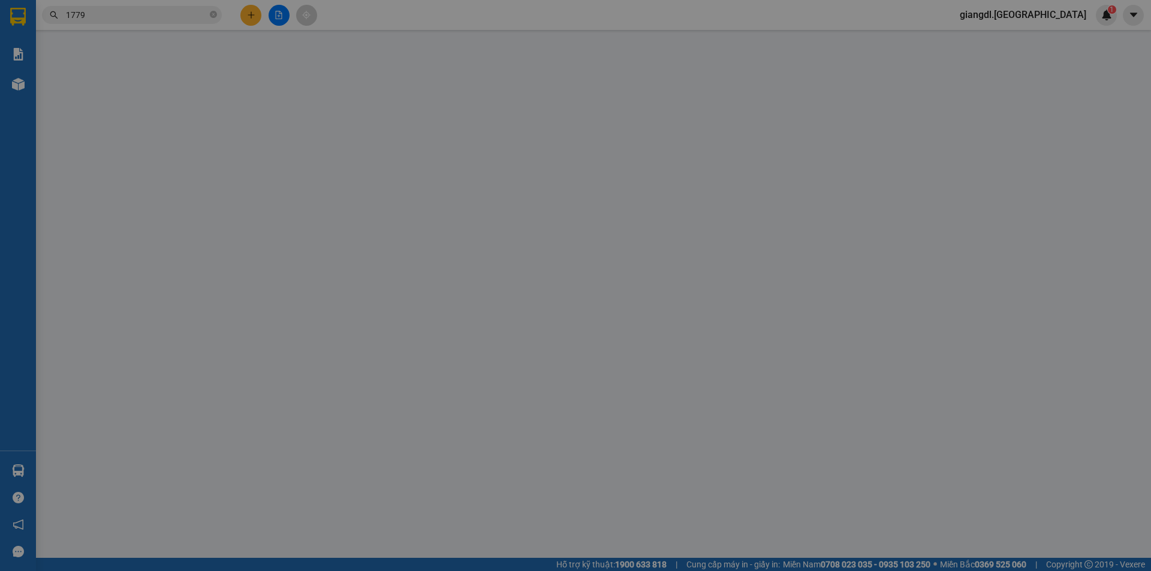
type input "0"
type input "30.000"
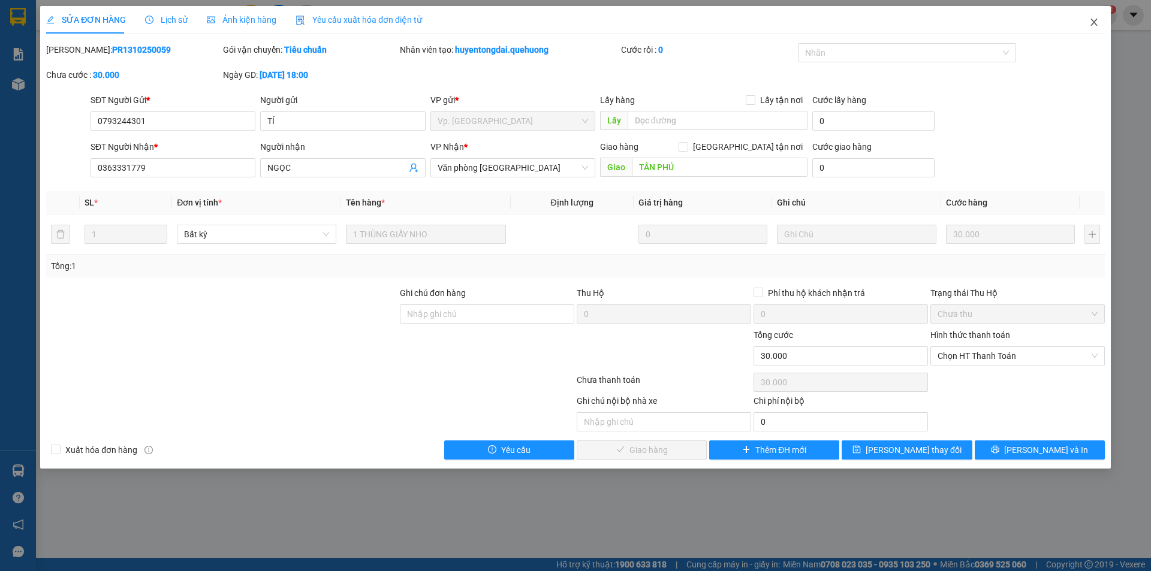
click at [1094, 22] on icon "close" at bounding box center [1093, 22] width 7 height 7
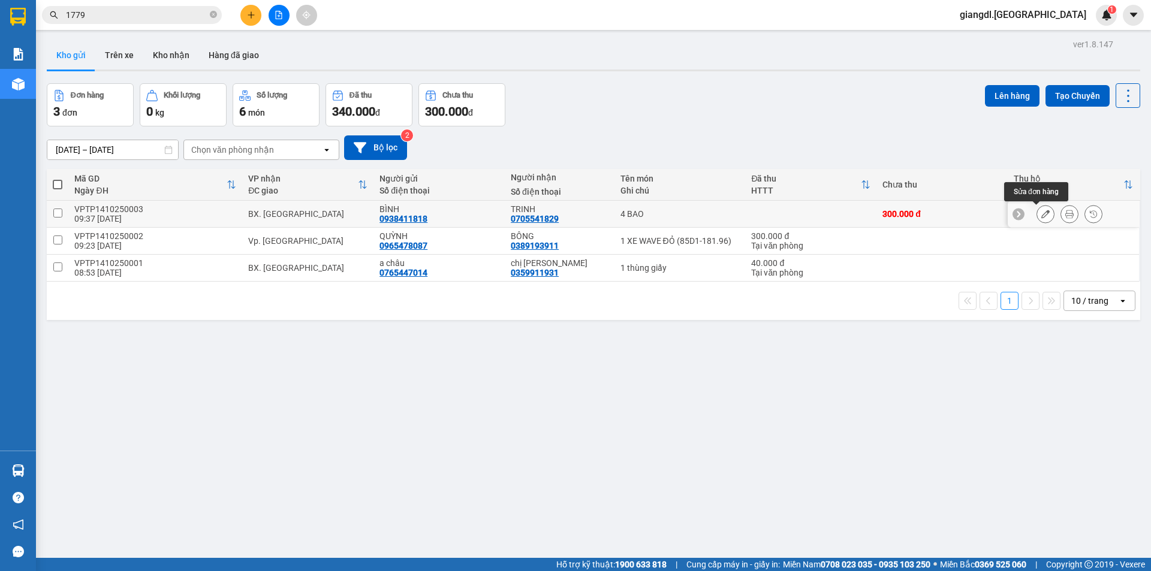
click at [1041, 212] on icon at bounding box center [1045, 214] width 8 height 8
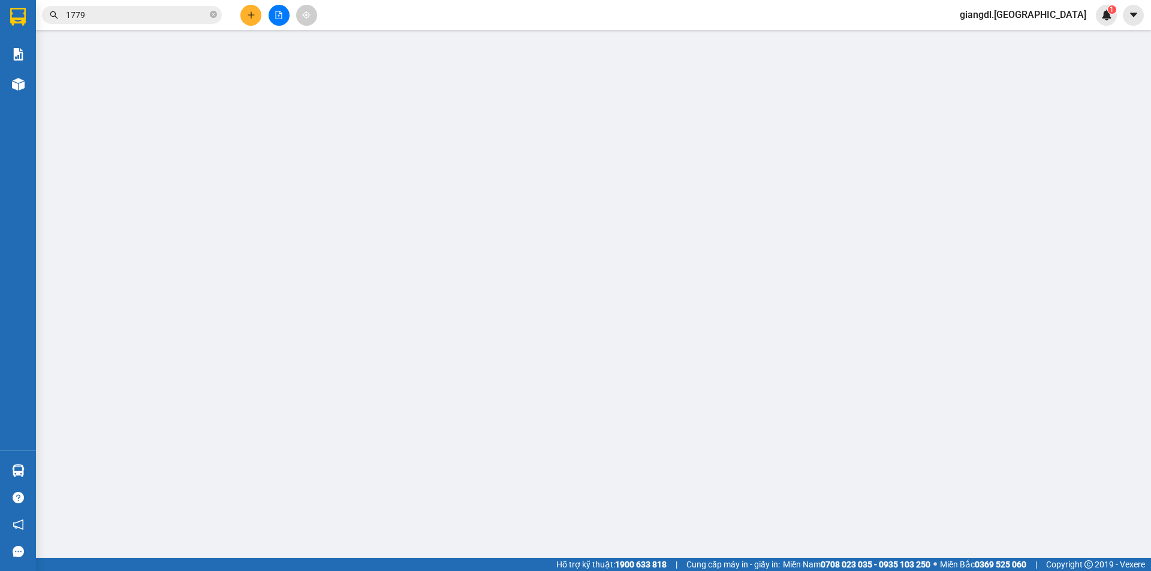
type input "0938411818"
type input "BÌNH"
type input "0705541829"
type input "TRINH"
type input "0"
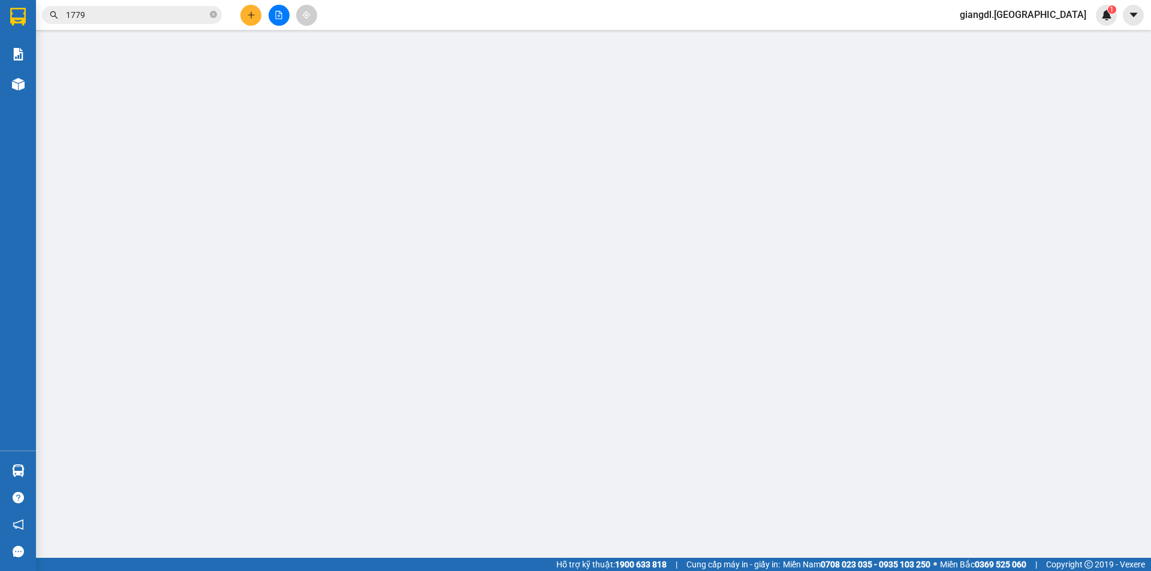
type input "300.000"
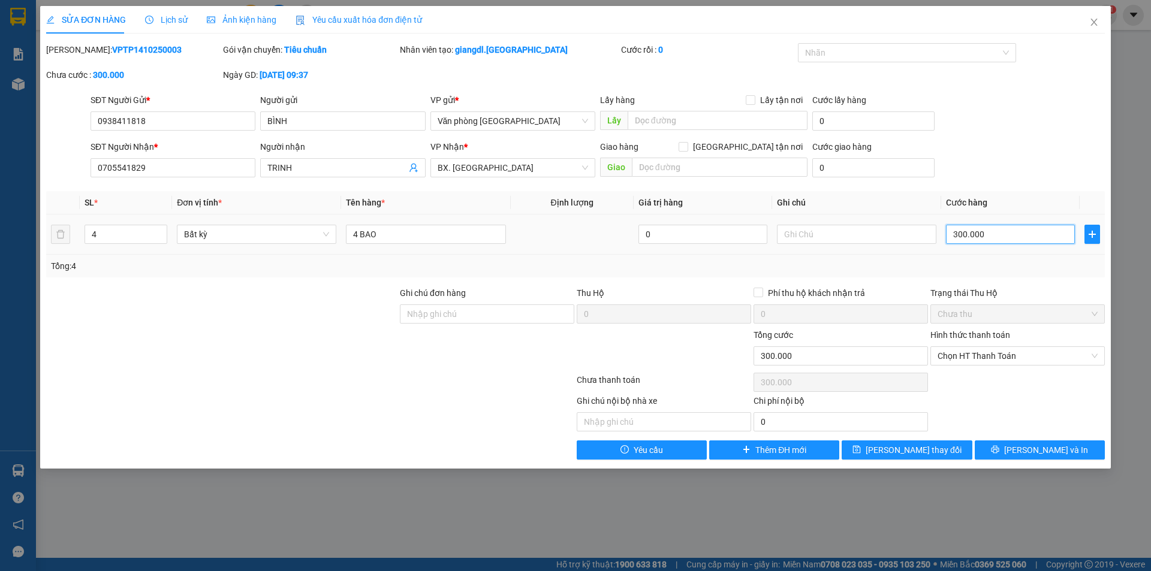
click at [1011, 231] on input "300.000" at bounding box center [1010, 234] width 129 height 19
click at [996, 236] on input "300.000" at bounding box center [1010, 234] width 129 height 19
click at [175, 164] on input "0705541829" at bounding box center [173, 167] width 165 height 19
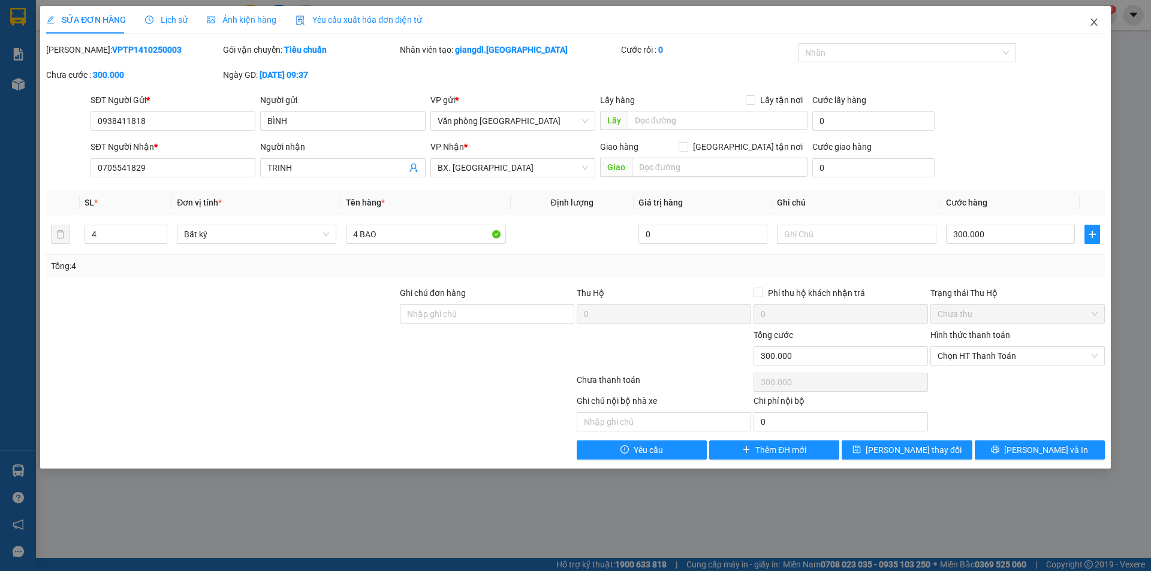
click at [1092, 23] on icon "close" at bounding box center [1094, 22] width 10 height 10
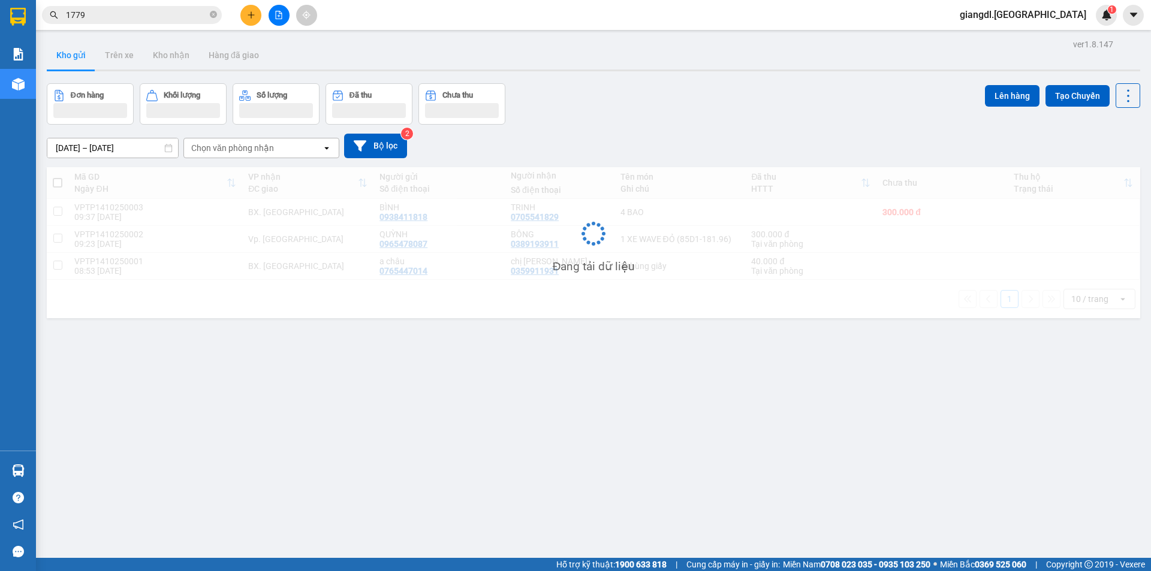
click at [114, 17] on input "1779" at bounding box center [136, 14] width 141 height 13
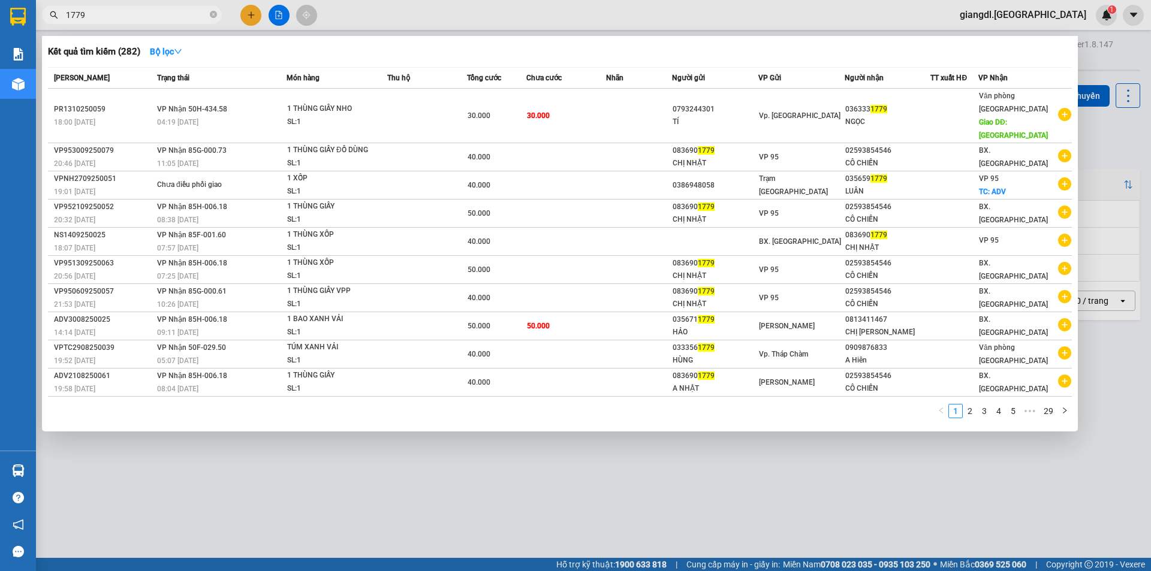
click at [114, 17] on input "1779" at bounding box center [136, 14] width 141 height 13
paste input "070554182"
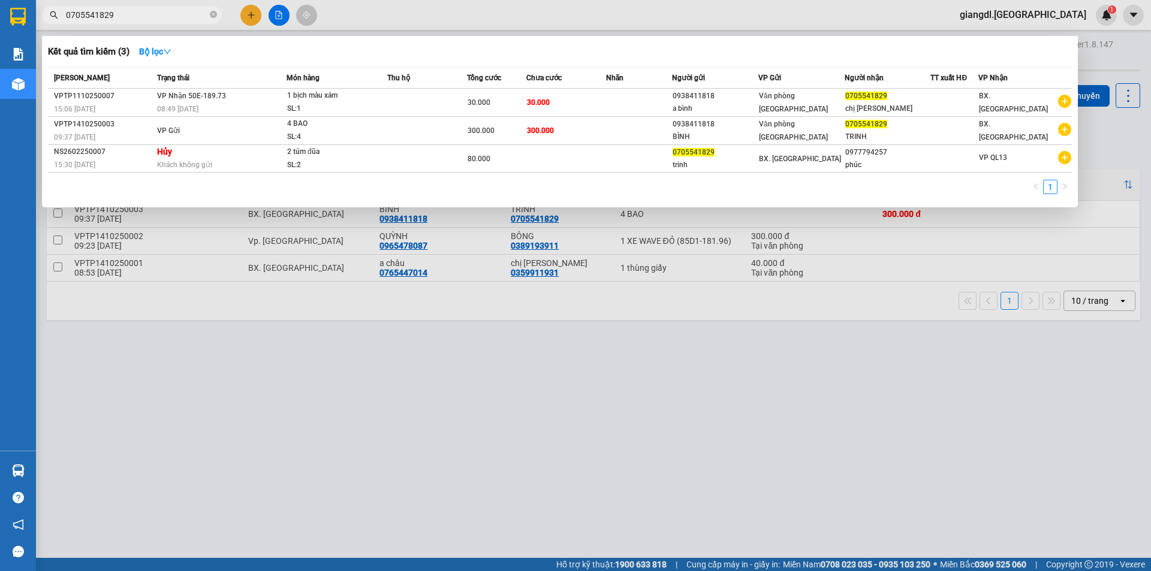
click at [170, 8] on input "0705541829" at bounding box center [136, 14] width 141 height 13
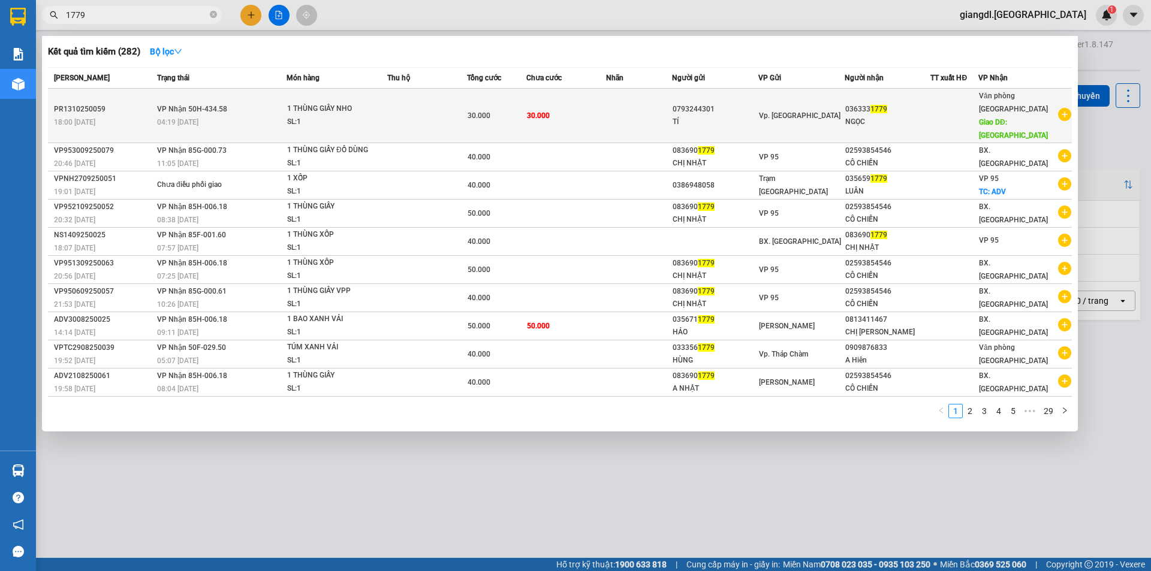
type input "1779"
click at [370, 102] on div "1 THÙNG GIẤY NHO" at bounding box center [332, 108] width 90 height 13
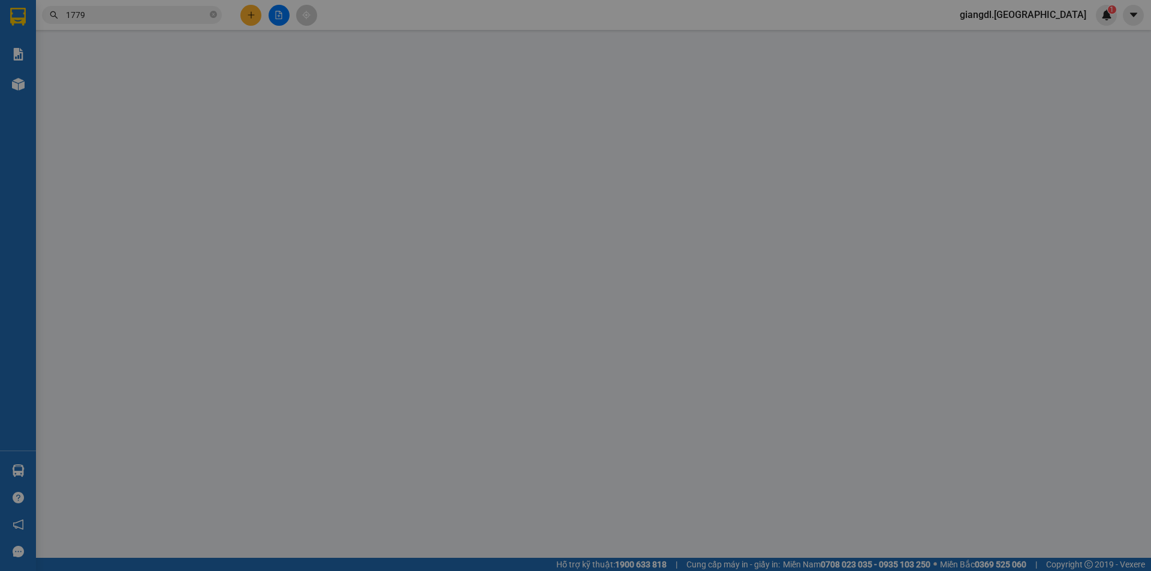
type input "0793244301"
type input "TÍ"
type input "0363331779"
type input "NGỌC"
type input "TÂN PHÚ"
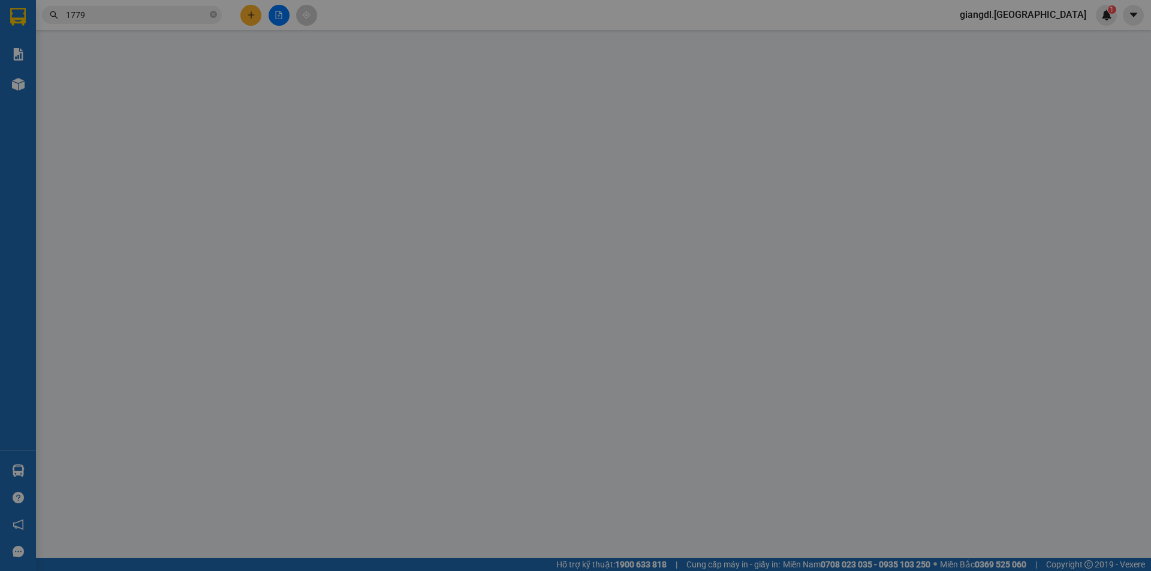
type input "0"
type input "30.000"
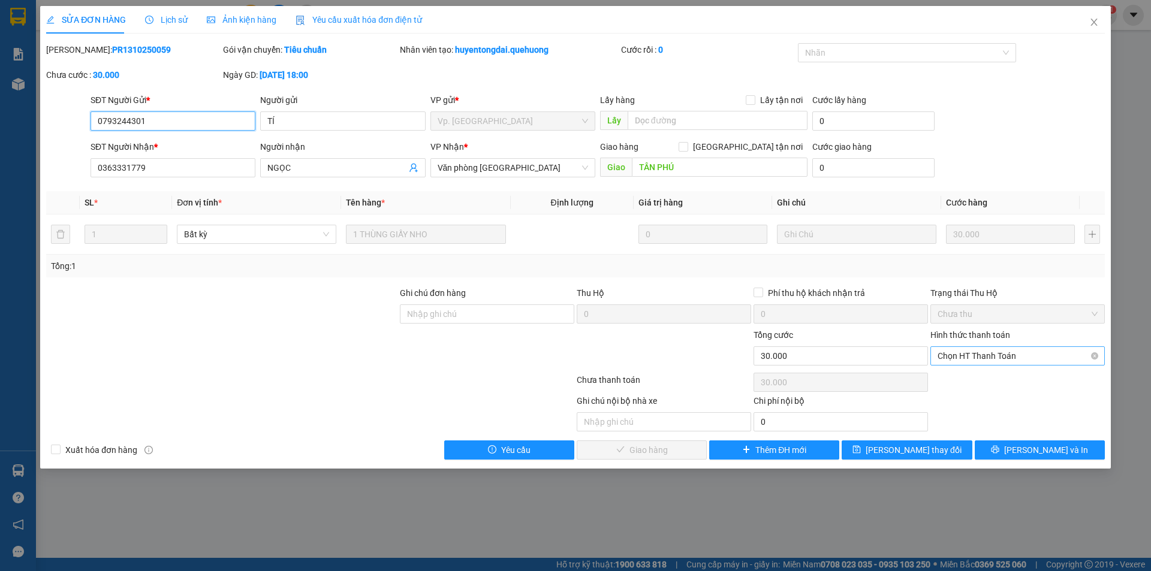
click at [1005, 360] on span "Chọn HT Thanh Toán" at bounding box center [1017, 356] width 160 height 18
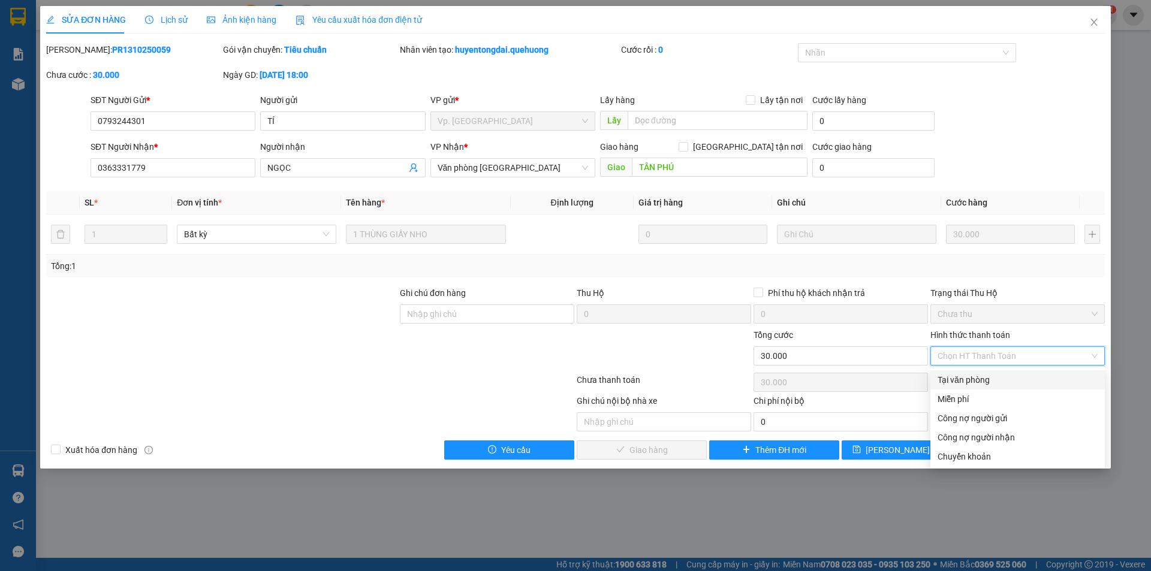
click at [999, 376] on div "Tại văn phòng" at bounding box center [1017, 379] width 160 height 13
type input "0"
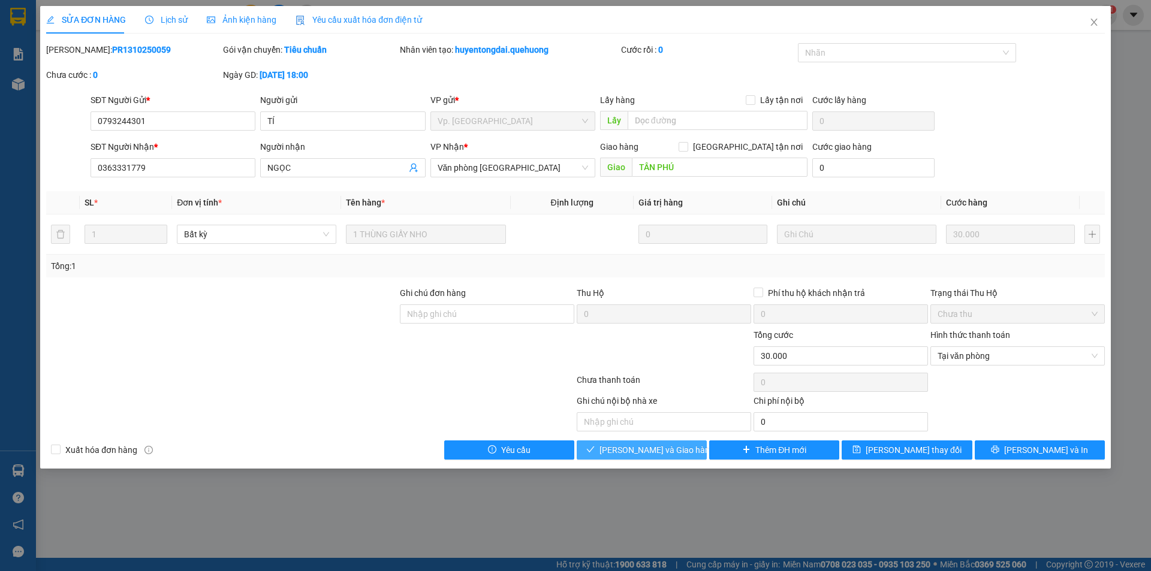
click at [657, 447] on span "[PERSON_NAME] và Giao hàng" at bounding box center [656, 450] width 115 height 13
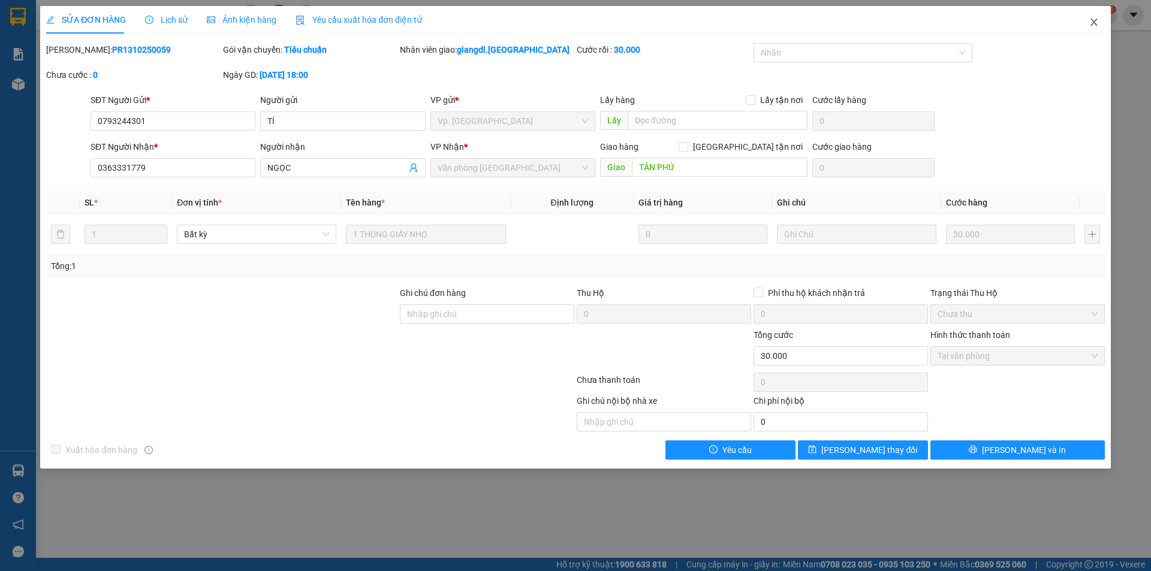
click at [1094, 22] on icon "close" at bounding box center [1094, 22] width 10 height 10
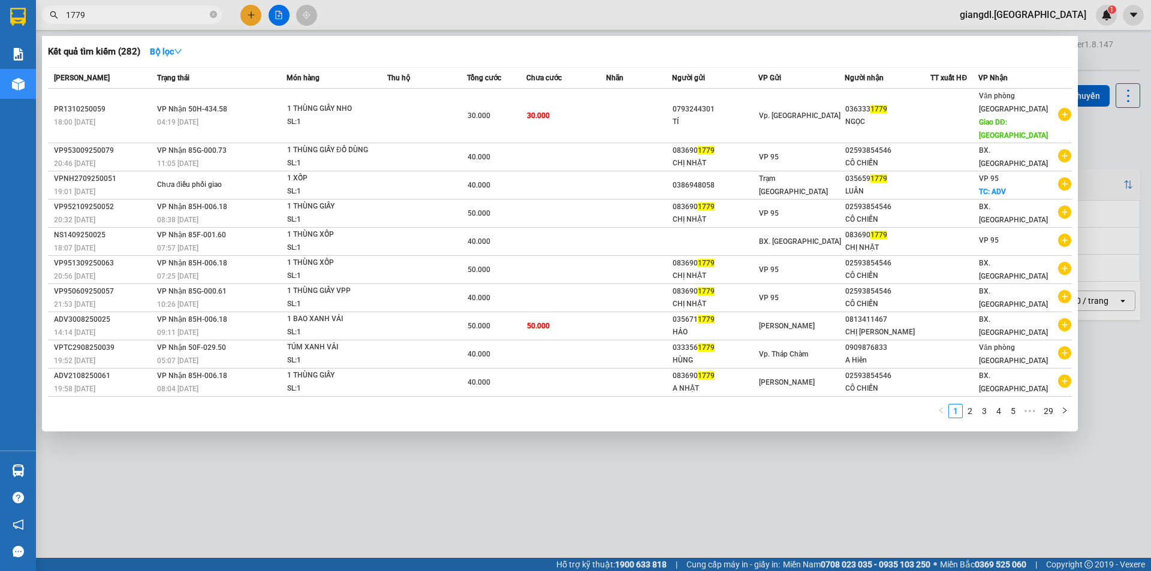
click at [155, 7] on span "1779" at bounding box center [132, 15] width 180 height 18
click at [156, 11] on input "1779" at bounding box center [136, 14] width 141 height 13
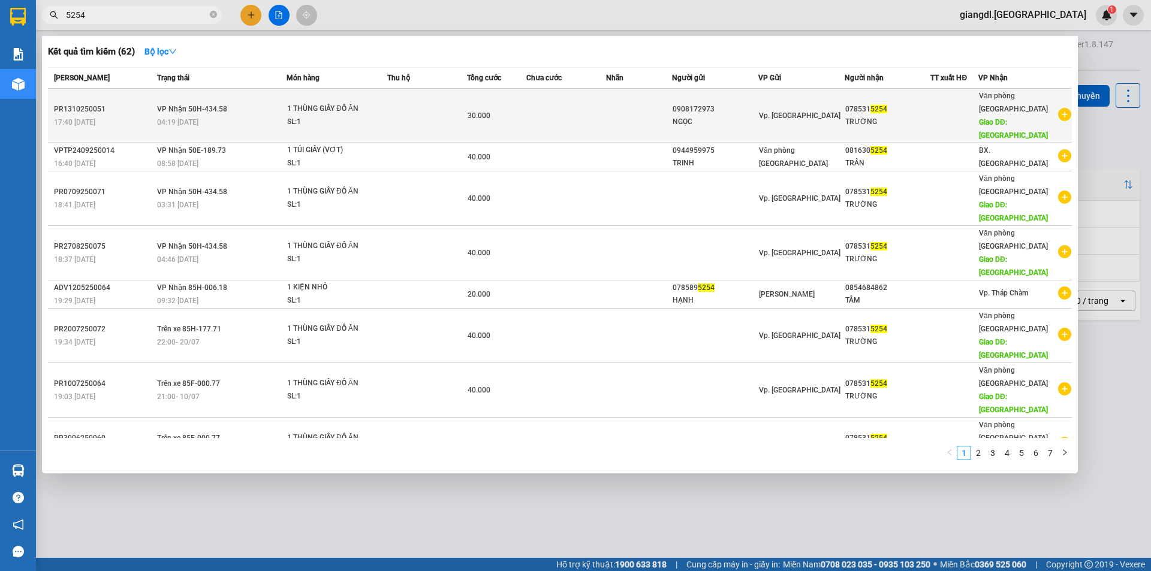
type input "5254"
click at [453, 102] on td at bounding box center [427, 116] width 80 height 55
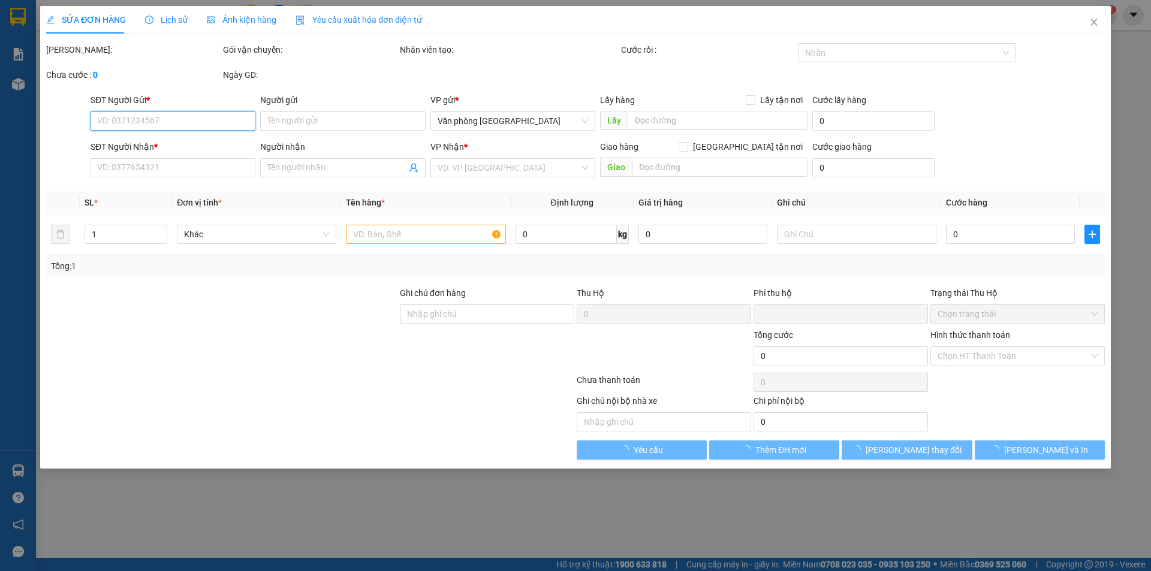
type input "0908172973"
type input "NGỌC"
type input "0785315254"
type input "TRƯỜNG"
type input "TÂN PHÚ"
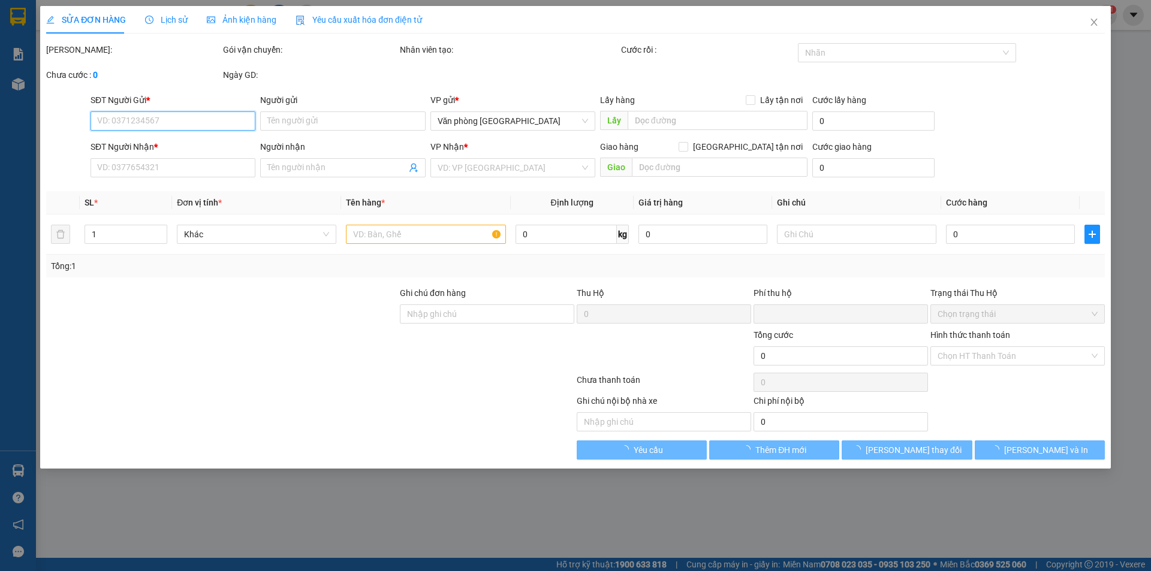
type input "0"
type input "30.000"
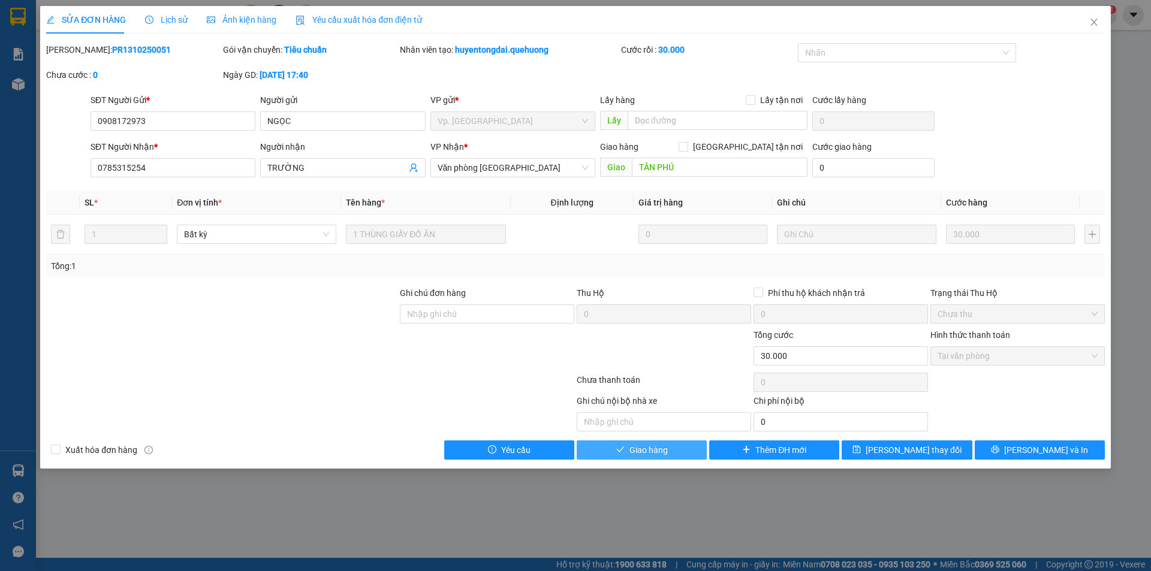
click at [661, 451] on span "Giao hàng" at bounding box center [648, 450] width 38 height 13
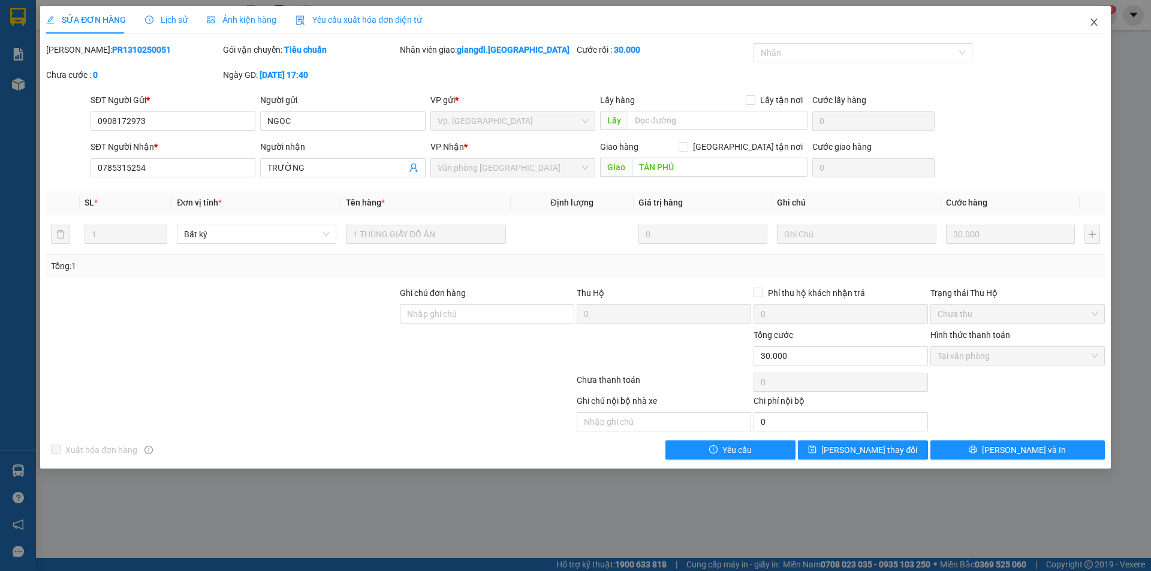
click at [1091, 21] on icon "close" at bounding box center [1094, 22] width 10 height 10
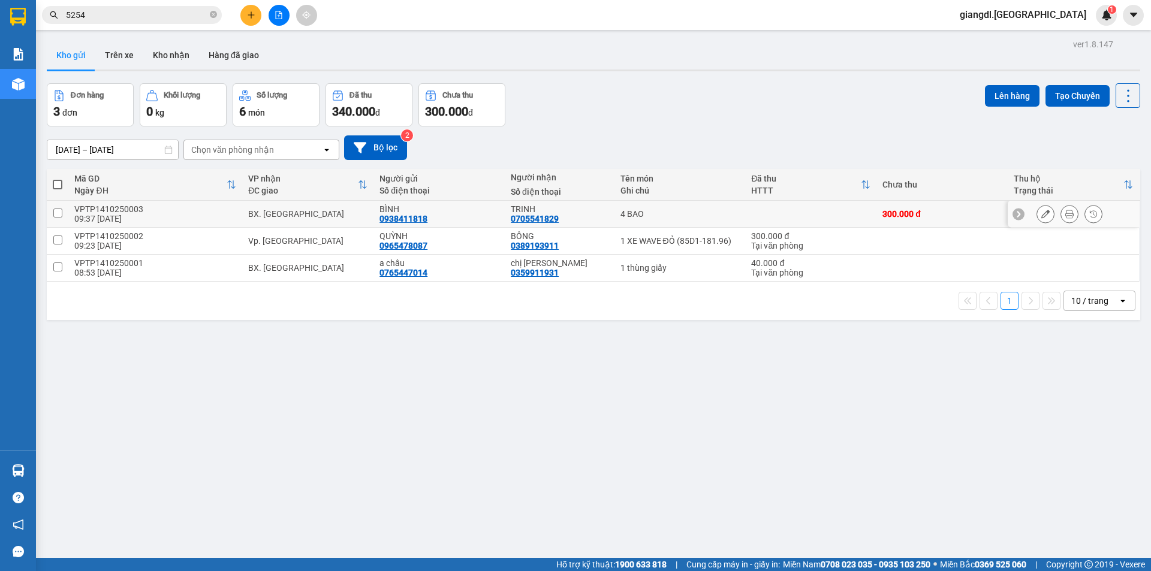
click at [1041, 211] on icon at bounding box center [1045, 214] width 8 height 8
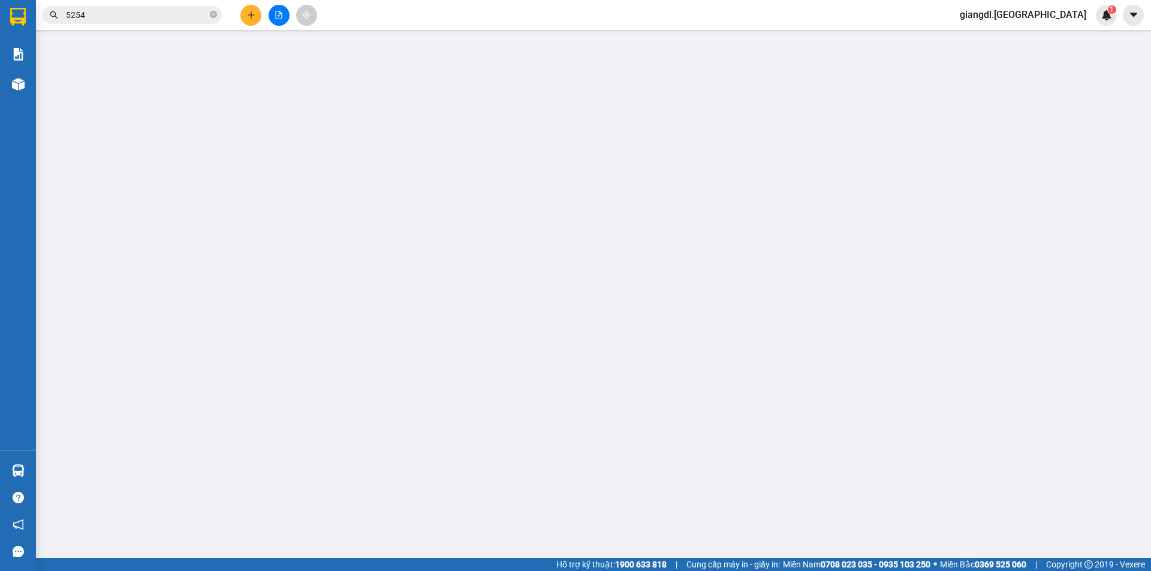
type input "0938411818"
type input "BÌNH"
type input "0705541829"
type input "TRINH"
type input "0"
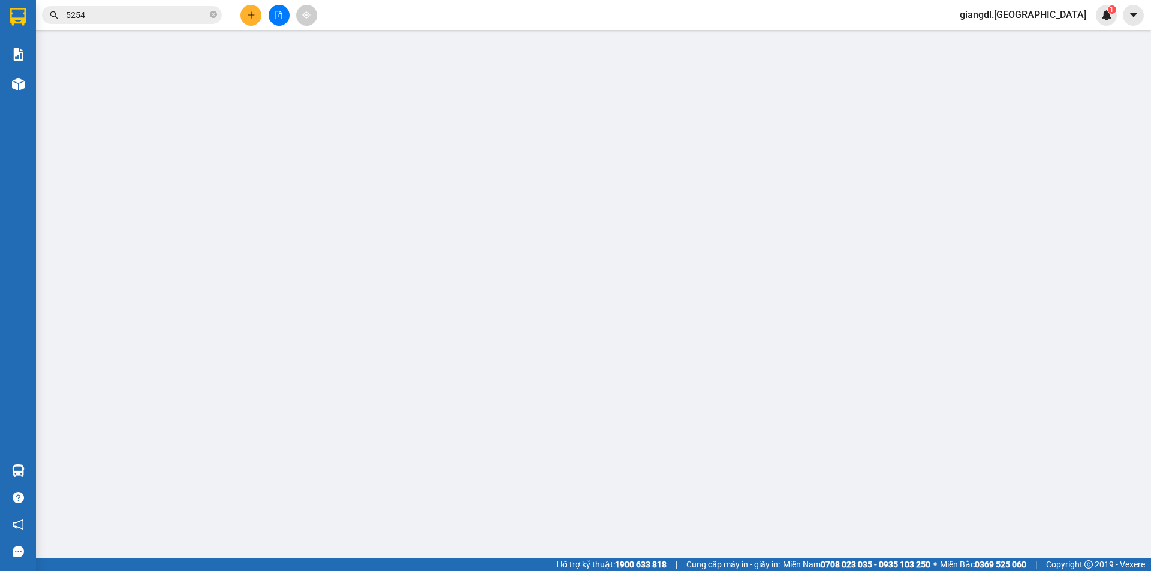
type input "300.000"
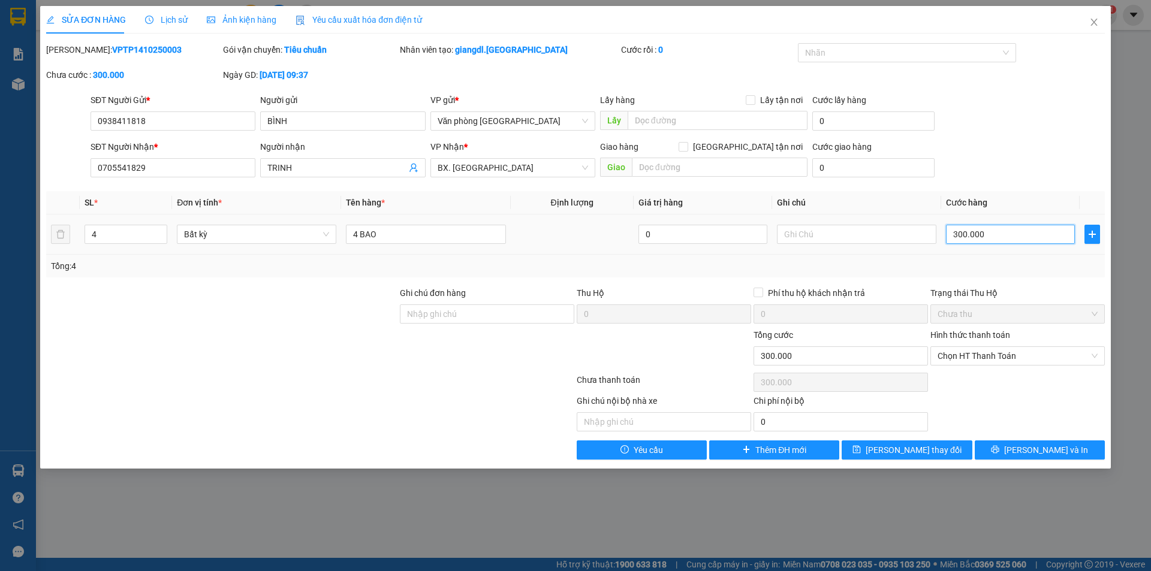
click at [1024, 233] on input "300.000" at bounding box center [1010, 234] width 129 height 19
type input "0"
click at [844, 234] on input "text" at bounding box center [856, 234] width 159 height 19
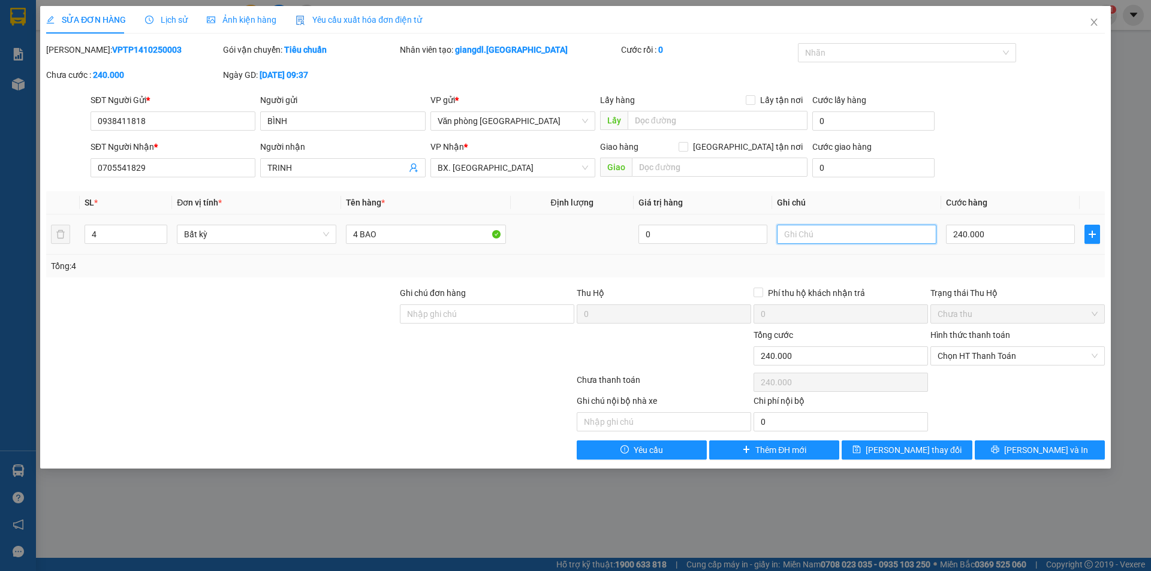
click at [855, 233] on input "text" at bounding box center [856, 234] width 159 height 19
click at [692, 236] on input "0" at bounding box center [702, 234] width 129 height 19
click at [649, 237] on input "0" at bounding box center [702, 234] width 129 height 19
click at [644, 232] on input "0" at bounding box center [702, 234] width 129 height 19
click at [651, 233] on input "0" at bounding box center [702, 234] width 129 height 19
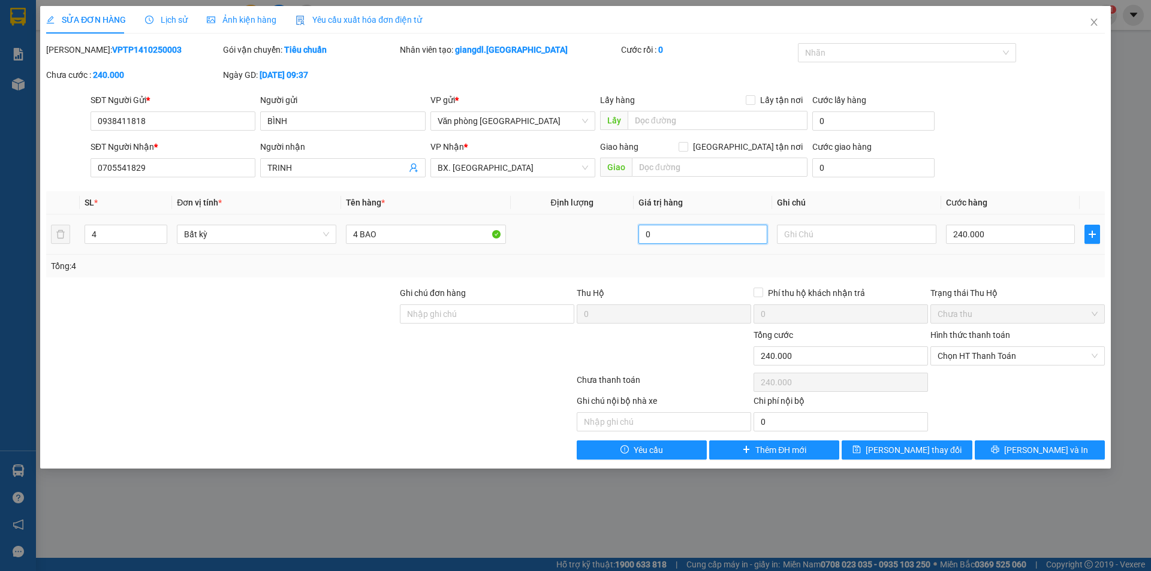
click at [646, 236] on input "0" at bounding box center [702, 234] width 129 height 19
click at [815, 228] on input "text" at bounding box center [856, 234] width 159 height 19
click at [1093, 20] on icon "close" at bounding box center [1094, 22] width 10 height 10
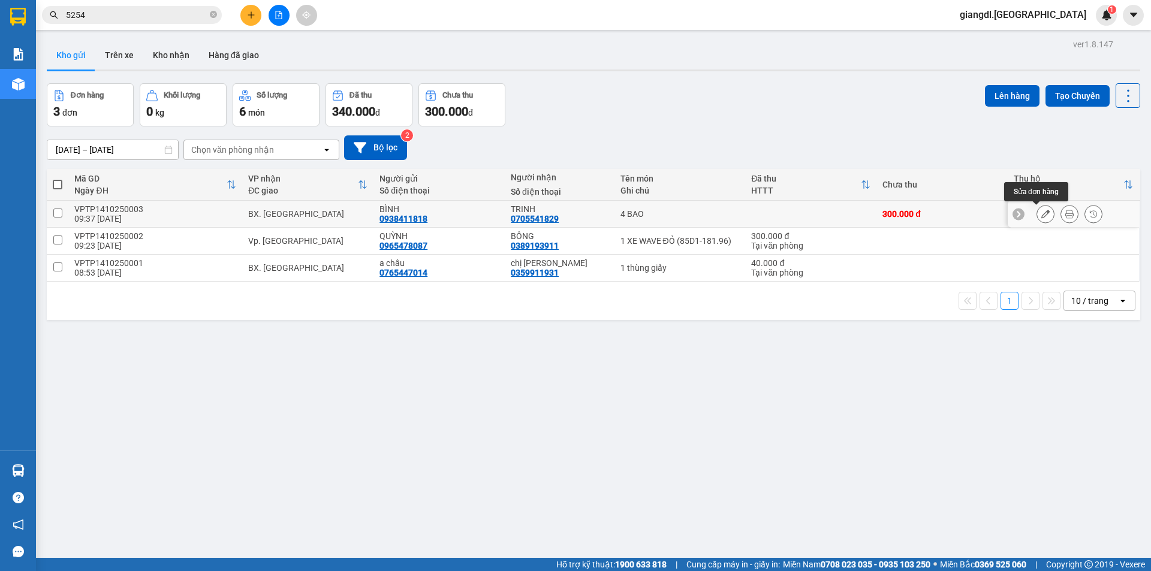
click at [1041, 213] on icon at bounding box center [1045, 214] width 8 height 8
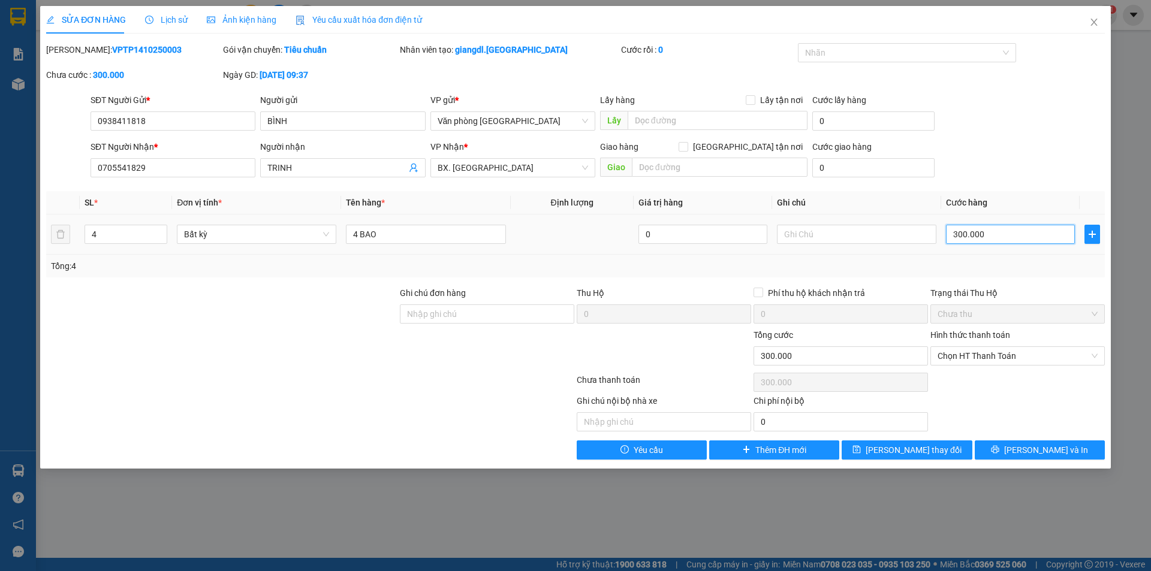
click at [971, 239] on input "300.000" at bounding box center [1010, 234] width 129 height 19
click at [939, 449] on button "[PERSON_NAME] thay đổi" at bounding box center [906, 450] width 130 height 19
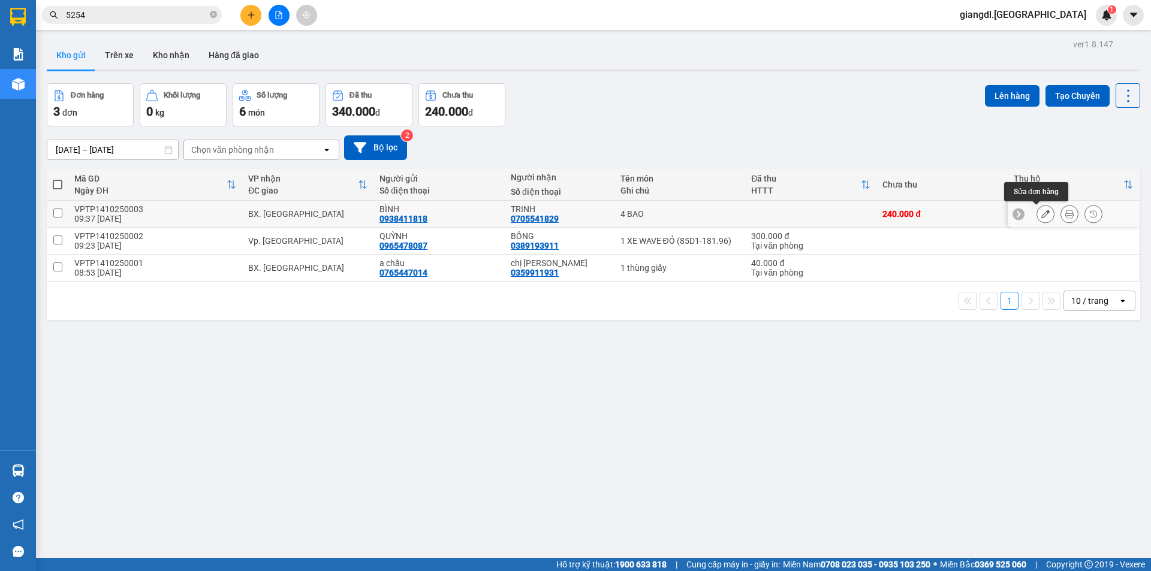
click at [1045, 211] on div at bounding box center [1045, 214] width 18 height 18
click at [1041, 215] on icon at bounding box center [1045, 214] width 8 height 8
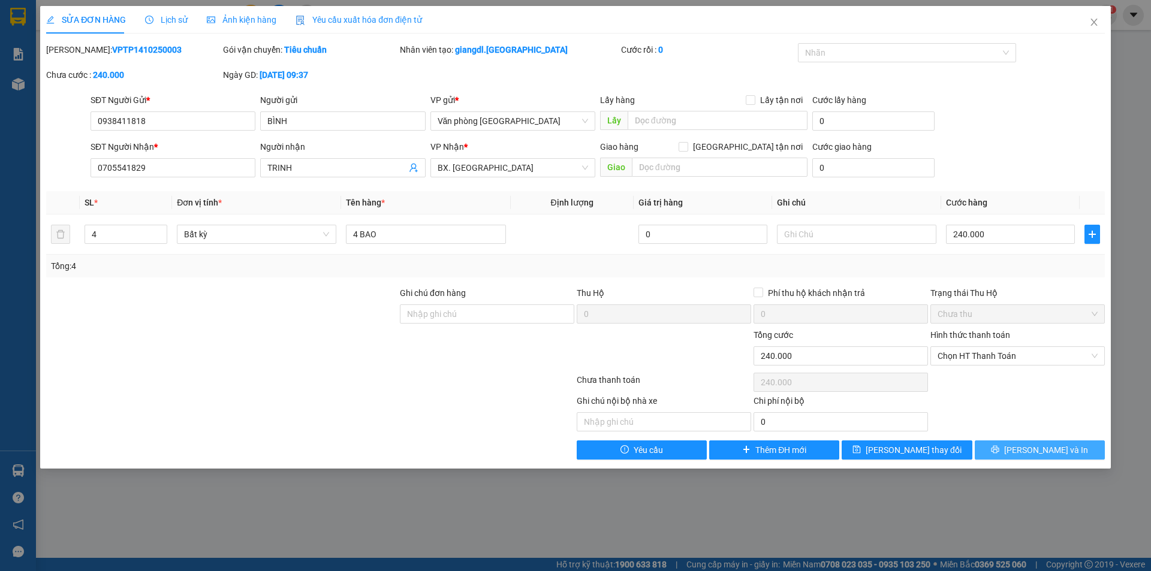
click at [1032, 451] on span "[PERSON_NAME] và In" at bounding box center [1046, 450] width 84 height 13
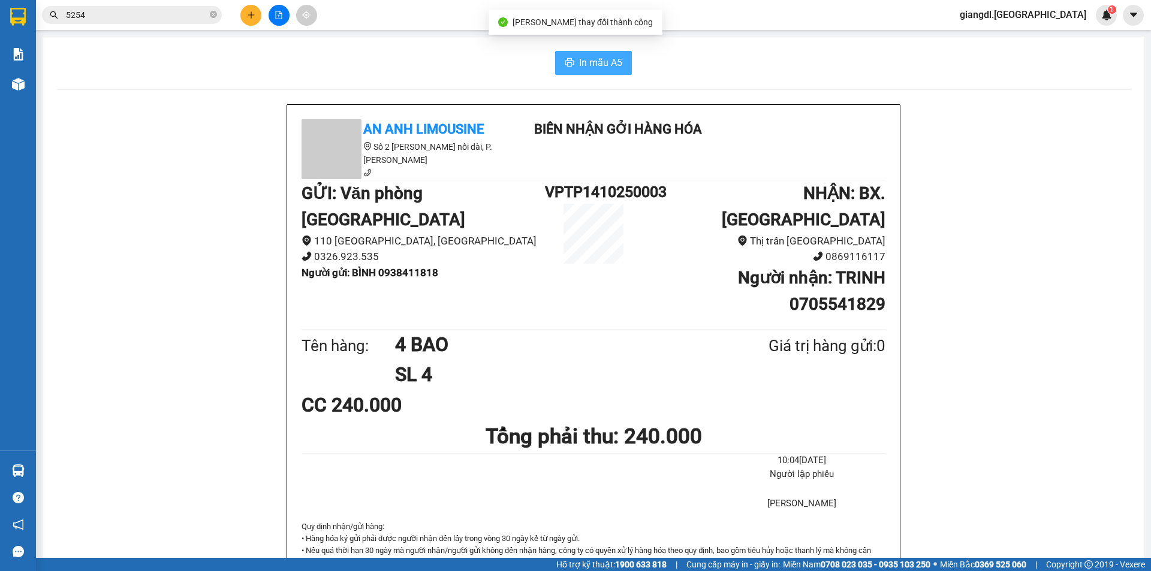
click at [586, 57] on span "In mẫu A5" at bounding box center [600, 62] width 43 height 15
click at [585, 68] on span "In mẫu A5" at bounding box center [600, 62] width 43 height 15
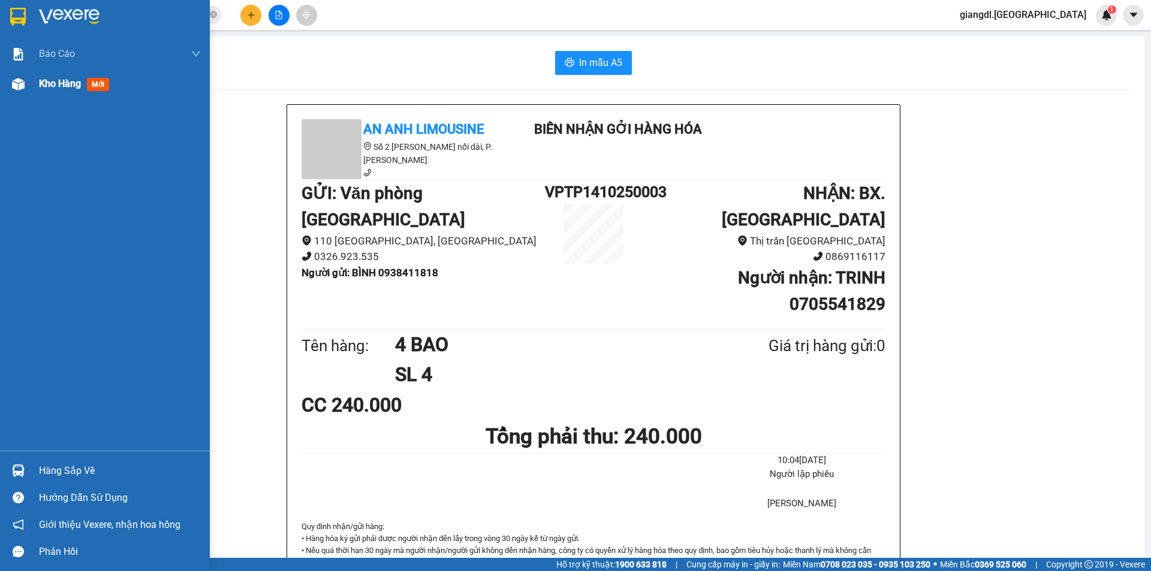
click at [70, 84] on span "Kho hàng" at bounding box center [60, 83] width 42 height 11
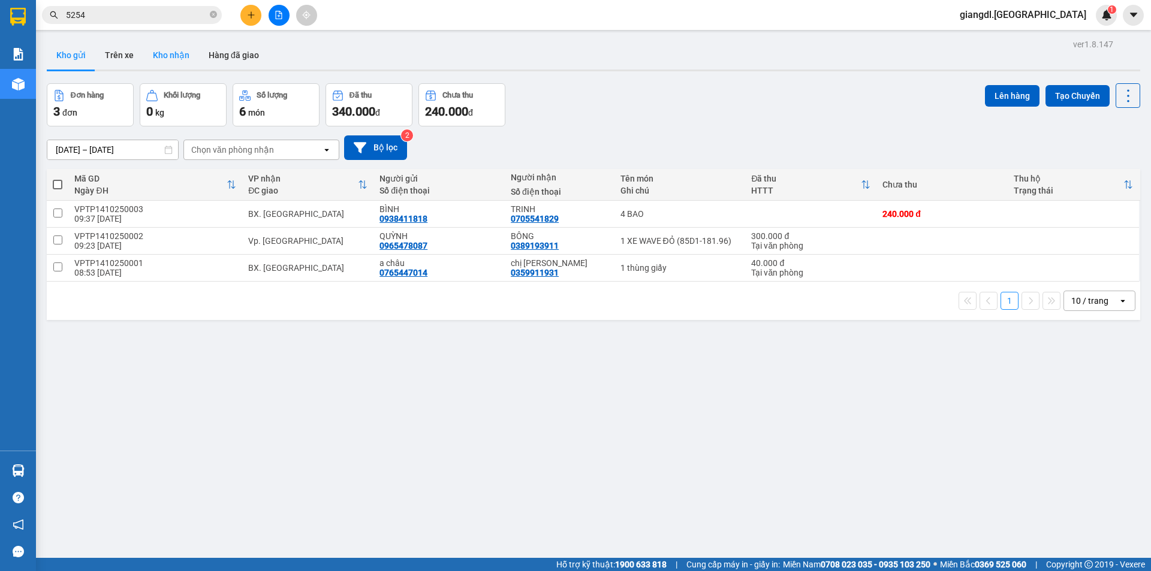
click at [164, 55] on button "Kho nhận" at bounding box center [171, 55] width 56 height 29
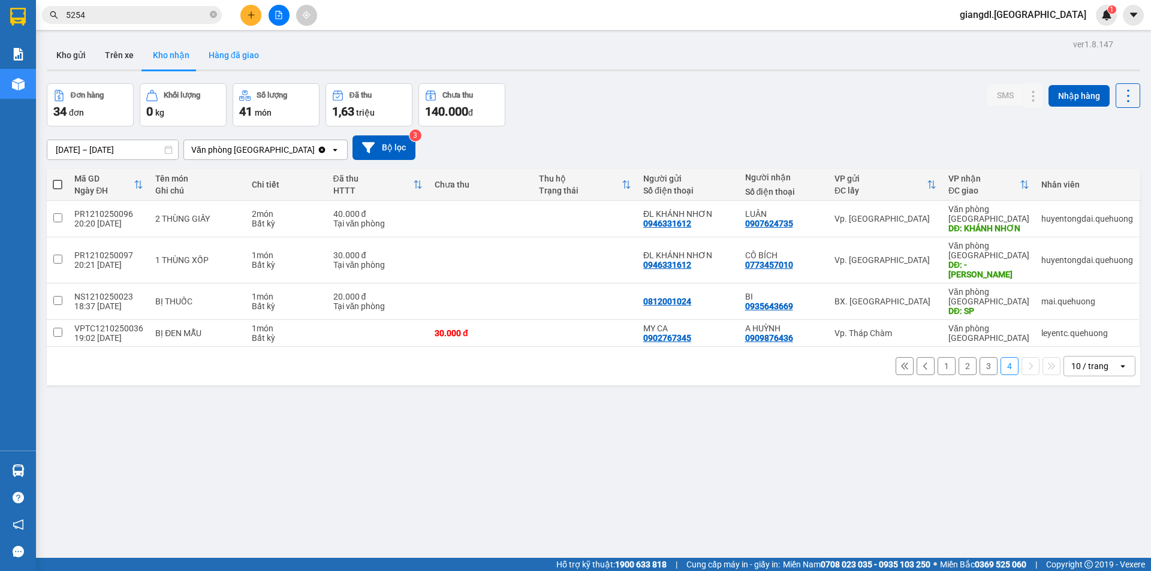
click at [227, 63] on button "Hàng đã giao" at bounding box center [234, 55] width 70 height 29
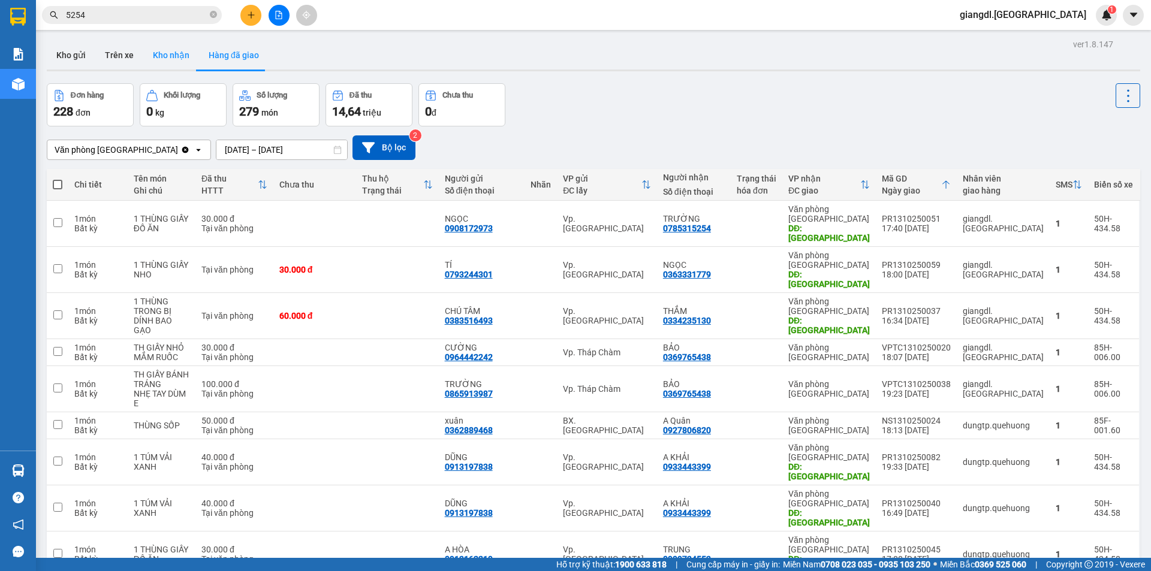
click at [174, 49] on button "Kho nhận" at bounding box center [171, 55] width 56 height 29
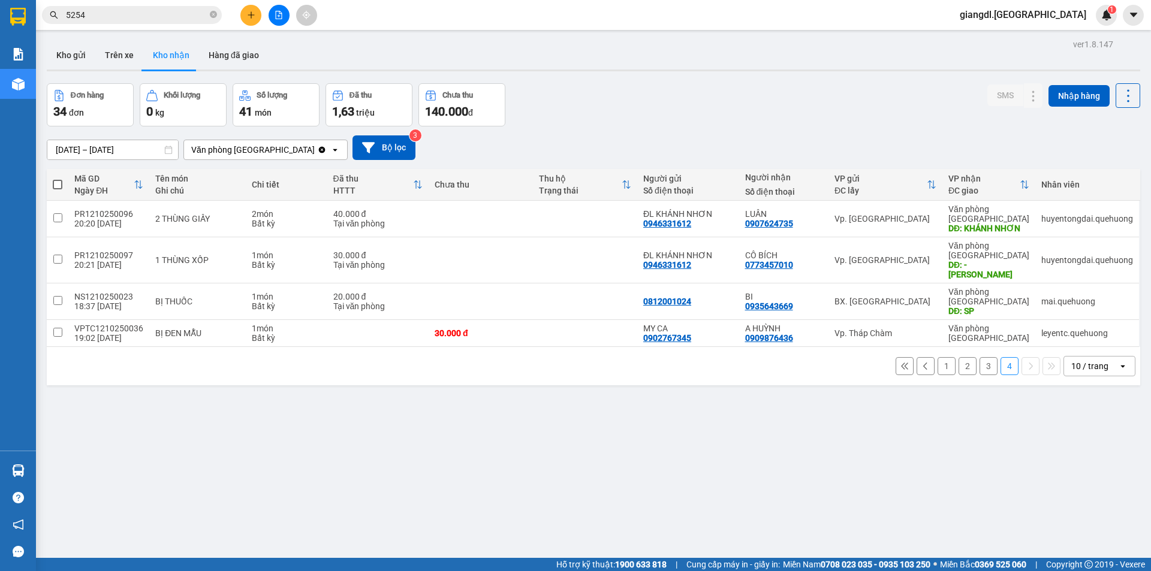
click at [937, 357] on button "1" at bounding box center [946, 366] width 18 height 18
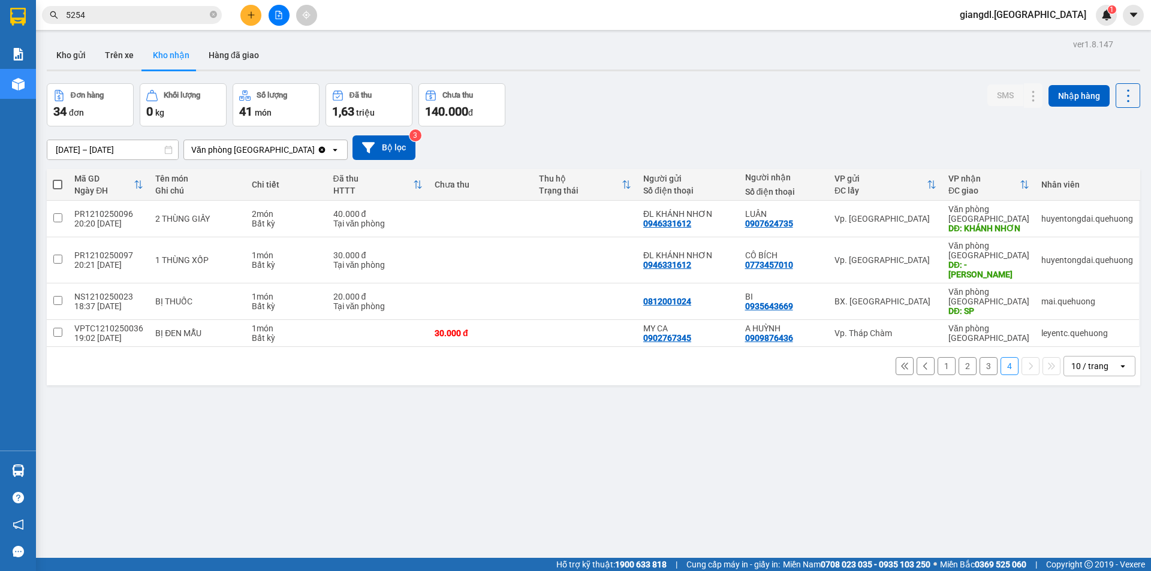
click at [979, 357] on button "3" at bounding box center [988, 366] width 18 height 18
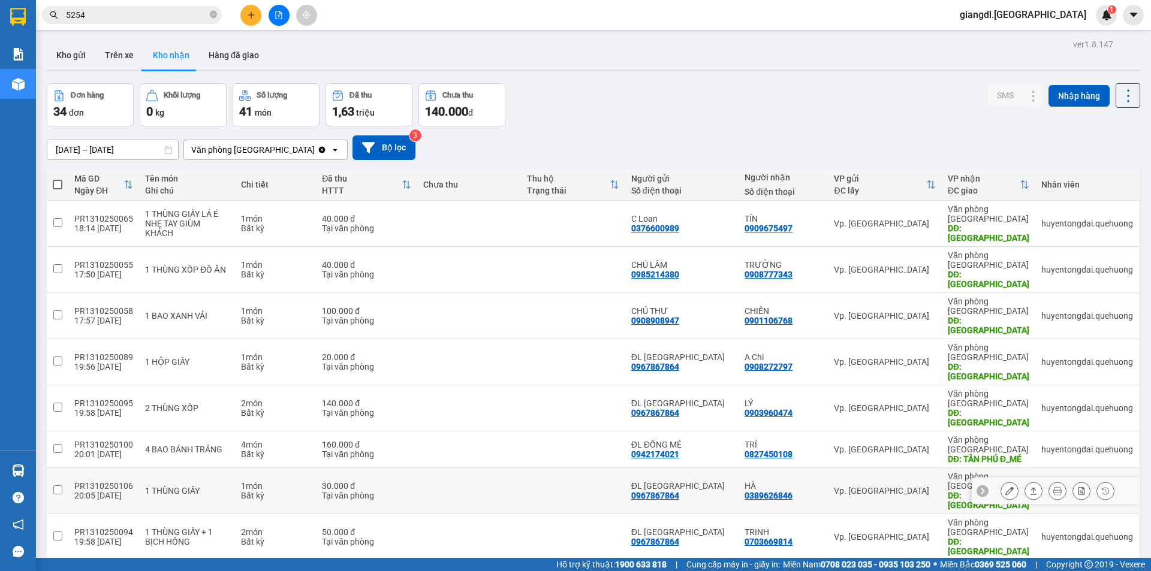
click at [886, 486] on div "Vp. [GEOGRAPHIC_DATA]" at bounding box center [885, 491] width 102 height 10
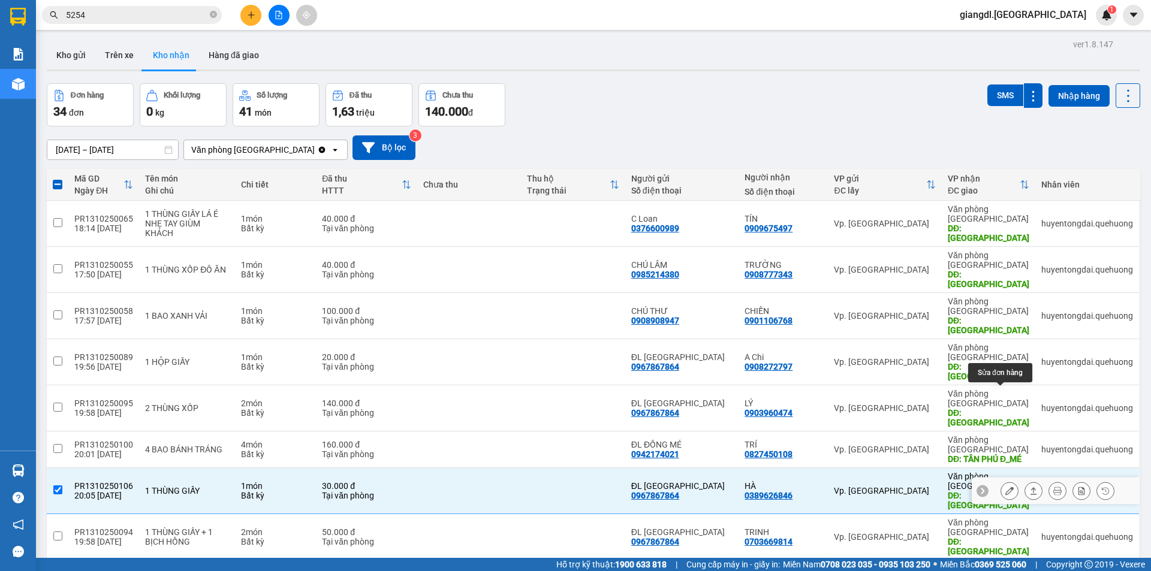
click at [1005, 487] on icon at bounding box center [1009, 491] width 8 height 8
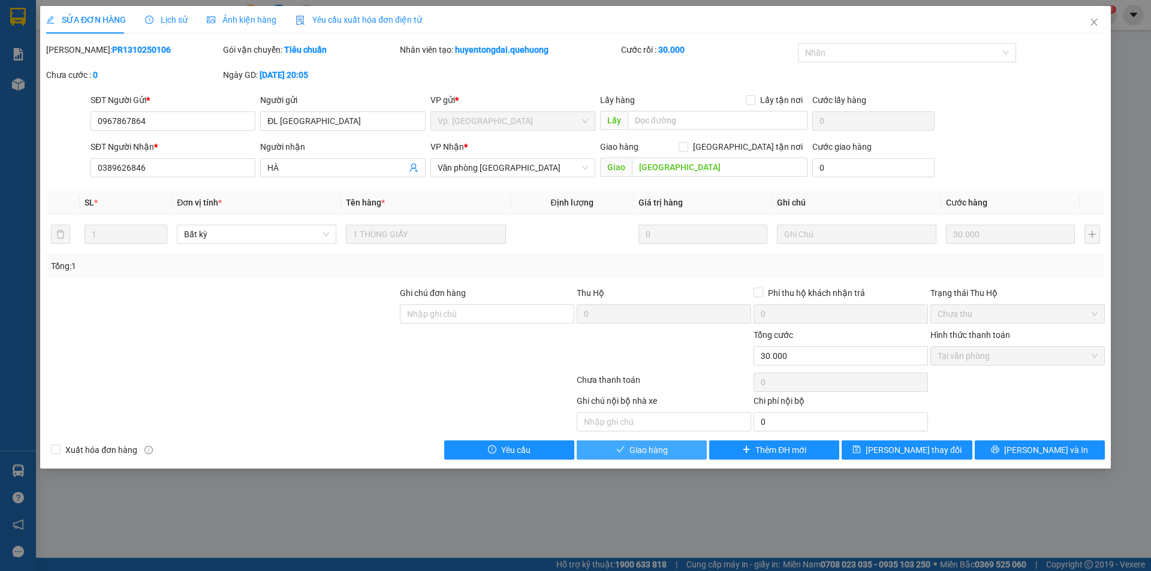
click at [665, 449] on span "Giao hàng" at bounding box center [648, 450] width 38 height 13
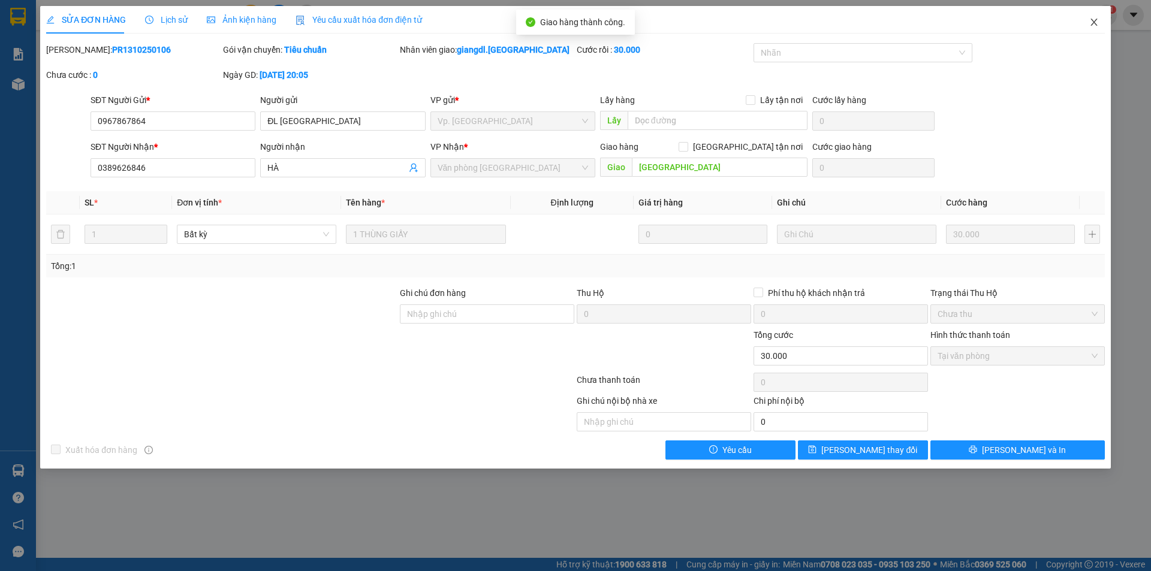
click at [1096, 20] on icon "close" at bounding box center [1093, 22] width 7 height 7
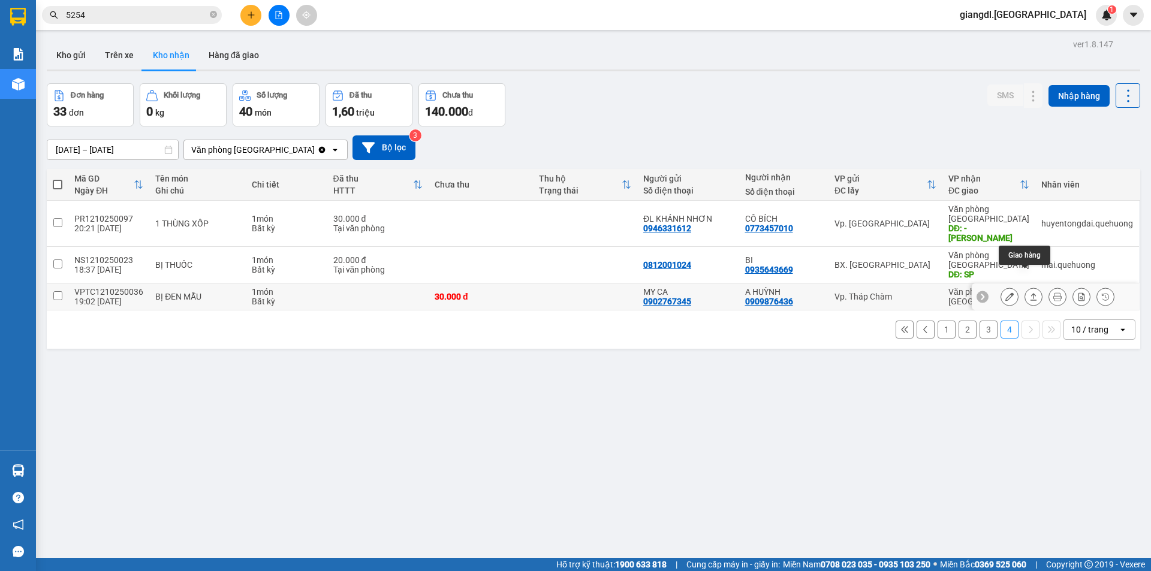
click at [1005, 292] on icon at bounding box center [1009, 296] width 8 height 8
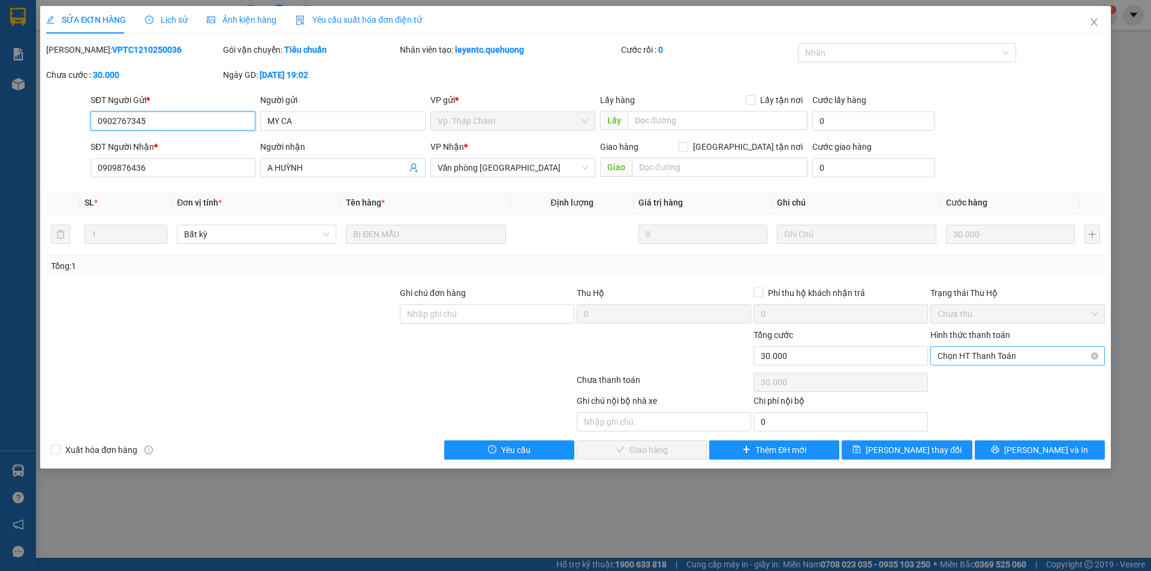
click at [964, 358] on span "Chọn HT Thanh Toán" at bounding box center [1017, 356] width 160 height 18
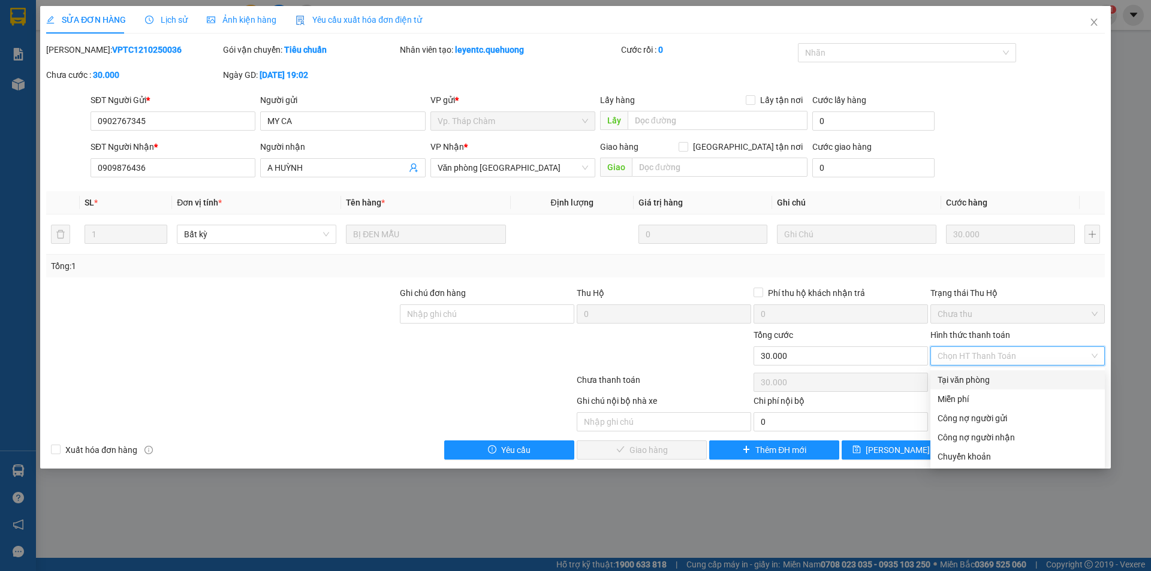
click at [962, 380] on div "Tại văn phòng" at bounding box center [1017, 379] width 160 height 13
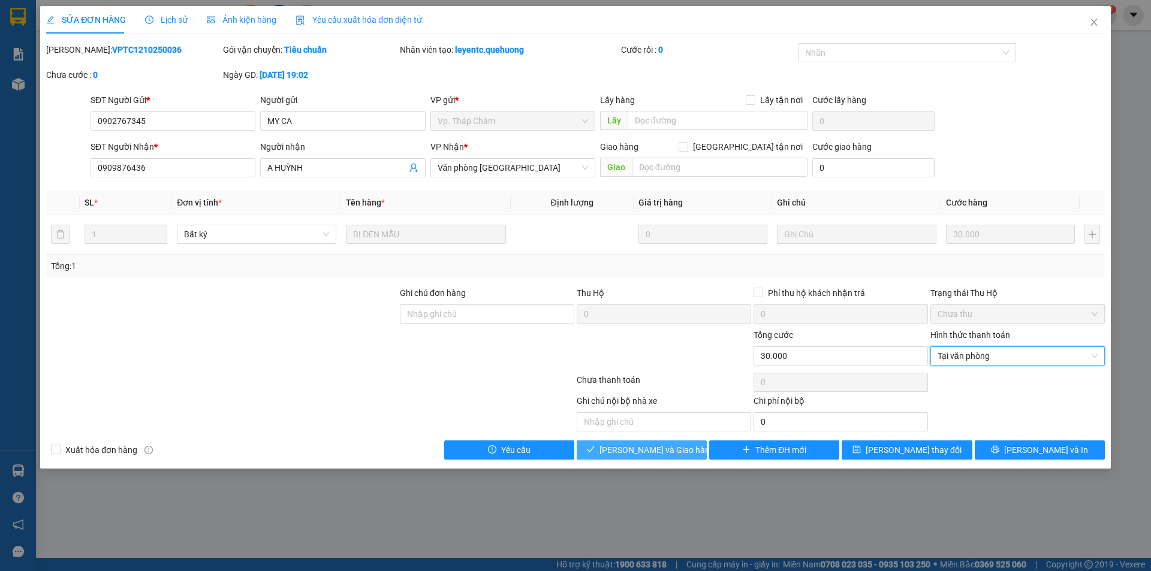
click at [660, 450] on span "[PERSON_NAME] và Giao hàng" at bounding box center [656, 450] width 115 height 13
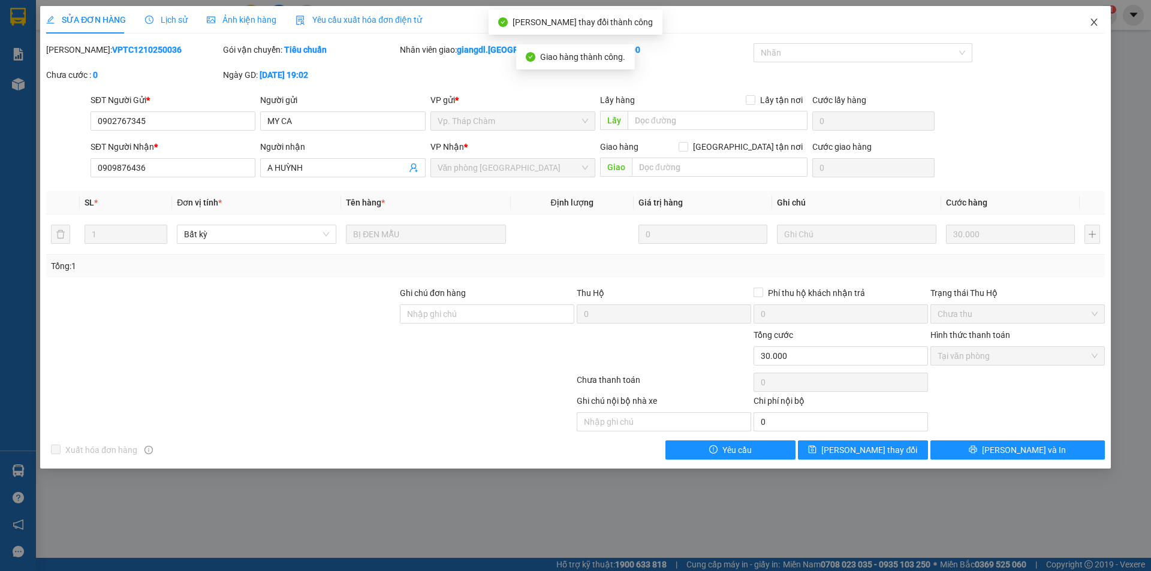
click at [1086, 22] on span "Close" at bounding box center [1094, 23] width 34 height 34
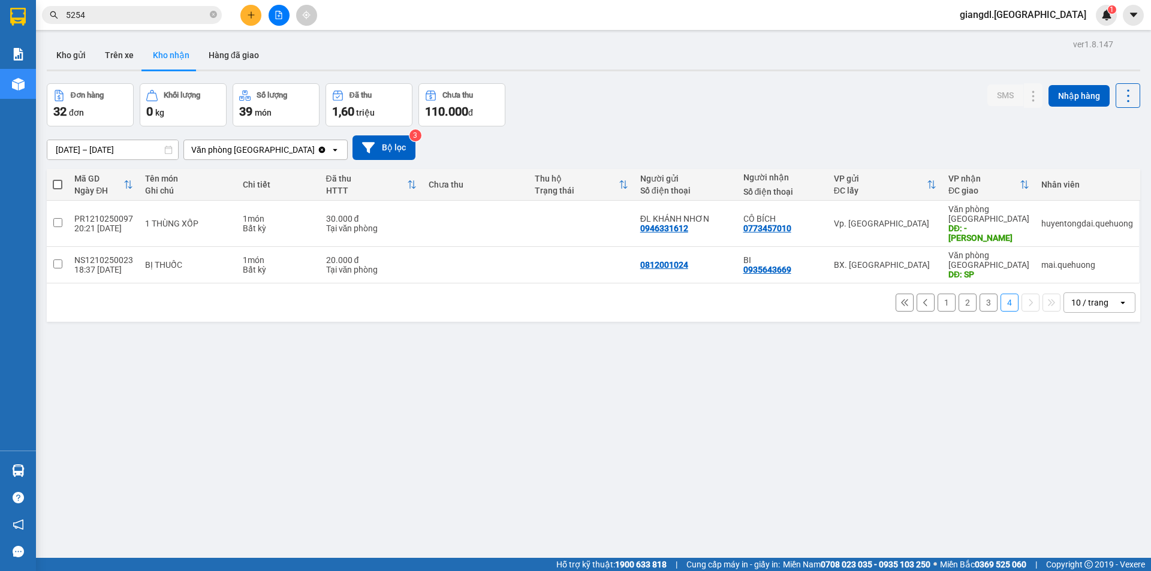
click at [937, 294] on button "1" at bounding box center [946, 303] width 18 height 18
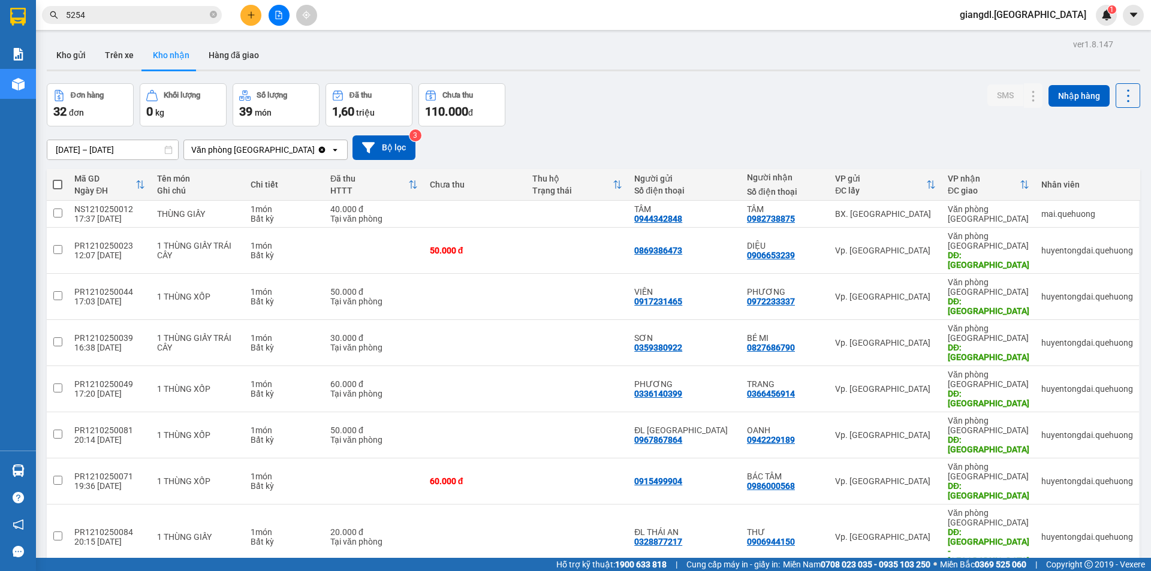
click at [250, 18] on icon "plus" at bounding box center [251, 15] width 8 height 8
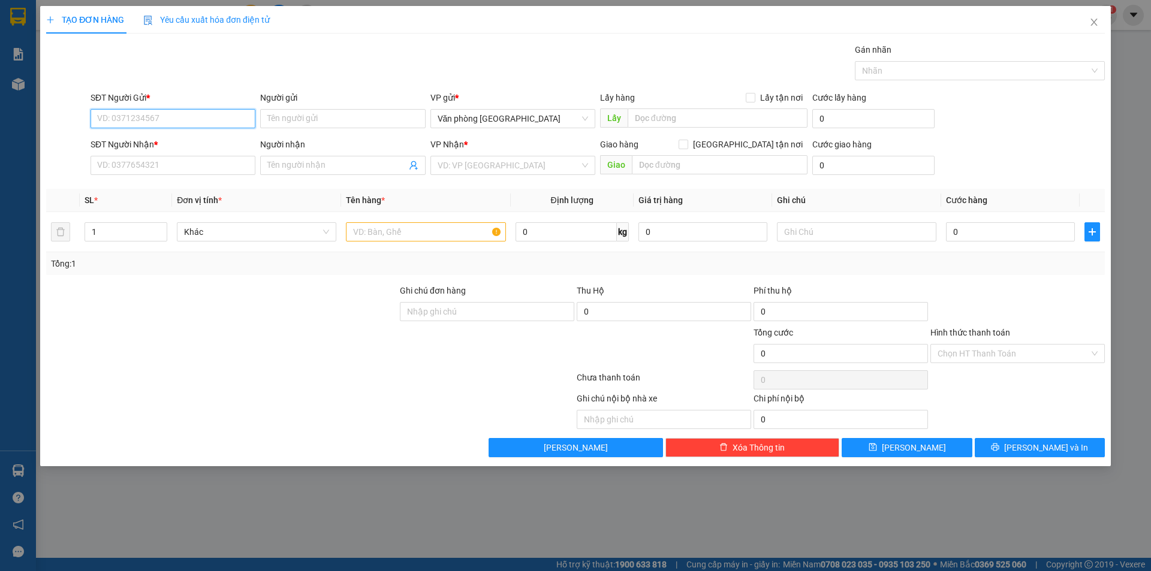
click at [164, 116] on input "SĐT Người Gửi *" at bounding box center [173, 118] width 165 height 19
click at [131, 119] on input "SĐT Người Gửi *" at bounding box center [173, 118] width 165 height 19
click at [325, 120] on input "Người gửi" at bounding box center [342, 118] width 165 height 19
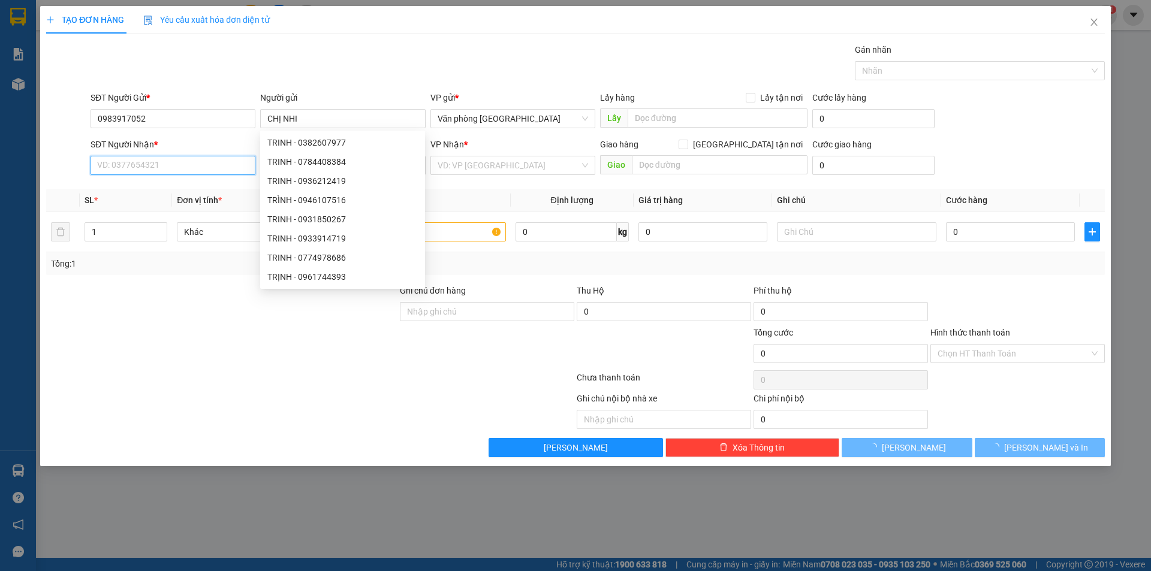
click at [173, 171] on input "SĐT Người Nhận *" at bounding box center [173, 165] width 165 height 19
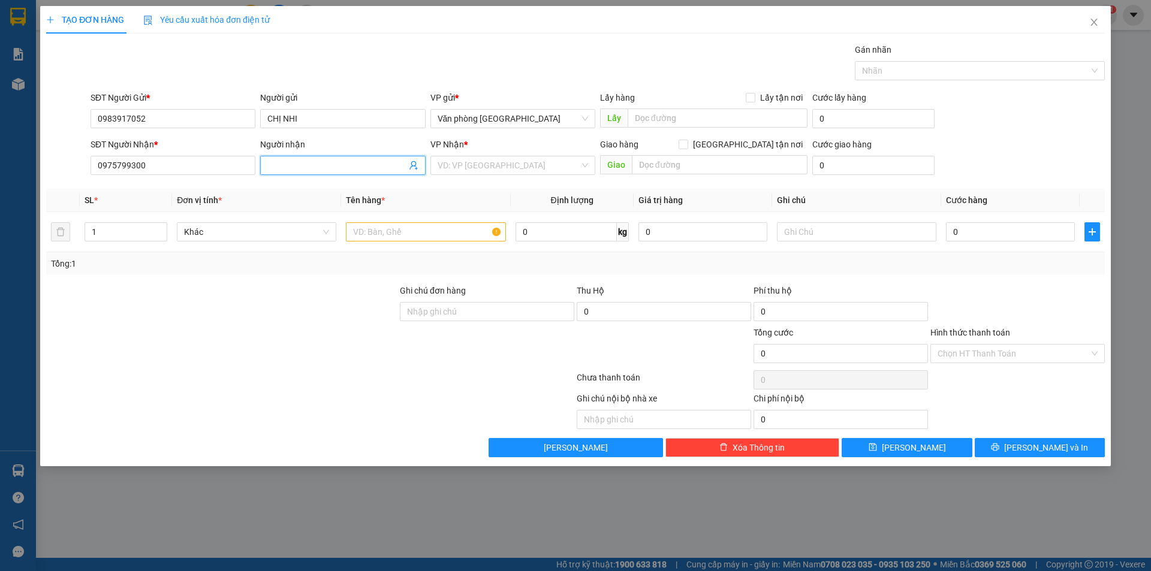
click at [330, 161] on input "Người nhận" at bounding box center [336, 165] width 138 height 13
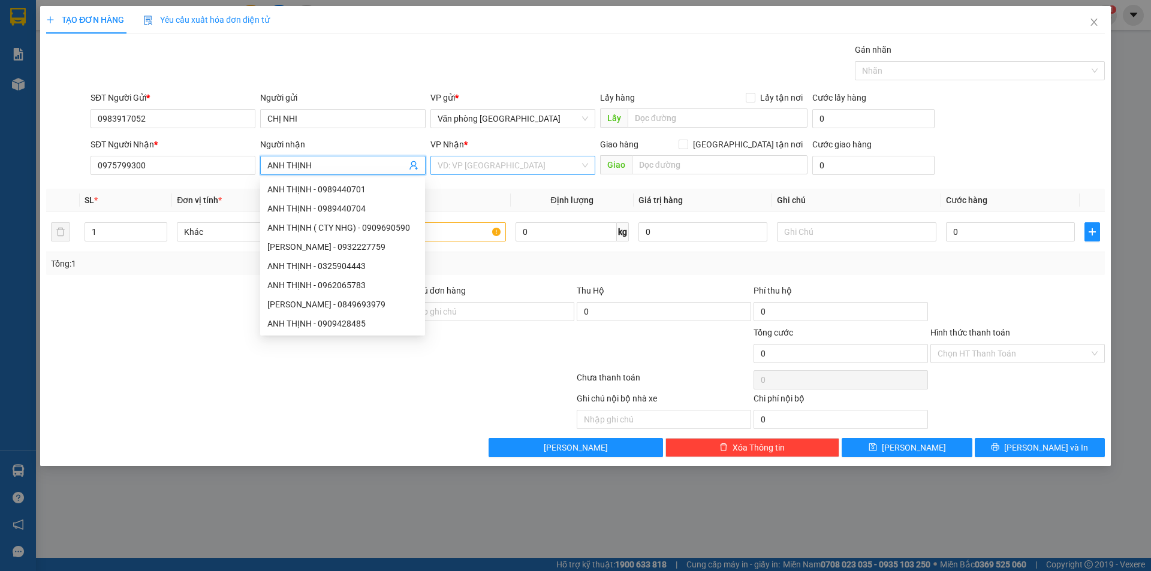
click at [516, 164] on input "search" at bounding box center [509, 165] width 142 height 18
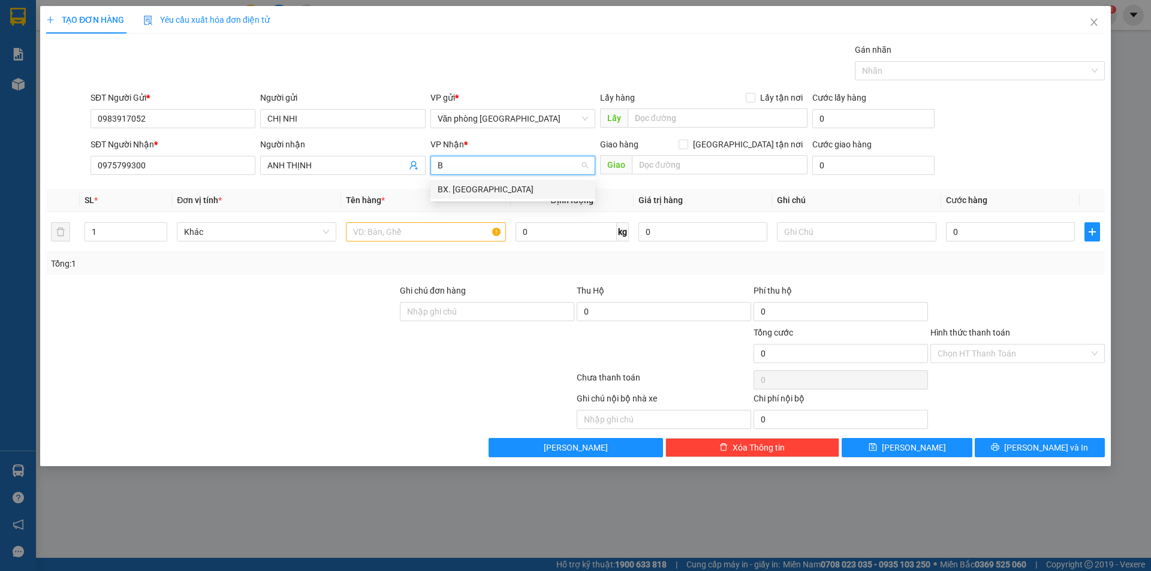
click at [482, 182] on div "BX. [GEOGRAPHIC_DATA]" at bounding box center [512, 189] width 165 height 19
click at [635, 161] on span "Giao" at bounding box center [703, 164] width 207 height 19
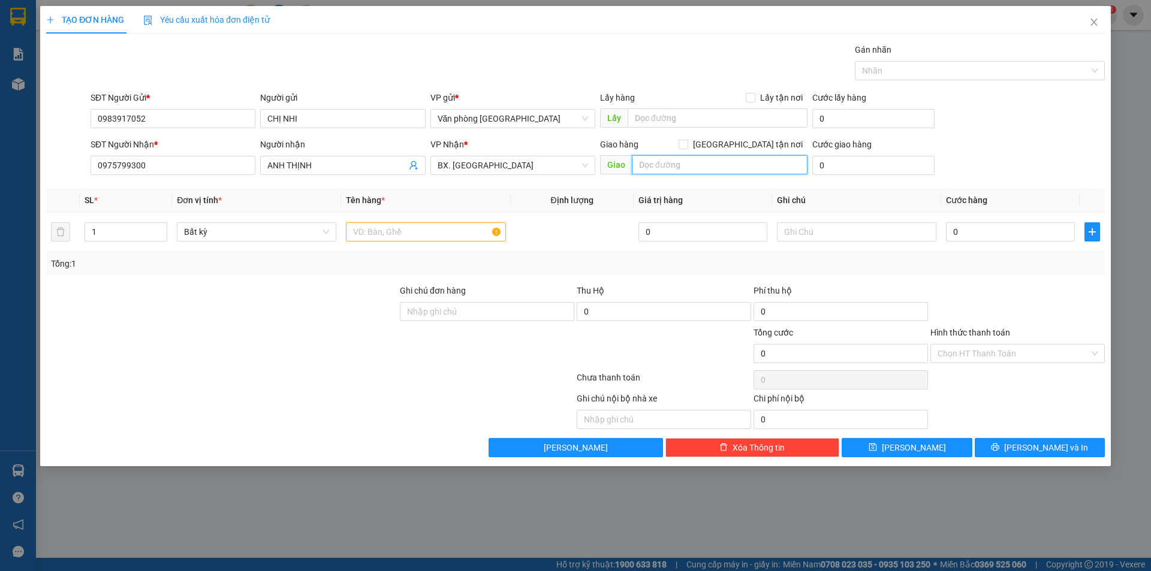
click at [636, 161] on input "text" at bounding box center [720, 164] width 176 height 19
click at [140, 230] on input "1" at bounding box center [126, 232] width 82 height 18
click at [140, 228] on input "1" at bounding box center [126, 232] width 82 height 18
click at [379, 237] on input "text" at bounding box center [425, 231] width 159 height 19
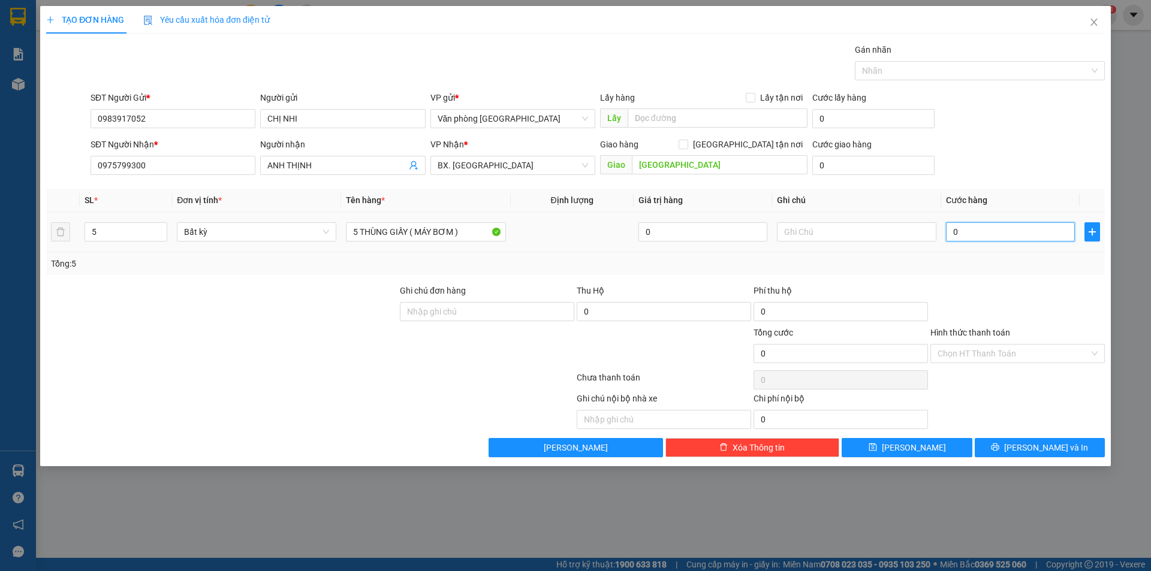
click at [953, 228] on input "0" at bounding box center [1010, 231] width 129 height 19
click at [954, 233] on input "0" at bounding box center [1010, 231] width 129 height 19
click at [959, 346] on input "Hình thức thanh toán" at bounding box center [1013, 354] width 152 height 18
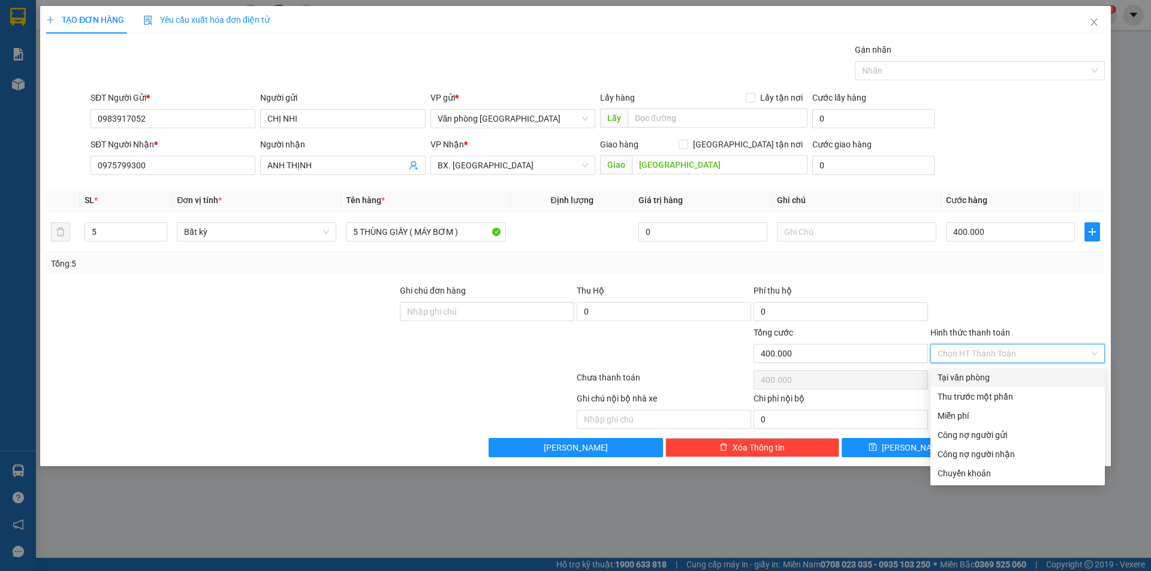
click at [958, 378] on div "Tại văn phòng" at bounding box center [1017, 377] width 160 height 13
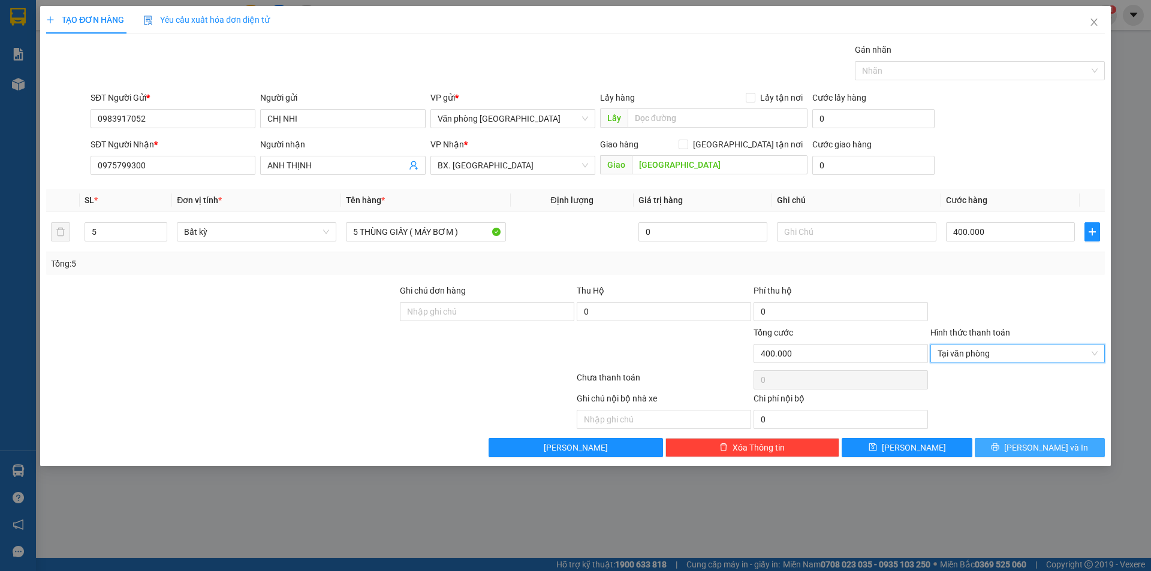
click at [1008, 448] on button "[PERSON_NAME] và In" at bounding box center [1040, 447] width 130 height 19
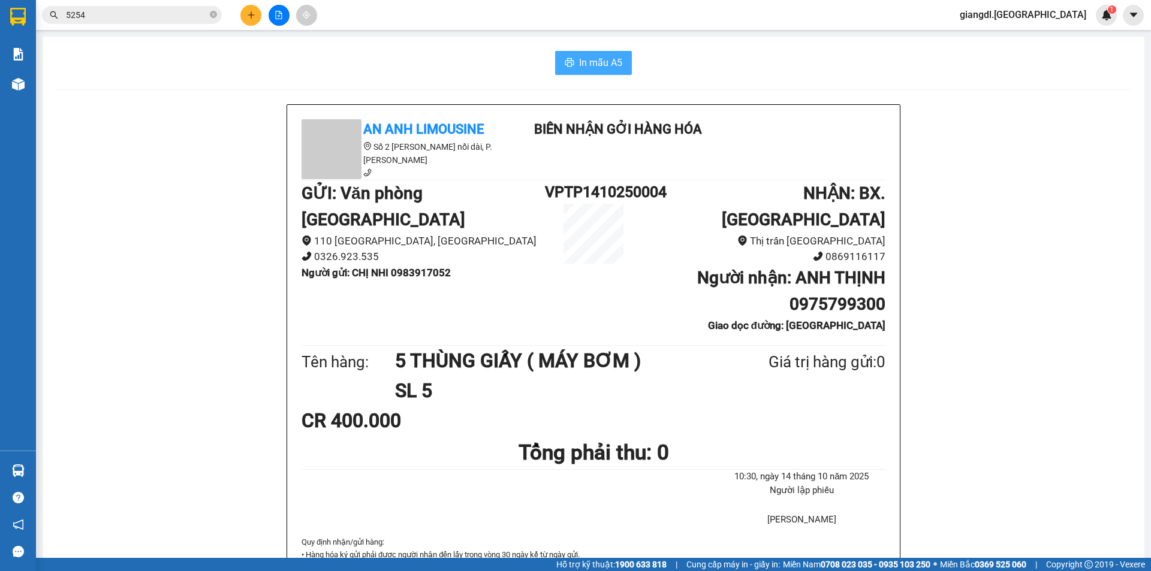
click at [598, 64] on span "In mẫu A5" at bounding box center [600, 62] width 43 height 15
click at [108, 15] on input "5254" at bounding box center [136, 14] width 141 height 13
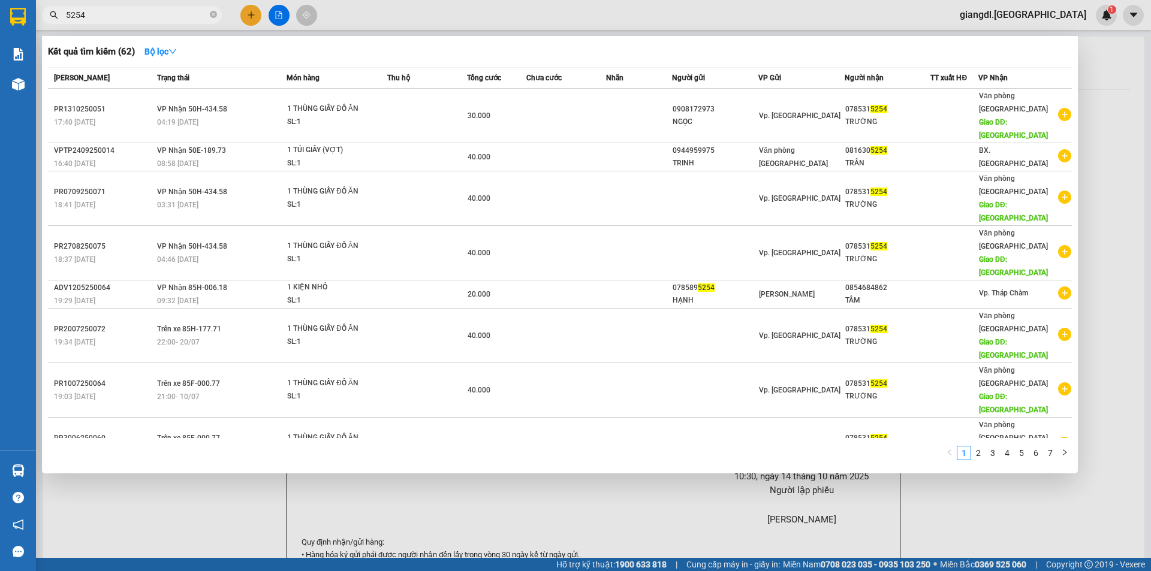
click at [107, 14] on input "5254" at bounding box center [136, 14] width 141 height 13
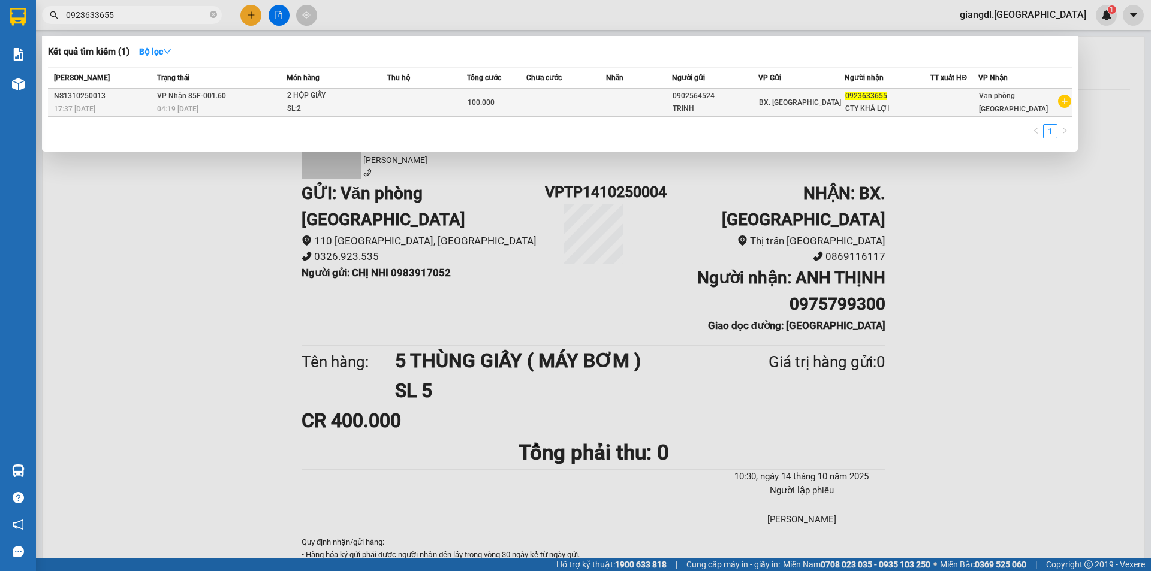
click at [336, 97] on div "2 HỘP GIẤY" at bounding box center [332, 95] width 90 height 13
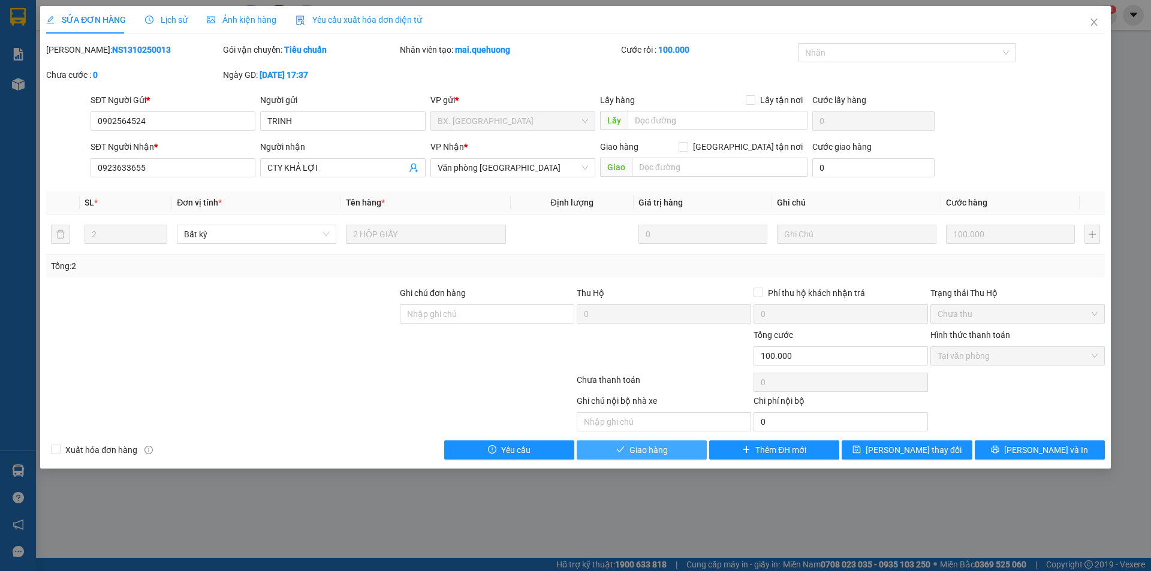
click at [622, 449] on icon "check" at bounding box center [620, 450] width 8 height 6
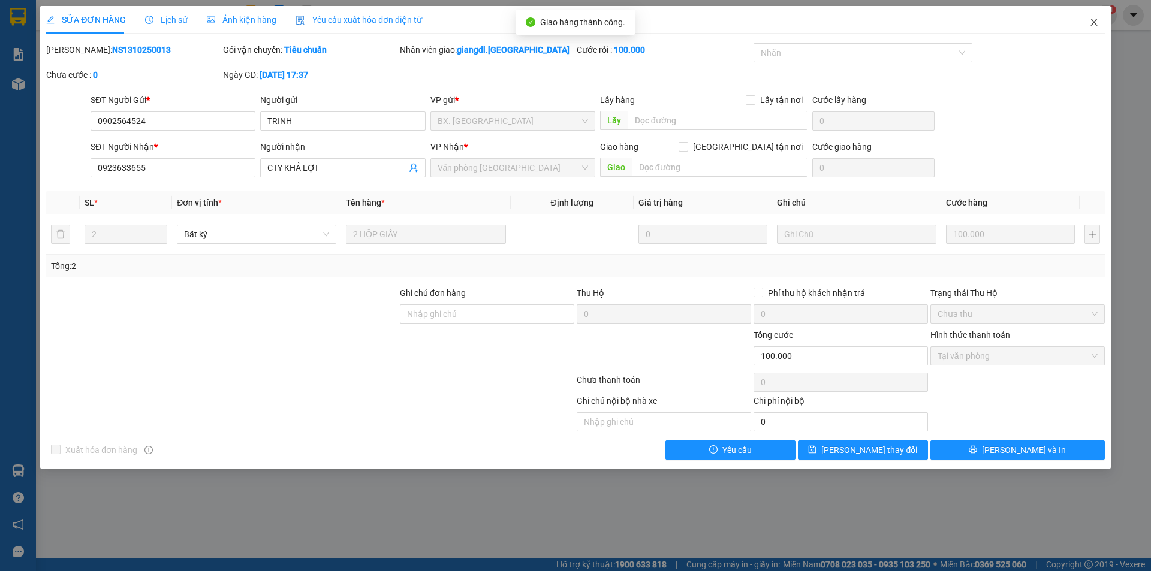
click at [1093, 16] on span "Close" at bounding box center [1094, 23] width 34 height 34
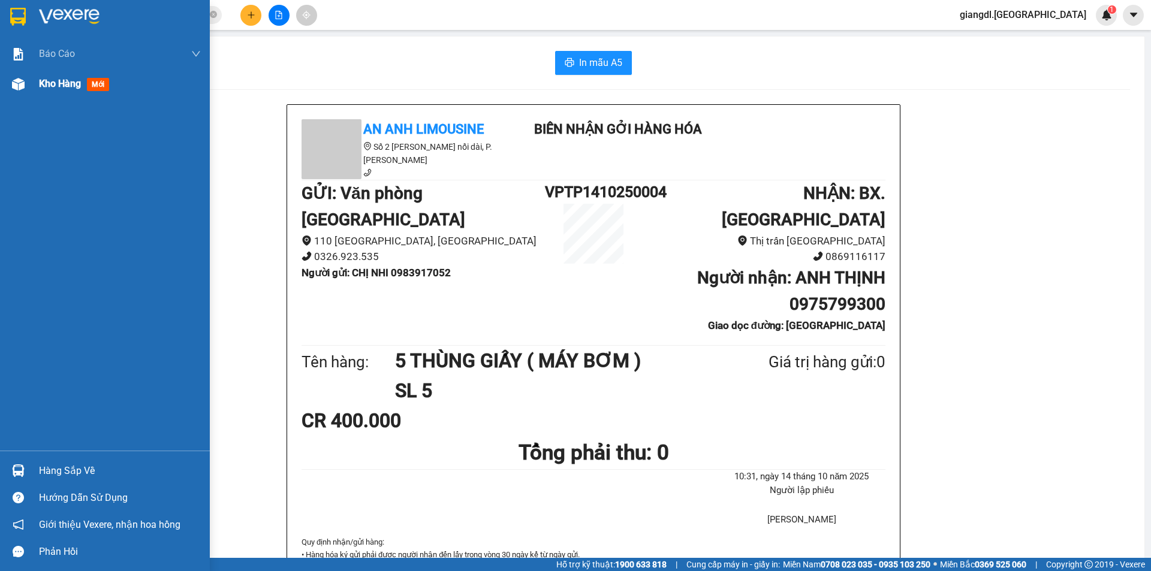
click at [59, 91] on div "Kho hàng mới" at bounding box center [76, 83] width 75 height 15
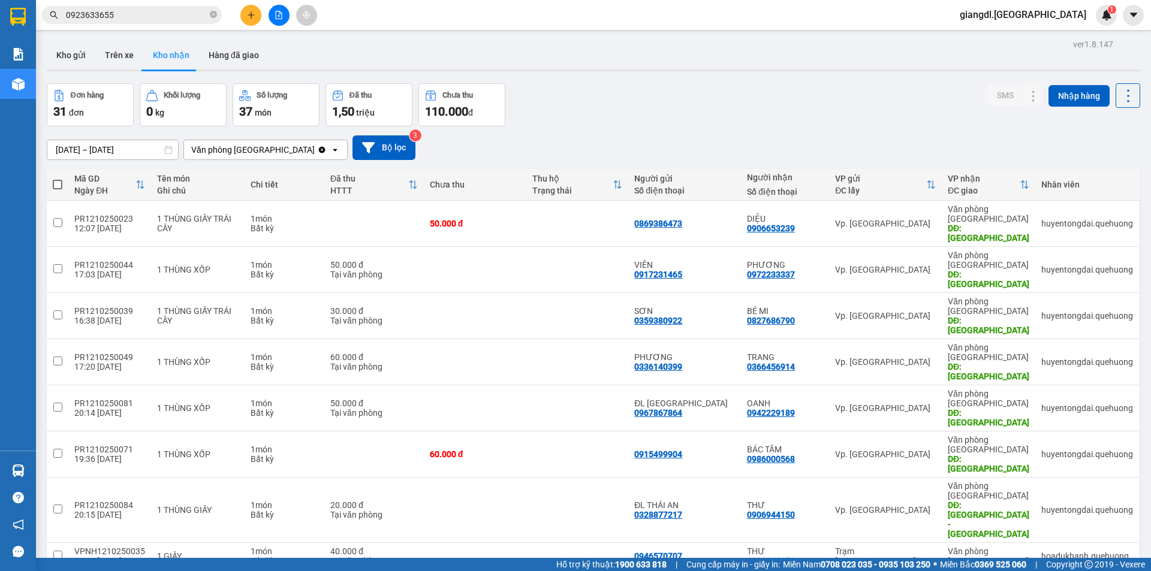
click at [331, 50] on div "Kho gửi Trên xe Kho nhận Hàng đã giao" at bounding box center [593, 57] width 1093 height 32
click at [256, 55] on button "Hàng đã giao" at bounding box center [234, 55] width 70 height 29
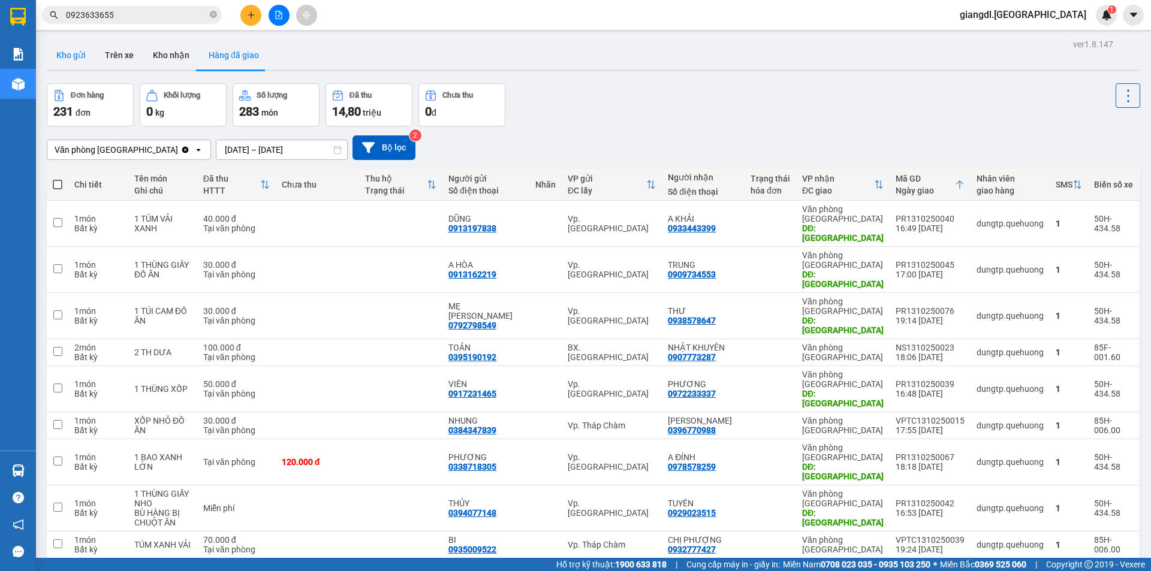
click at [67, 55] on button "Kho gửi" at bounding box center [71, 55] width 49 height 29
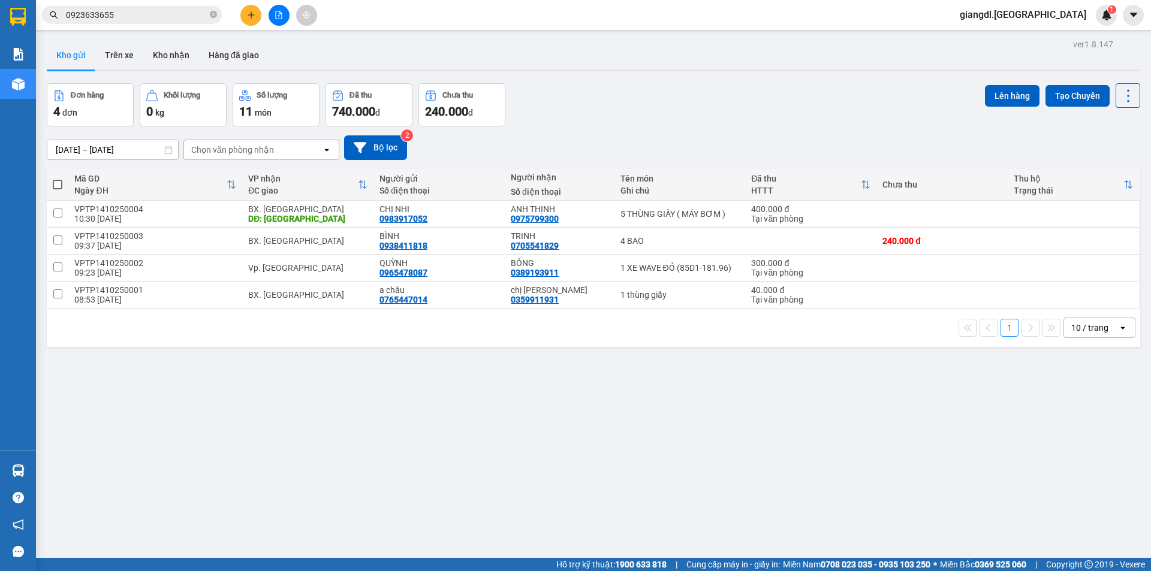
click at [342, 105] on span "740.000" at bounding box center [353, 111] width 43 height 14
click at [176, 14] on input "0923633655" at bounding box center [136, 14] width 141 height 13
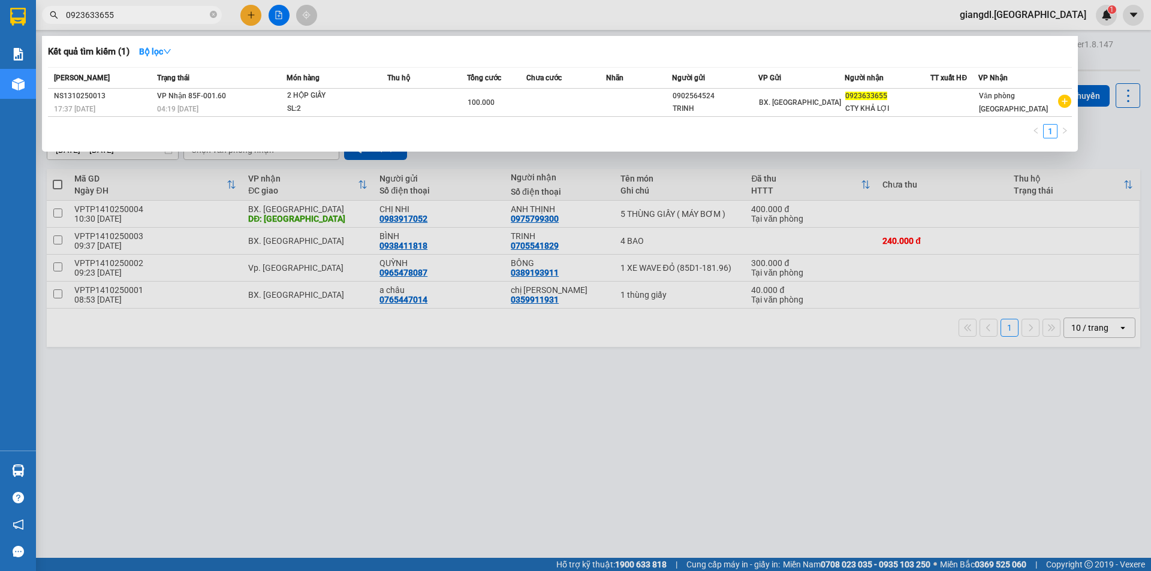
click at [176, 14] on input "0923633655" at bounding box center [136, 14] width 141 height 13
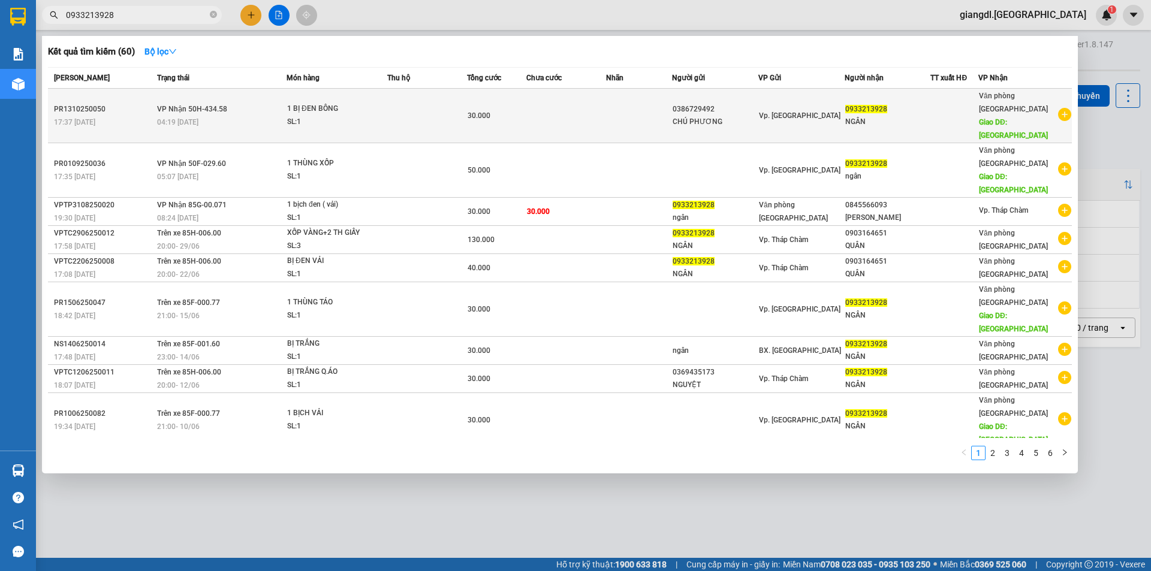
click at [356, 102] on div "1 BỊ ĐEN BÔNG" at bounding box center [332, 108] width 90 height 13
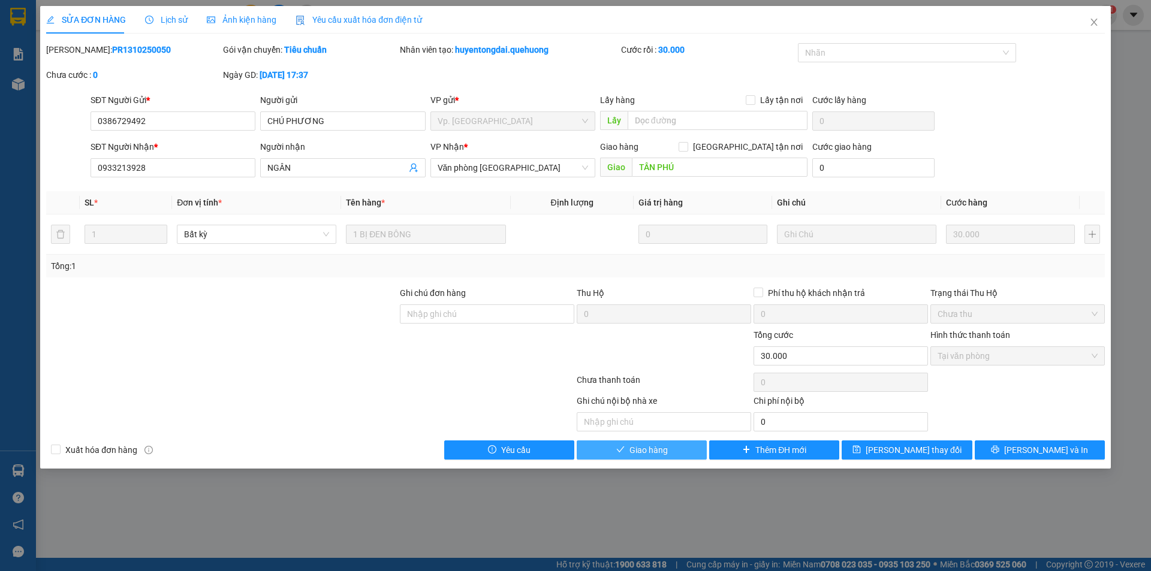
click at [643, 456] on span "Giao hàng" at bounding box center [648, 450] width 38 height 13
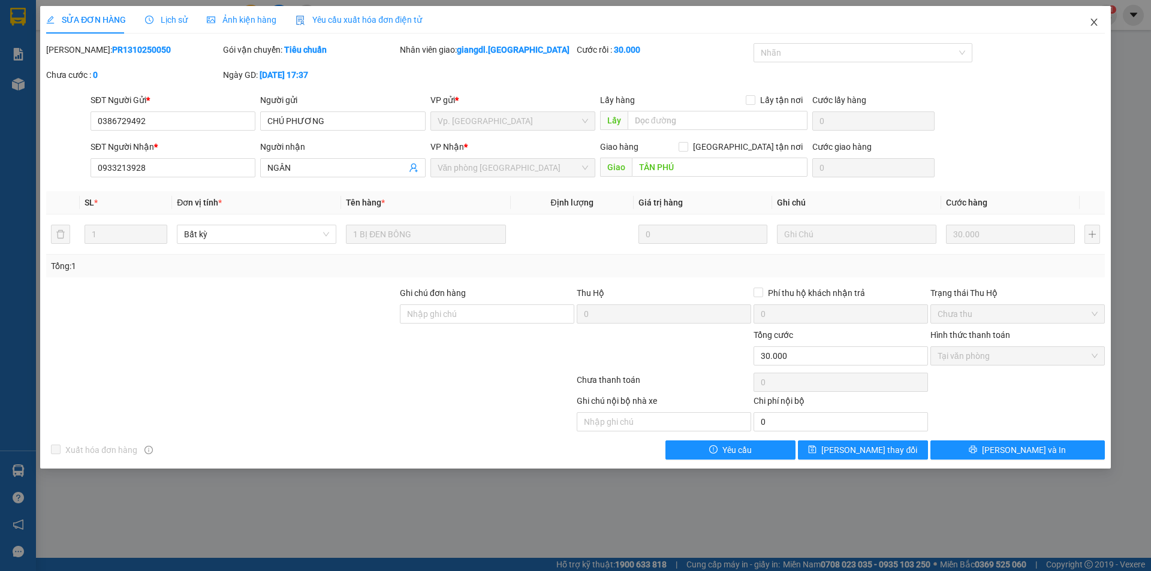
click at [1094, 21] on icon "close" at bounding box center [1094, 22] width 10 height 10
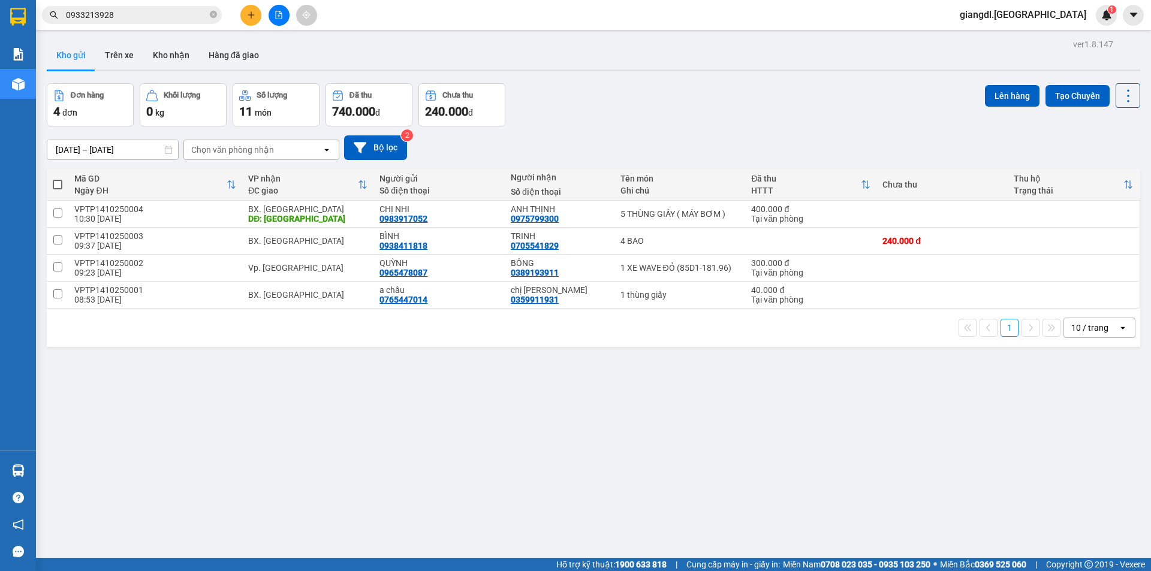
click at [252, 16] on icon "plus" at bounding box center [251, 15] width 8 height 8
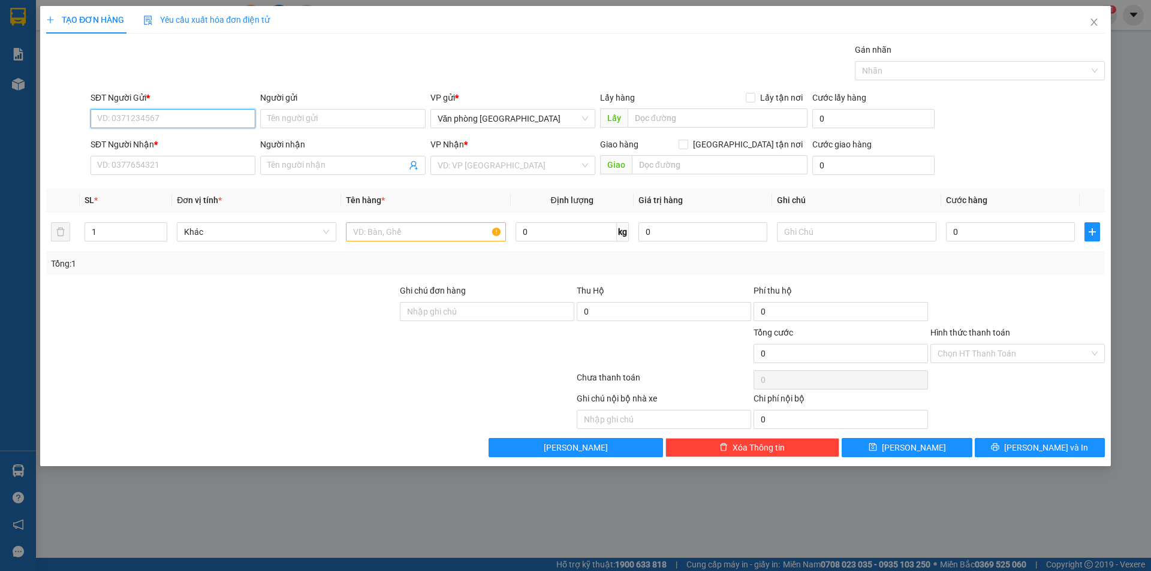
click at [159, 119] on input "SĐT Người Gửi *" at bounding box center [173, 118] width 165 height 19
click at [149, 112] on input "0797305" at bounding box center [173, 118] width 165 height 19
click at [149, 117] on input "0797305489" at bounding box center [173, 118] width 165 height 19
click at [212, 162] on input "SĐT Người Nhận *" at bounding box center [173, 165] width 165 height 19
click at [162, 112] on input "0797305489" at bounding box center [173, 118] width 165 height 19
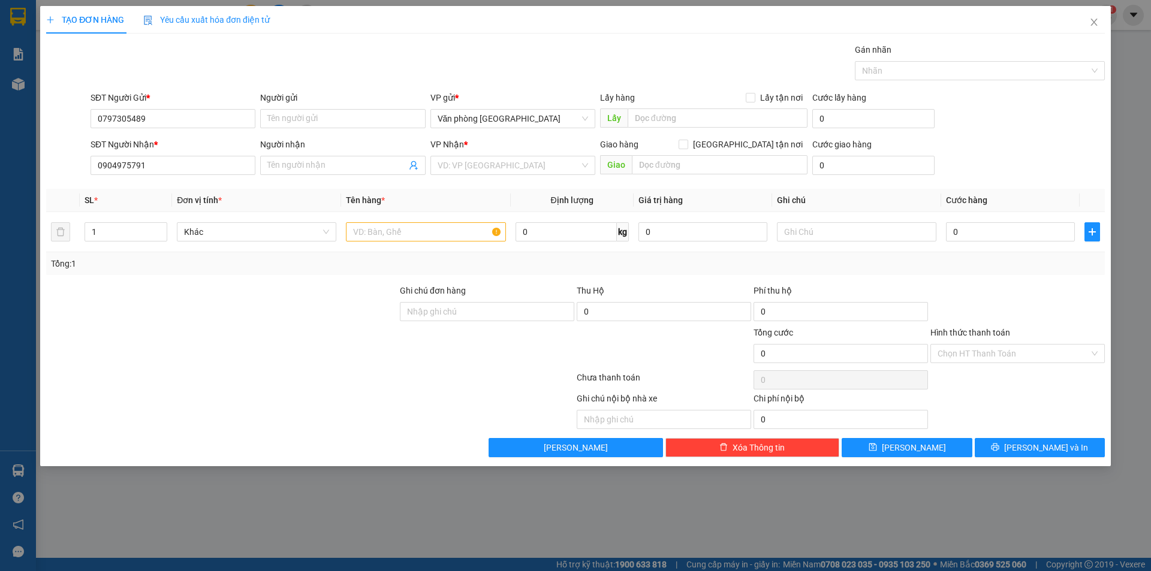
click at [289, 103] on div "Người gửi" at bounding box center [342, 97] width 165 height 13
click at [289, 109] on input "Người gửi" at bounding box center [342, 118] width 165 height 19
click at [269, 123] on input "Người gửi" at bounding box center [342, 118] width 165 height 19
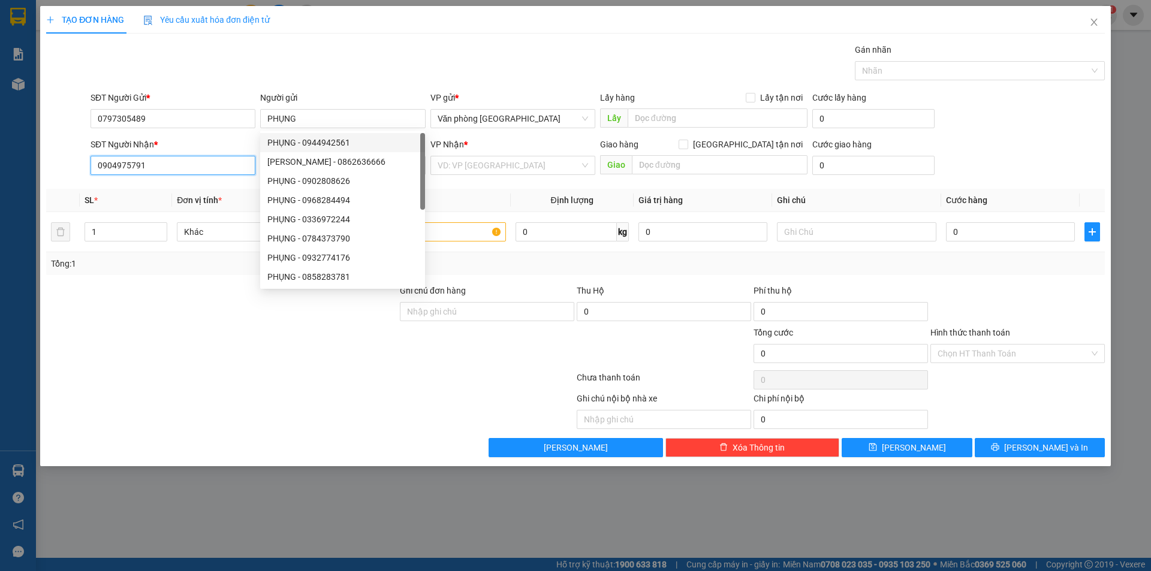
click at [197, 169] on input "0904975791" at bounding box center [173, 165] width 165 height 19
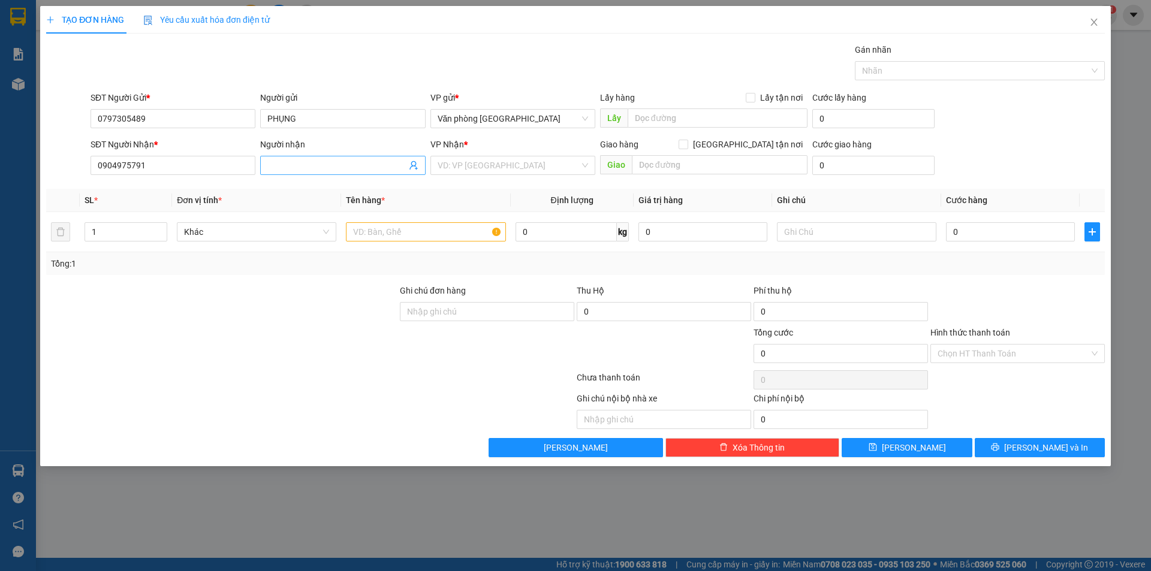
click at [269, 165] on input "Người nhận" at bounding box center [336, 165] width 138 height 13
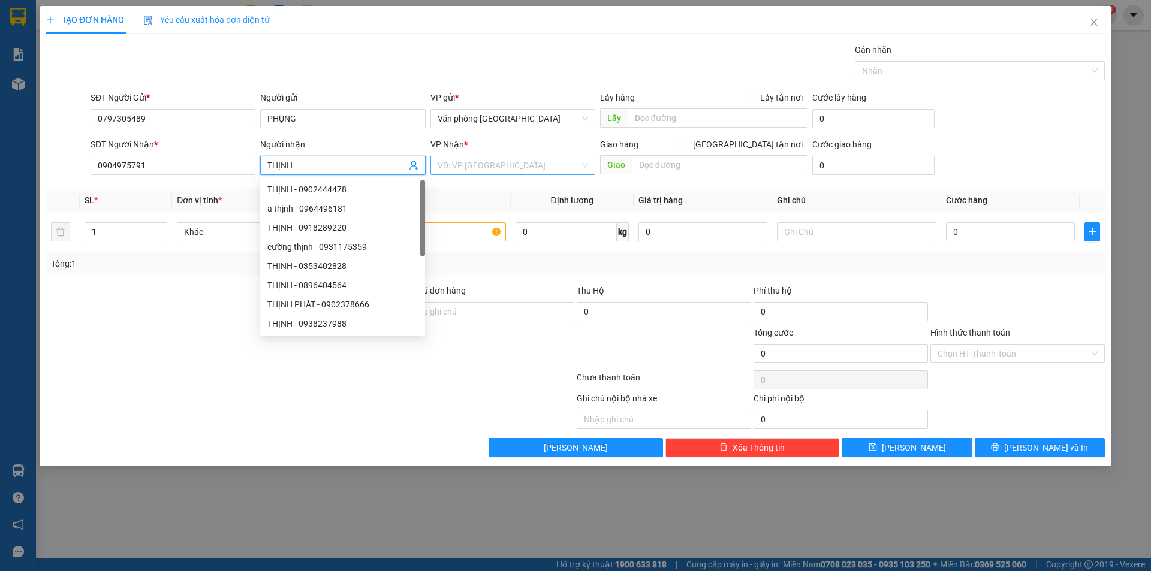
click at [462, 171] on input "search" at bounding box center [509, 165] width 142 height 18
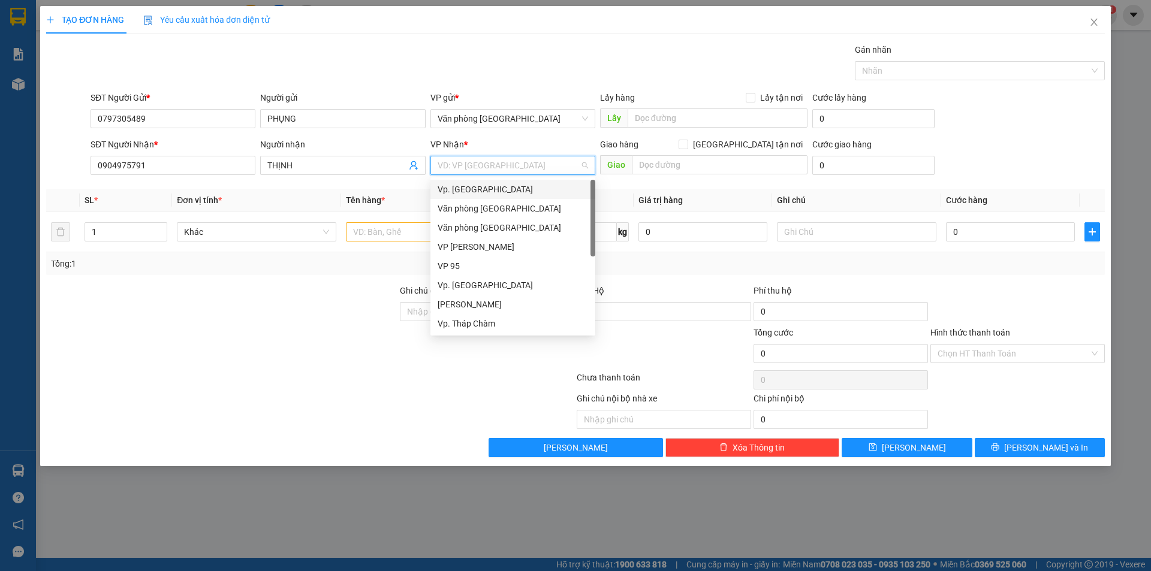
click at [466, 185] on div "Vp. [GEOGRAPHIC_DATA]" at bounding box center [513, 189] width 150 height 13
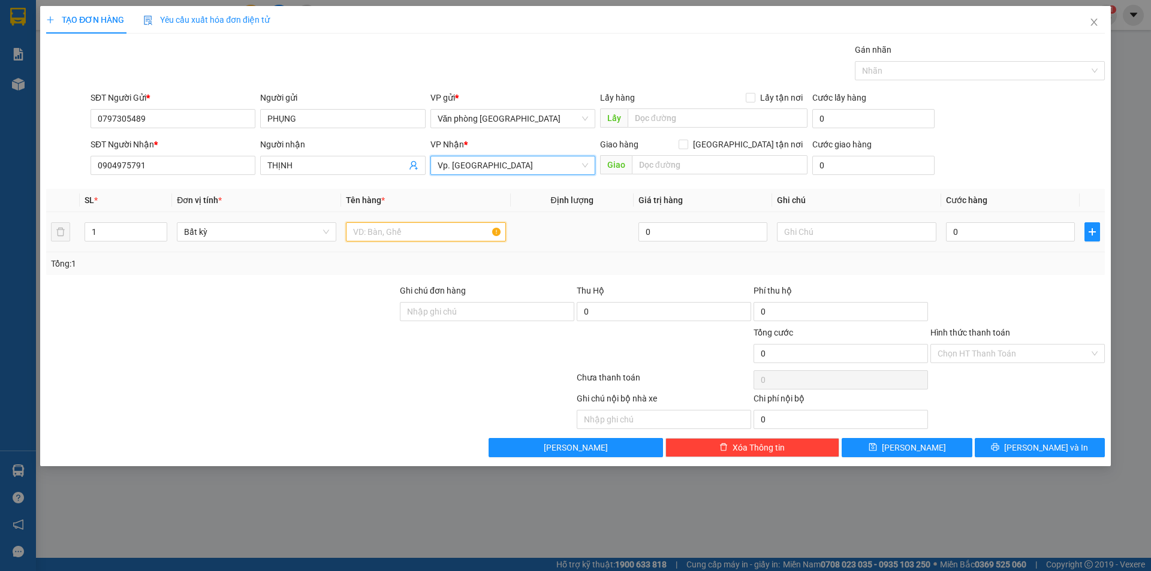
click at [411, 230] on input "text" at bounding box center [425, 231] width 159 height 19
click at [149, 229] on input "1" at bounding box center [126, 232] width 82 height 18
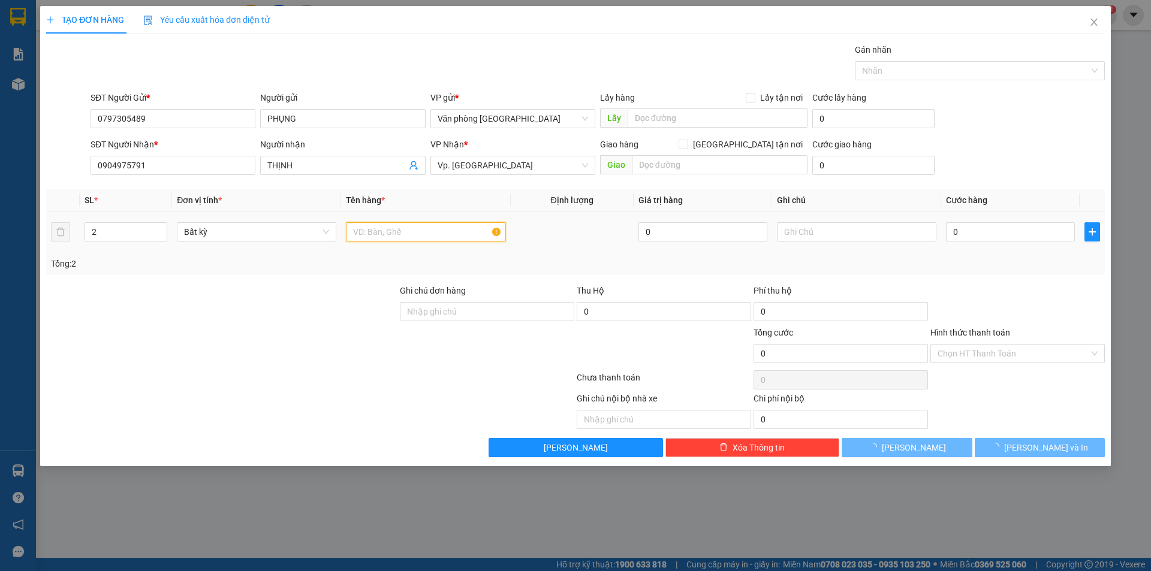
click at [354, 232] on input "text" at bounding box center [425, 231] width 159 height 19
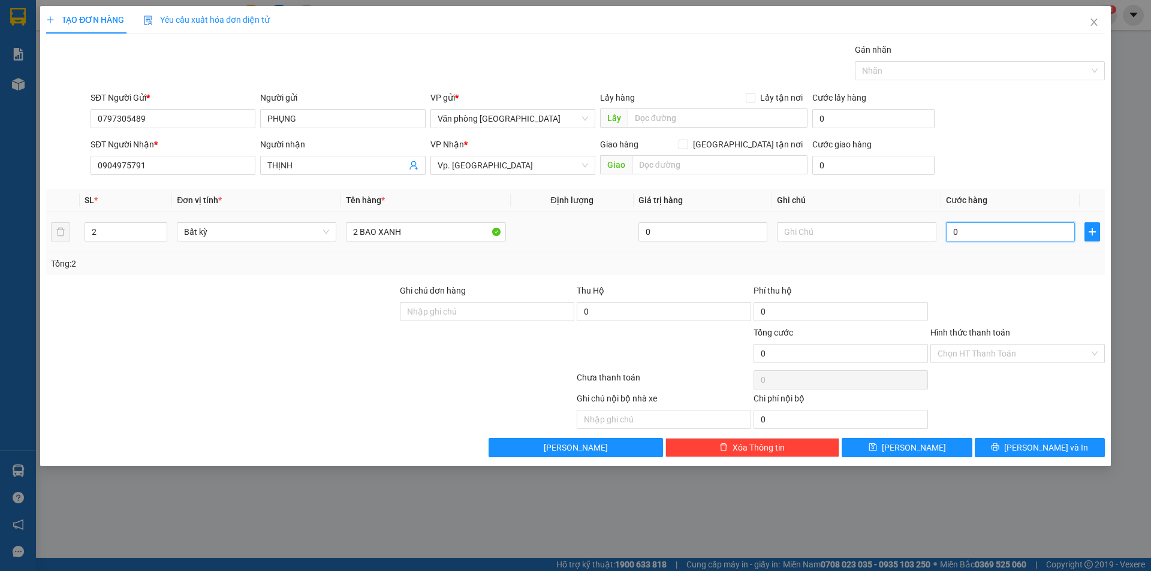
click at [952, 231] on input "0" at bounding box center [1010, 231] width 129 height 19
click at [953, 231] on input "0" at bounding box center [1010, 231] width 129 height 19
click at [955, 236] on input "0" at bounding box center [1010, 231] width 129 height 19
click at [953, 237] on input "0" at bounding box center [1010, 231] width 129 height 19
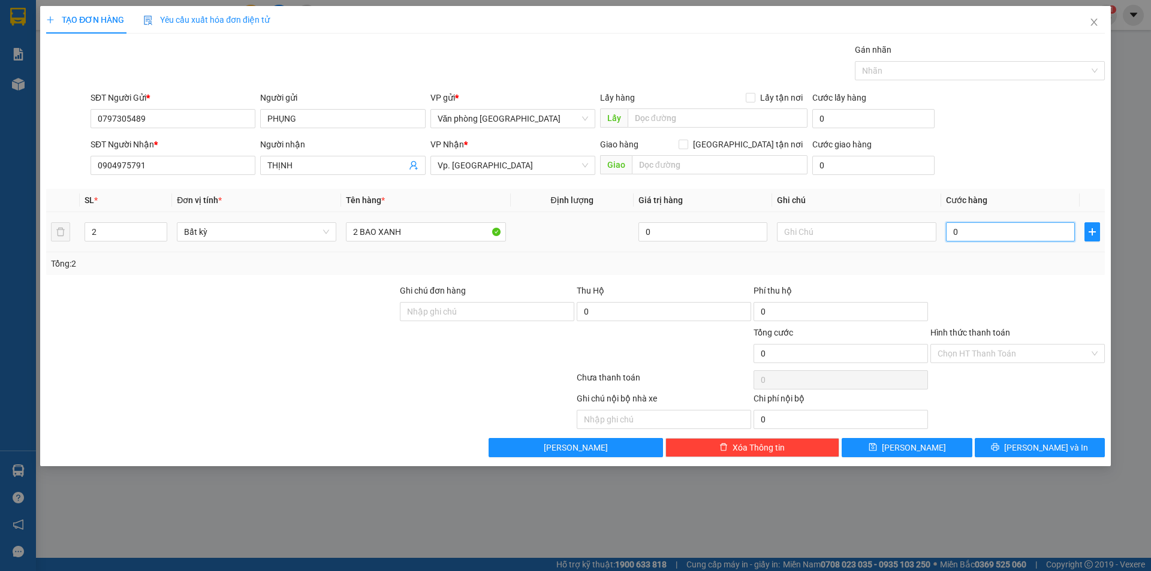
click at [953, 237] on input "0" at bounding box center [1010, 231] width 129 height 19
click at [951, 233] on input "0" at bounding box center [1010, 231] width 129 height 19
click at [952, 231] on input "0" at bounding box center [1010, 231] width 129 height 19
click at [988, 351] on input "Hình thức thanh toán" at bounding box center [1013, 354] width 152 height 18
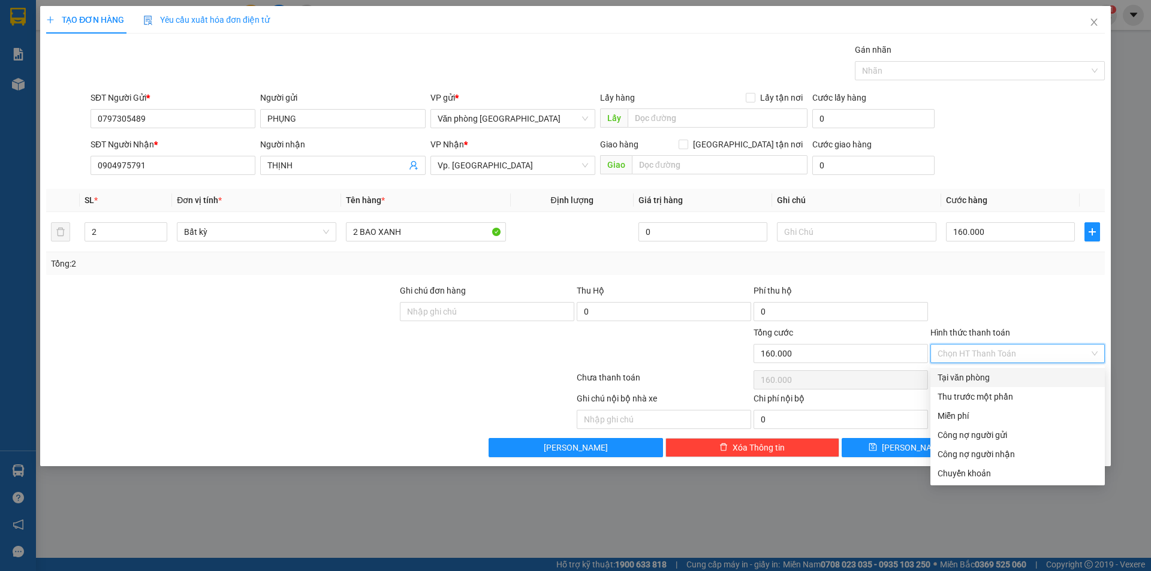
click at [984, 377] on div "Tại văn phòng" at bounding box center [1017, 377] width 160 height 13
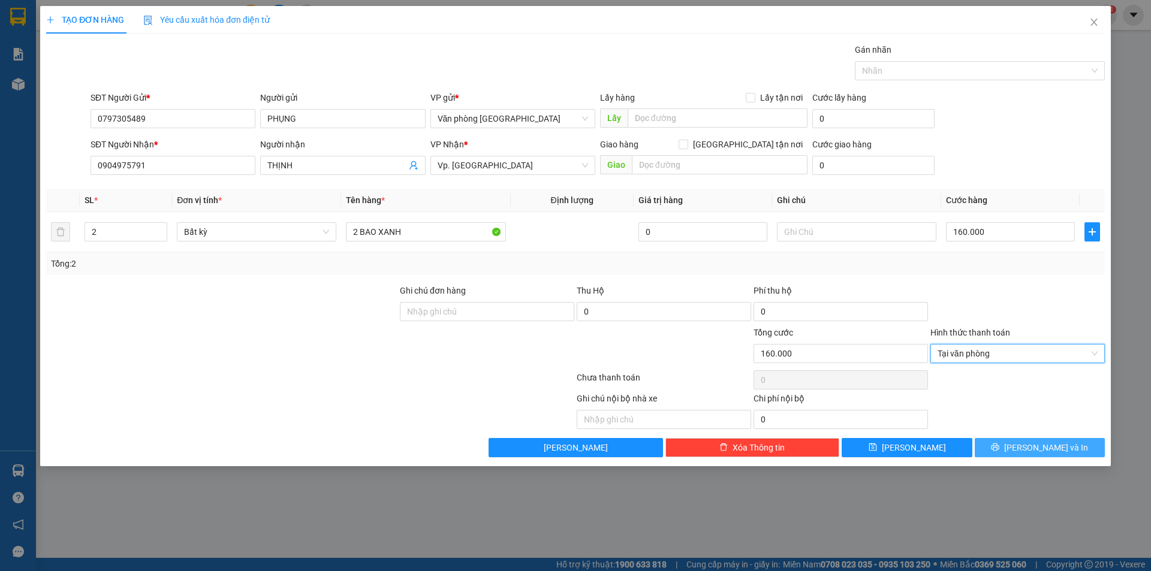
click at [1012, 454] on button "[PERSON_NAME] và In" at bounding box center [1040, 447] width 130 height 19
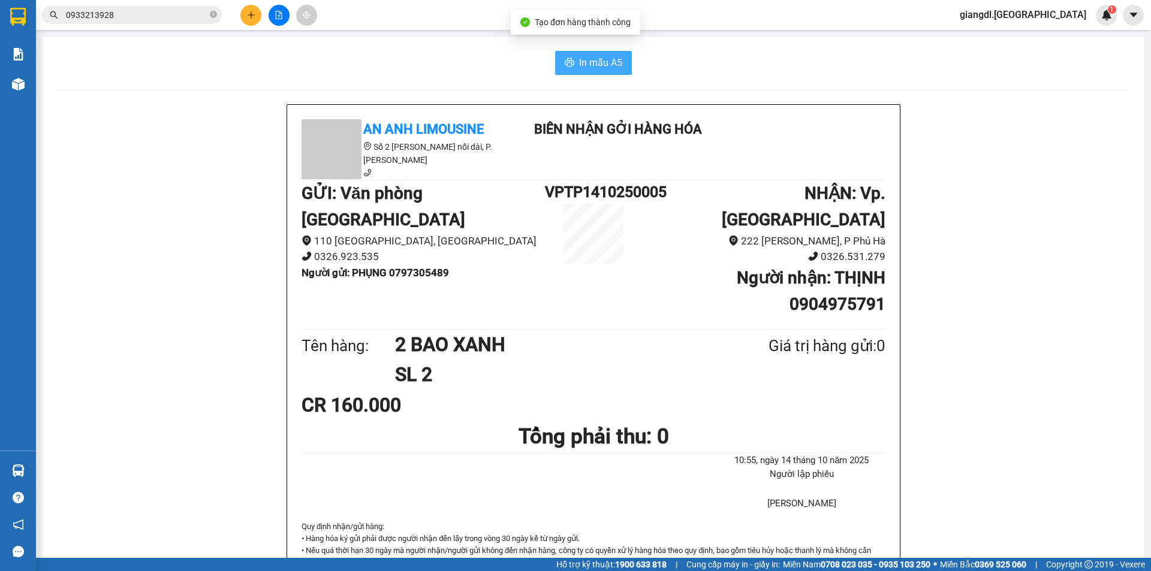
click at [559, 61] on button "In mẫu A5" at bounding box center [593, 63] width 77 height 24
click at [573, 56] on button "In mẫu A5" at bounding box center [593, 63] width 77 height 24
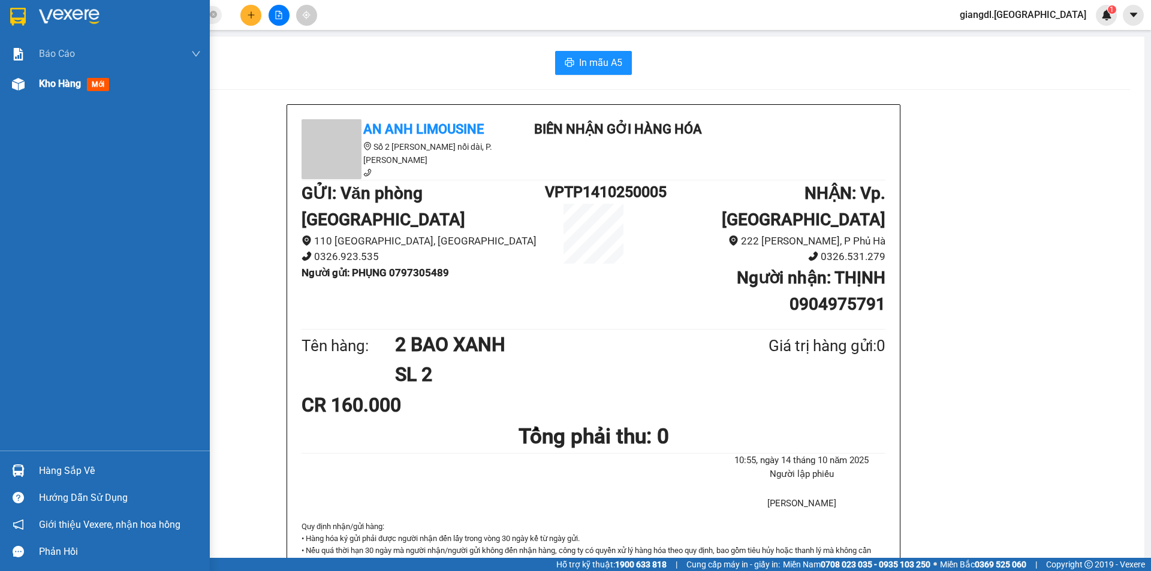
click at [34, 84] on div "Kho hàng mới" at bounding box center [105, 84] width 210 height 30
